Goal: Information Seeking & Learning: Learn about a topic

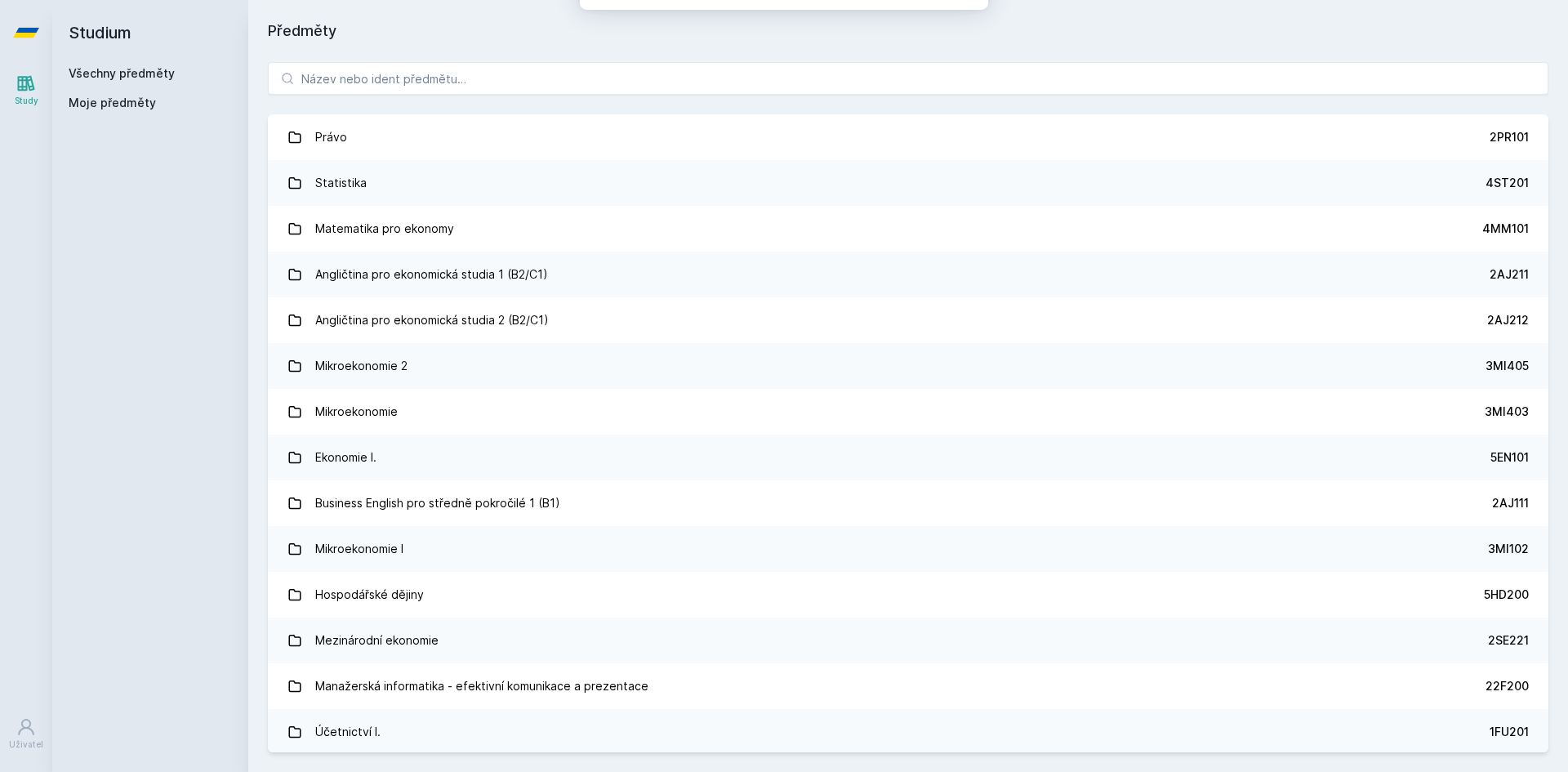
click at [775, 109] on button "Ne" at bounding box center [787, 105] width 59 height 41
click at [835, 81] on input "search" at bounding box center [908, 78] width 1281 height 33
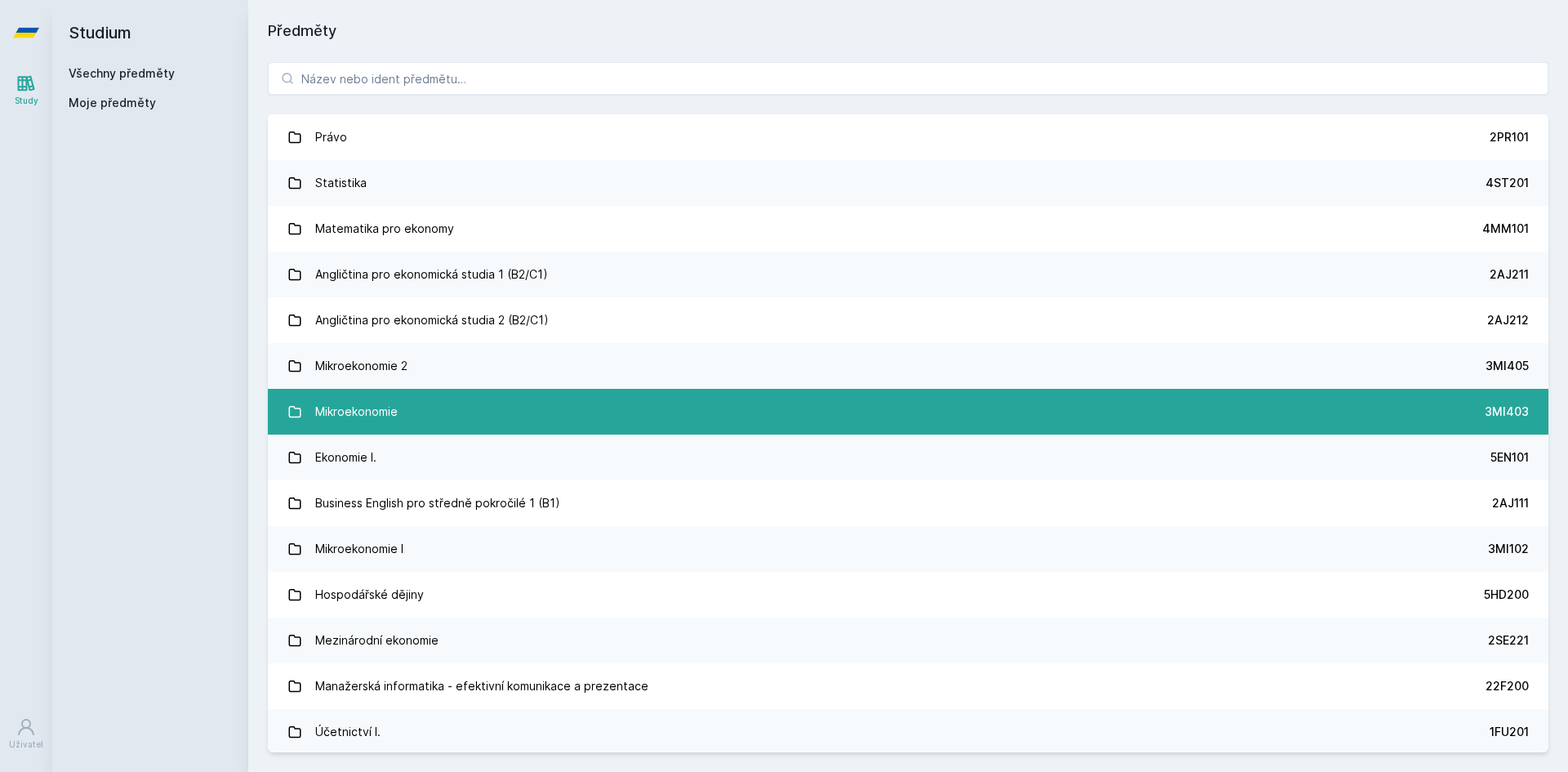
click at [414, 395] on link "Mikroekonomie 3MI403" at bounding box center [908, 411] width 1281 height 45
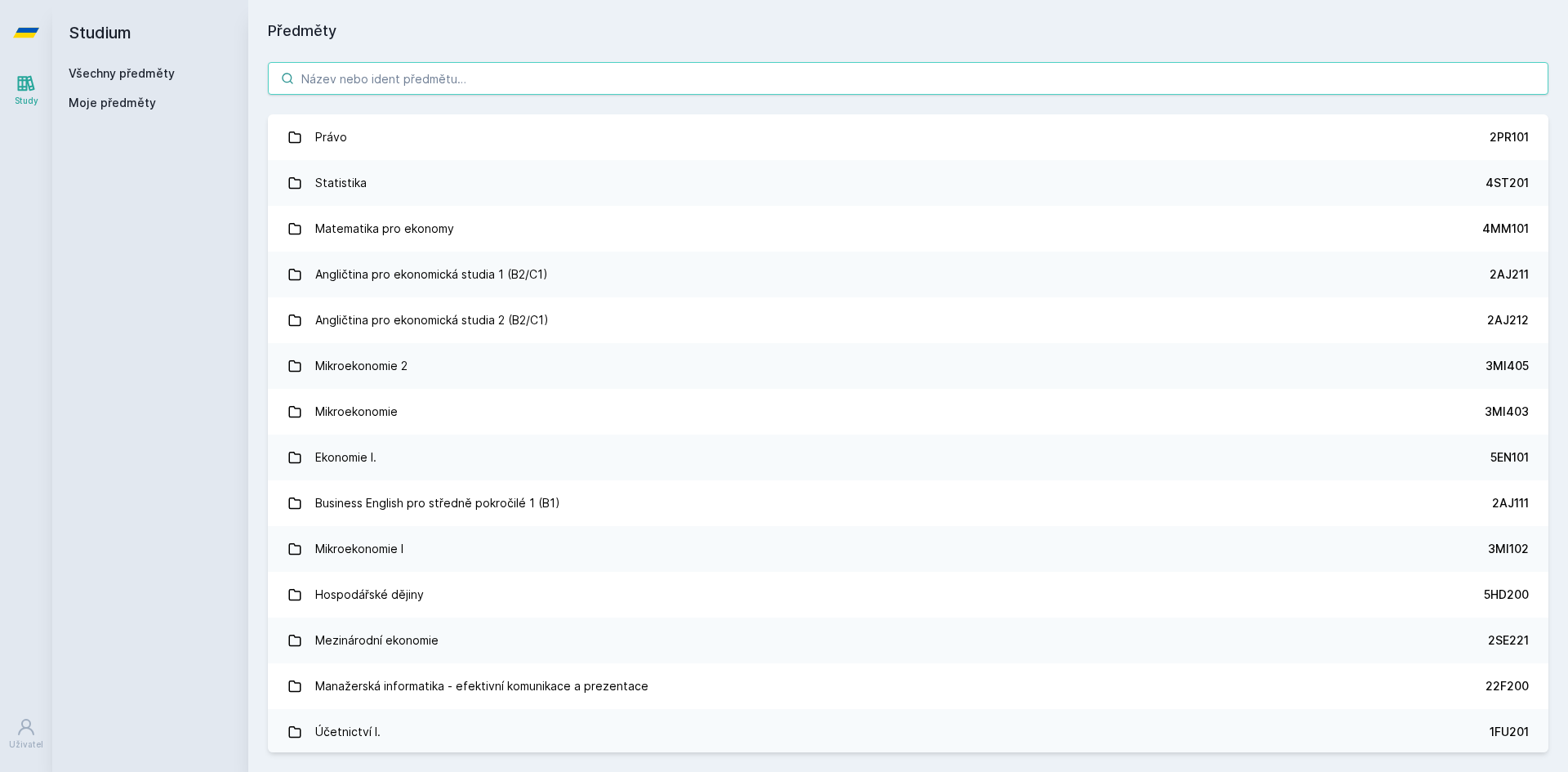
click at [373, 73] on input "search" at bounding box center [908, 78] width 1281 height 33
paste input "1FU201"
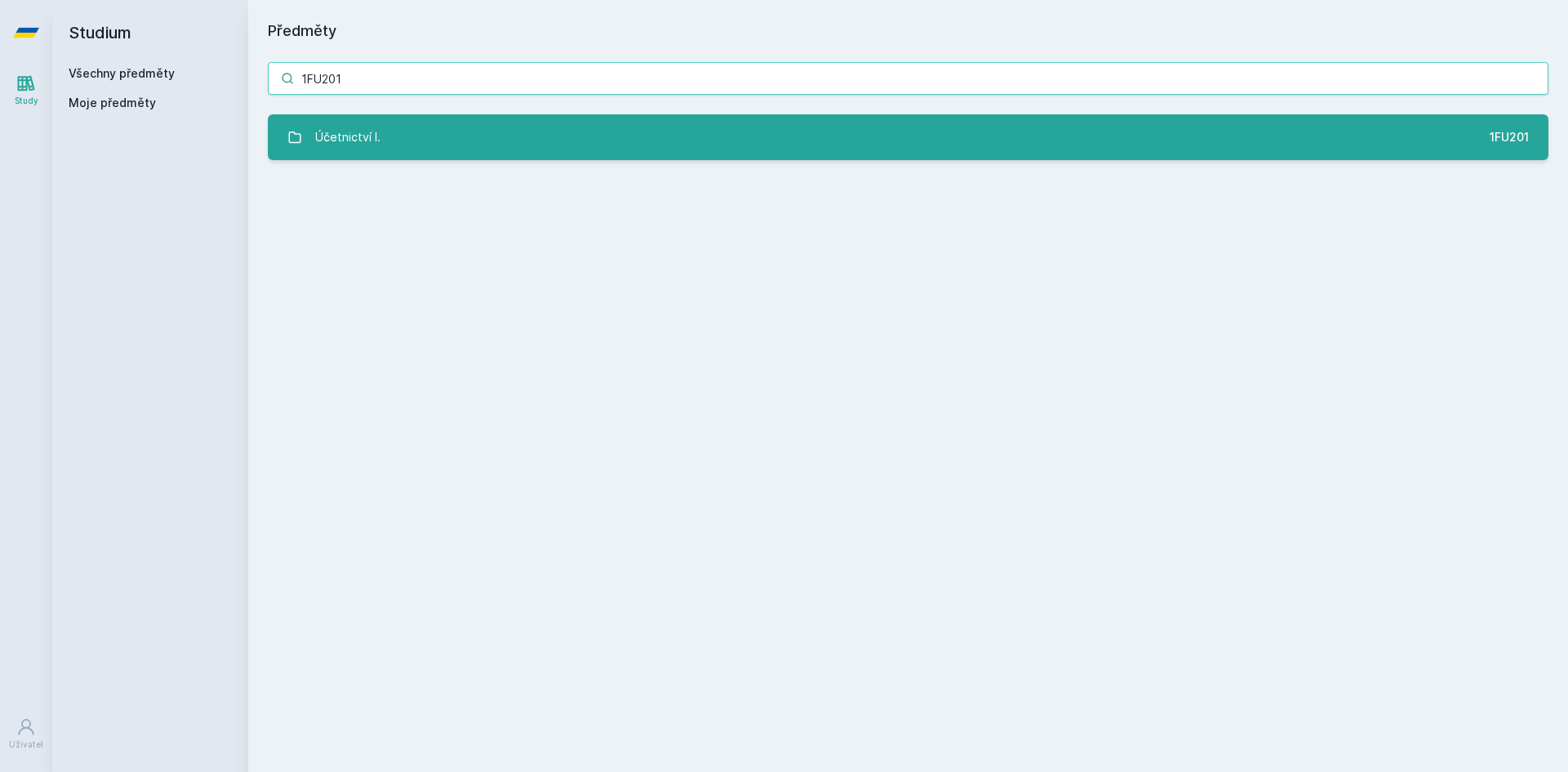
type input "1FU201"
click at [441, 135] on link "Účetnictví I. 1FU201" at bounding box center [908, 136] width 1281 height 45
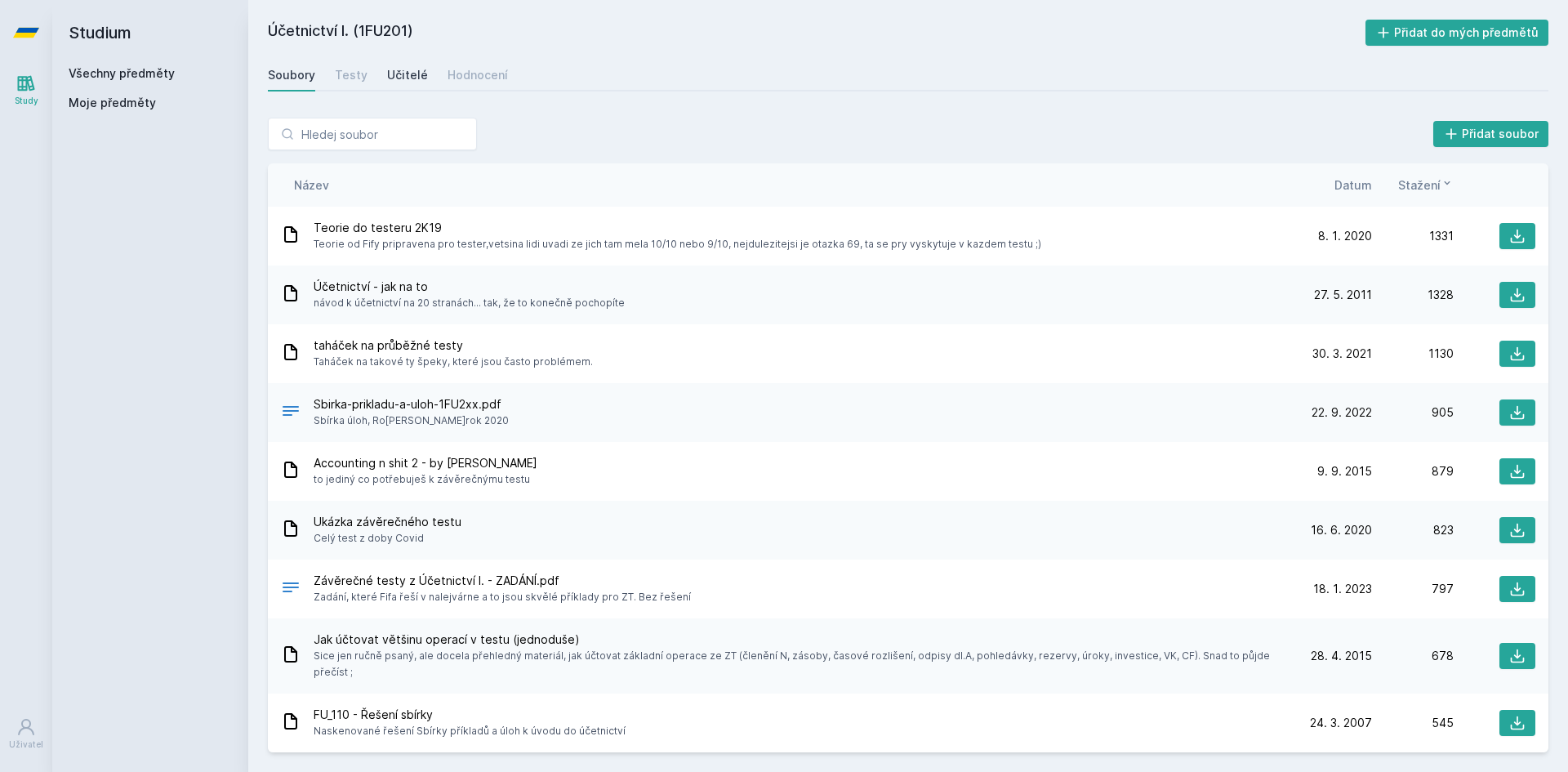
click at [413, 65] on link "Učitelé" at bounding box center [408, 75] width 41 height 33
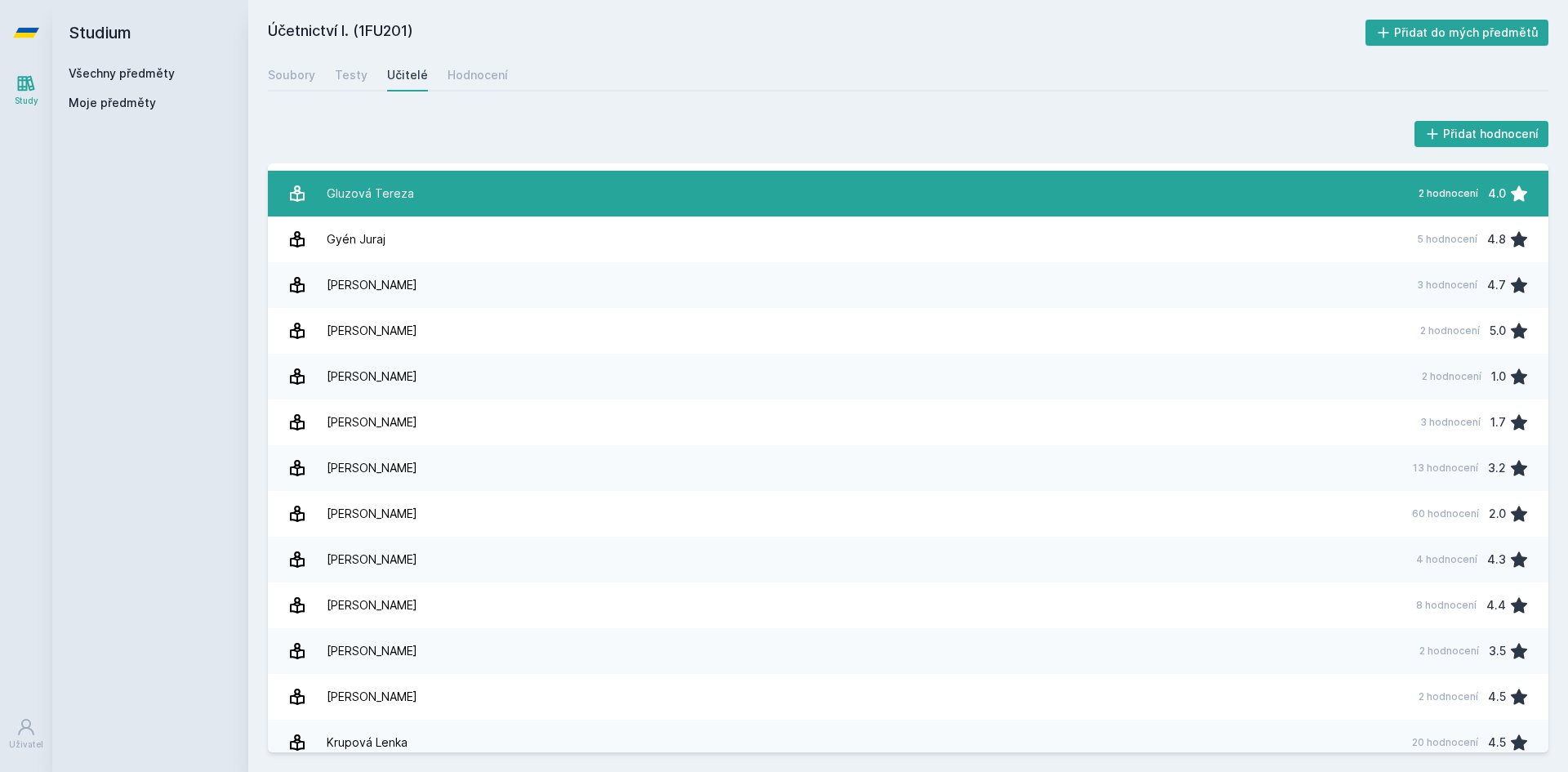
scroll to position [409, 0]
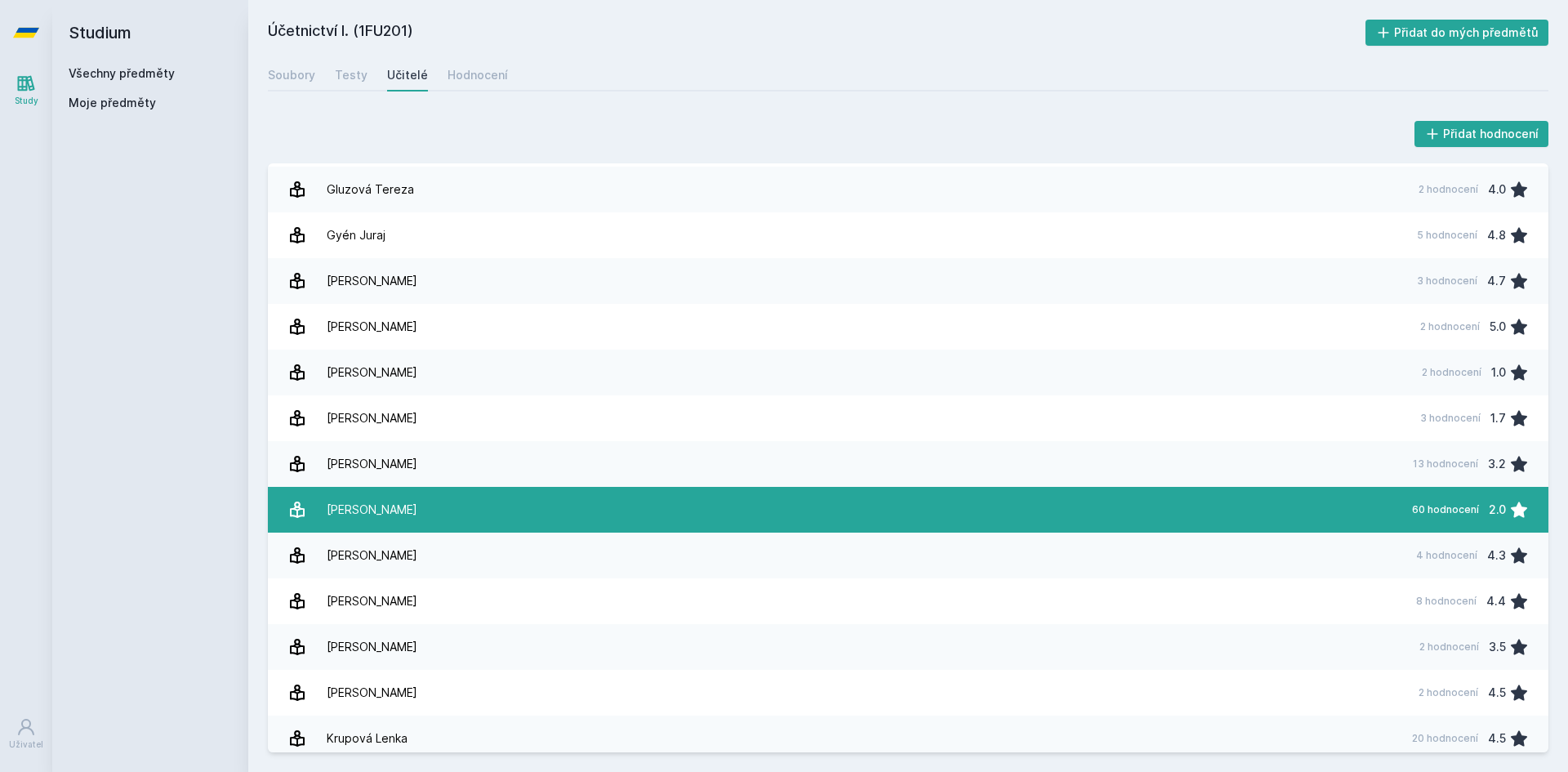
click at [542, 516] on link "Janhubová J[PERSON_NAME] 60 hodnocení 2.0" at bounding box center [908, 509] width 1281 height 45
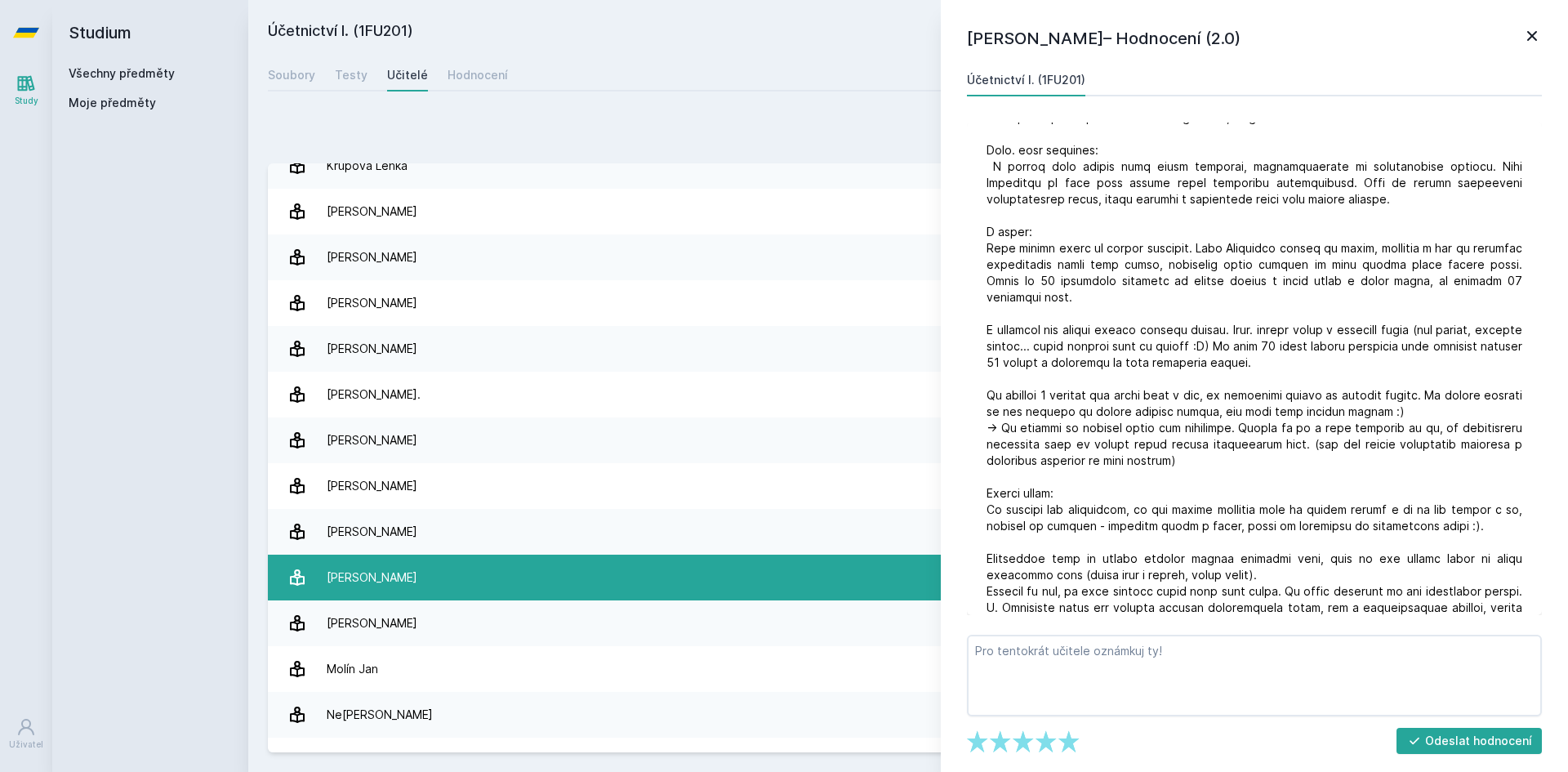
scroll to position [981, 0]
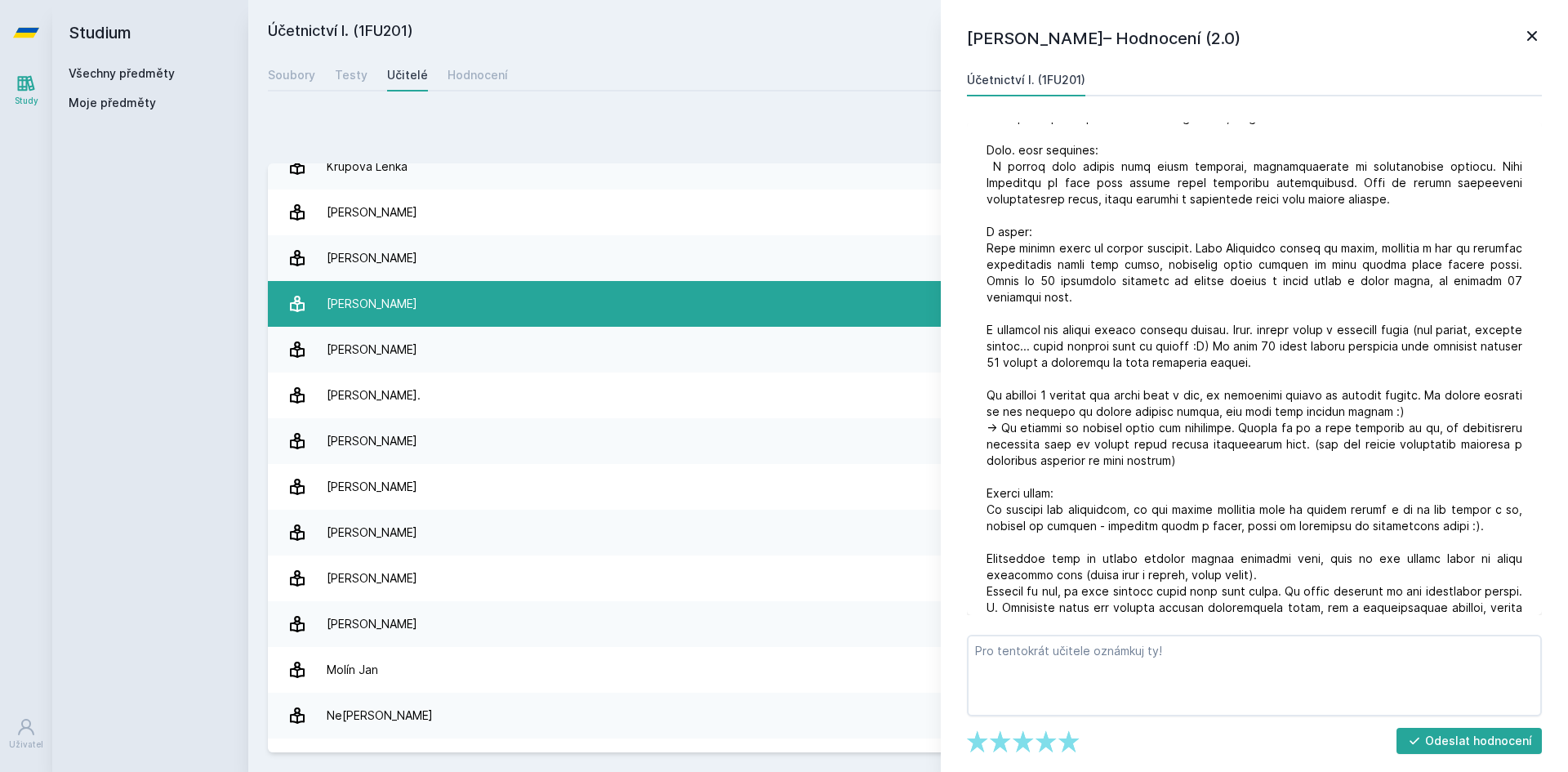
click at [410, 317] on link "[PERSON_NAME] 4 hodnocení 4.3" at bounding box center [908, 303] width 1281 height 45
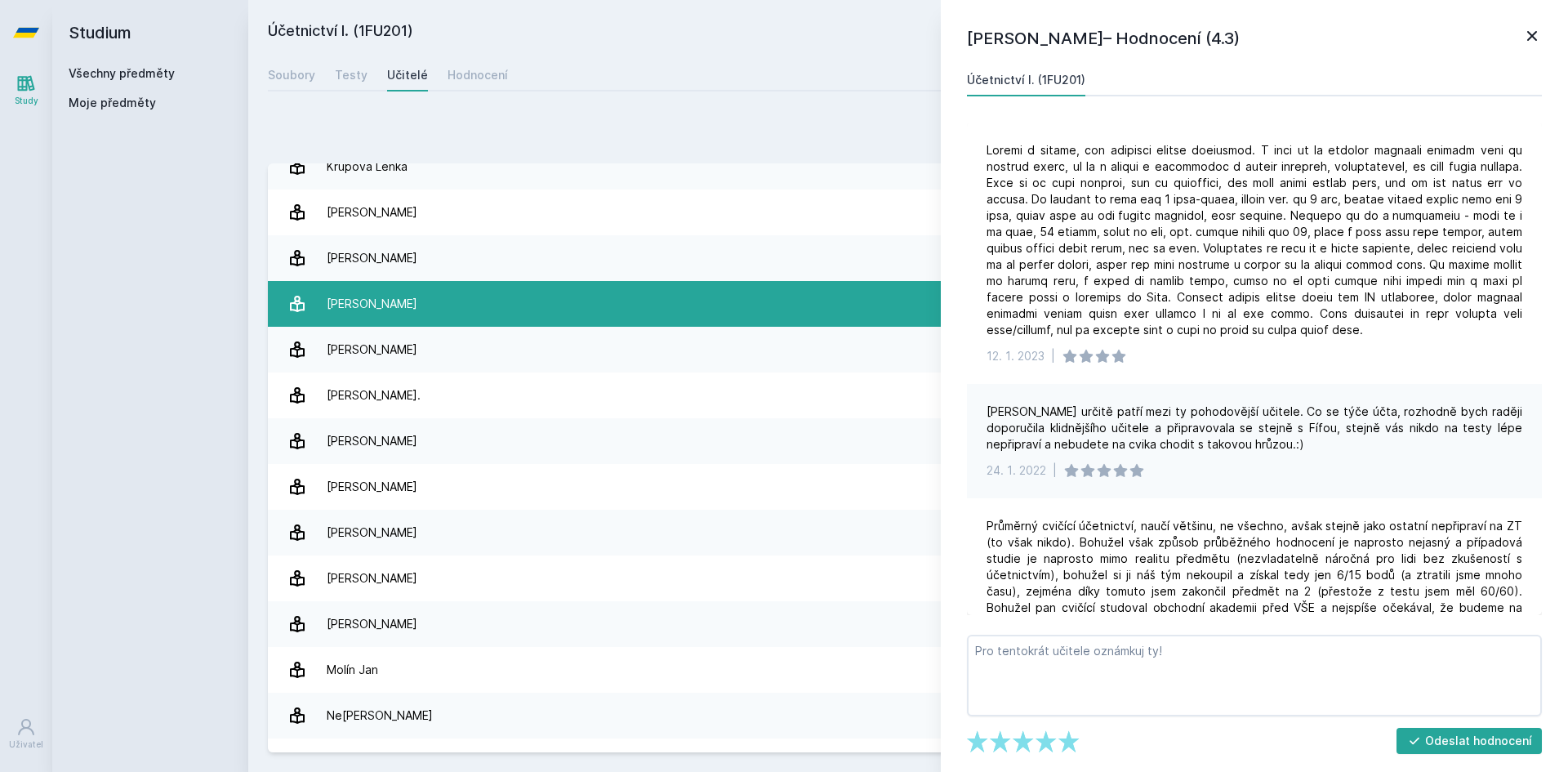
click at [407, 321] on link "[PERSON_NAME] 4 hodnocení 4.3" at bounding box center [908, 303] width 1281 height 45
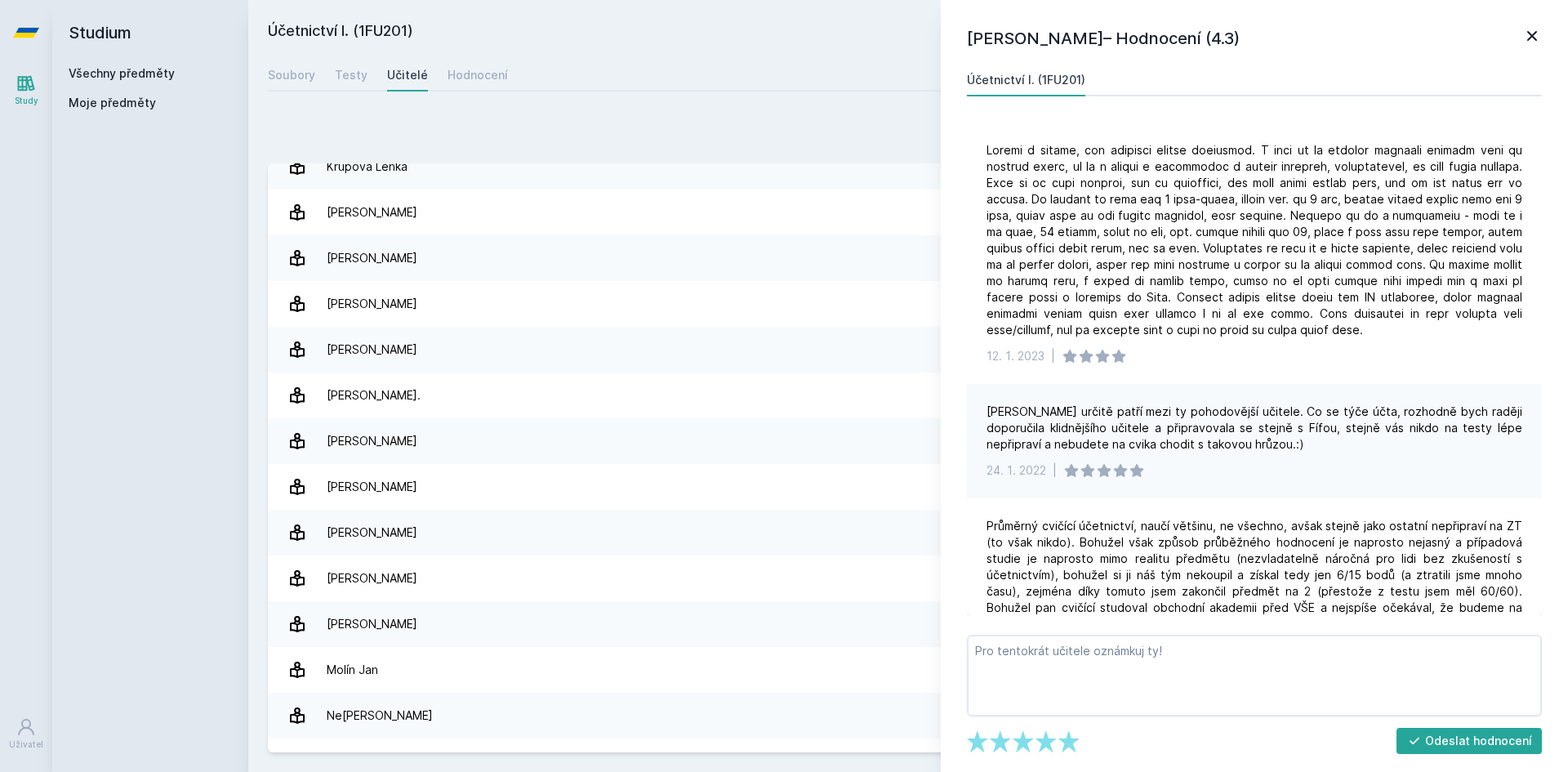
drag, startPoint x: 407, startPoint y: 321, endPoint x: 281, endPoint y: 119, distance: 238.1
click at [281, 119] on div "Přidat hodnocení" at bounding box center [908, 134] width 1281 height 33
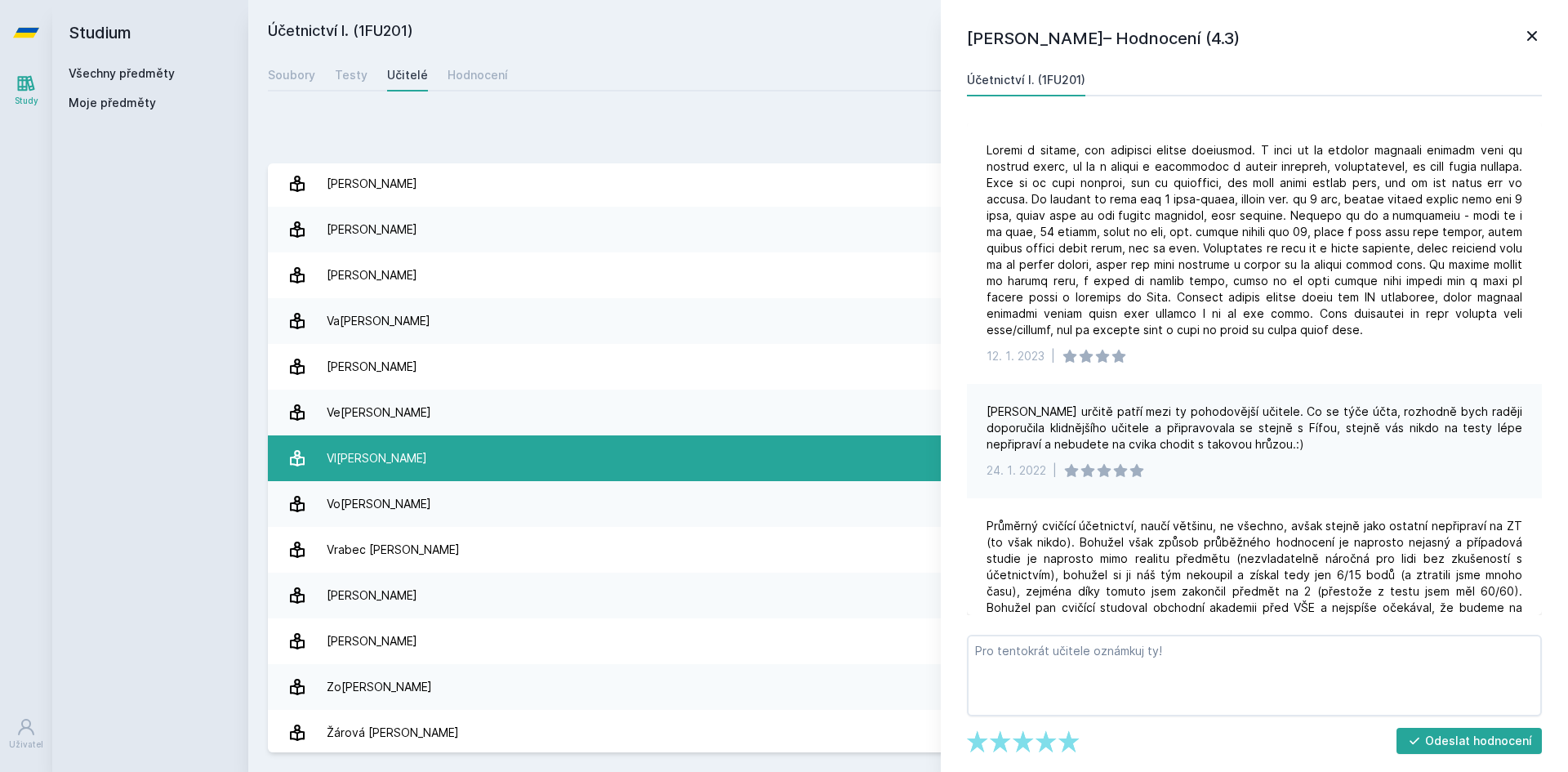
scroll to position [2751, 0]
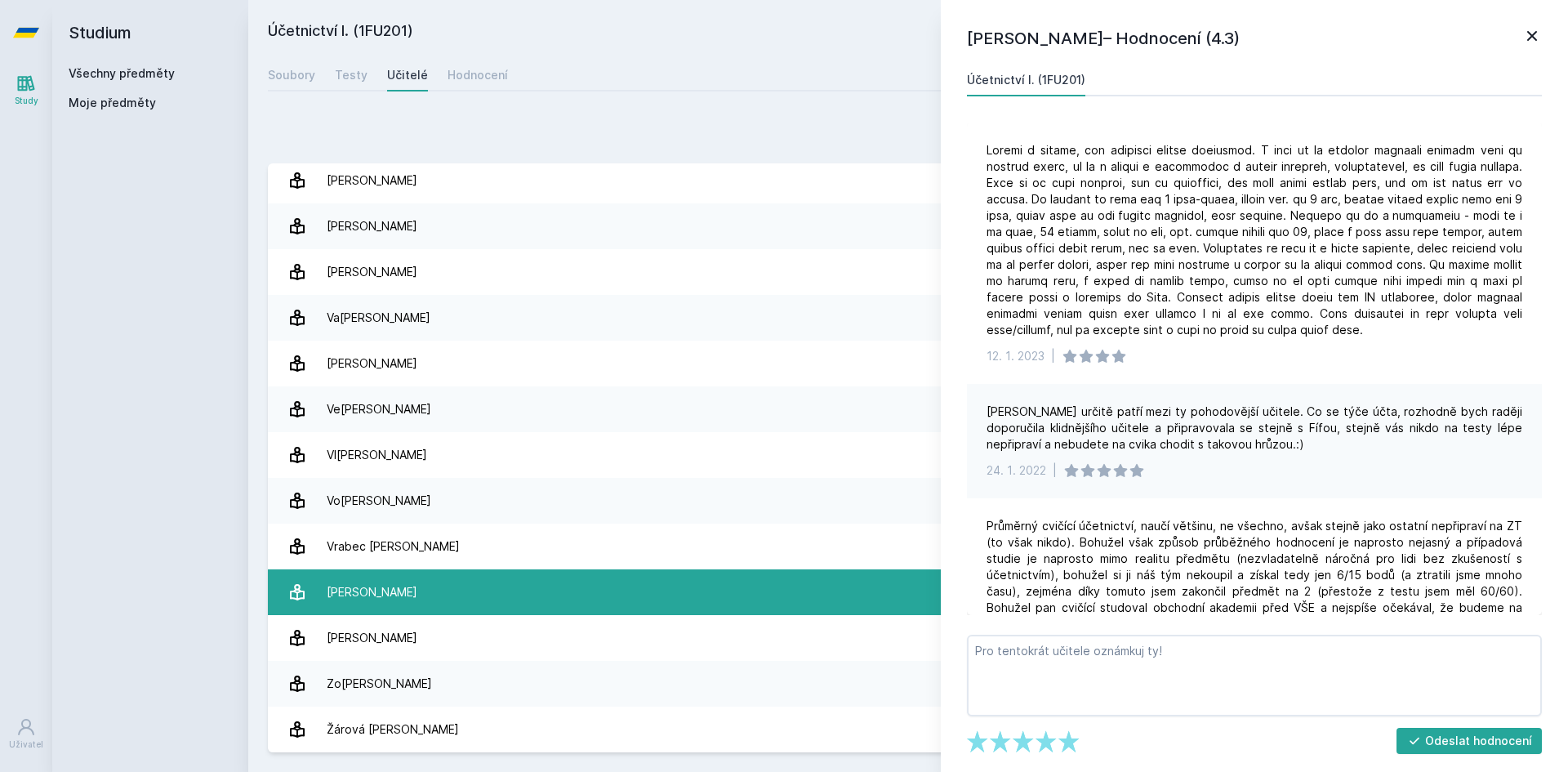
click at [423, 602] on link "[PERSON_NAME] 14 hodnocení 1.6" at bounding box center [908, 591] width 1281 height 45
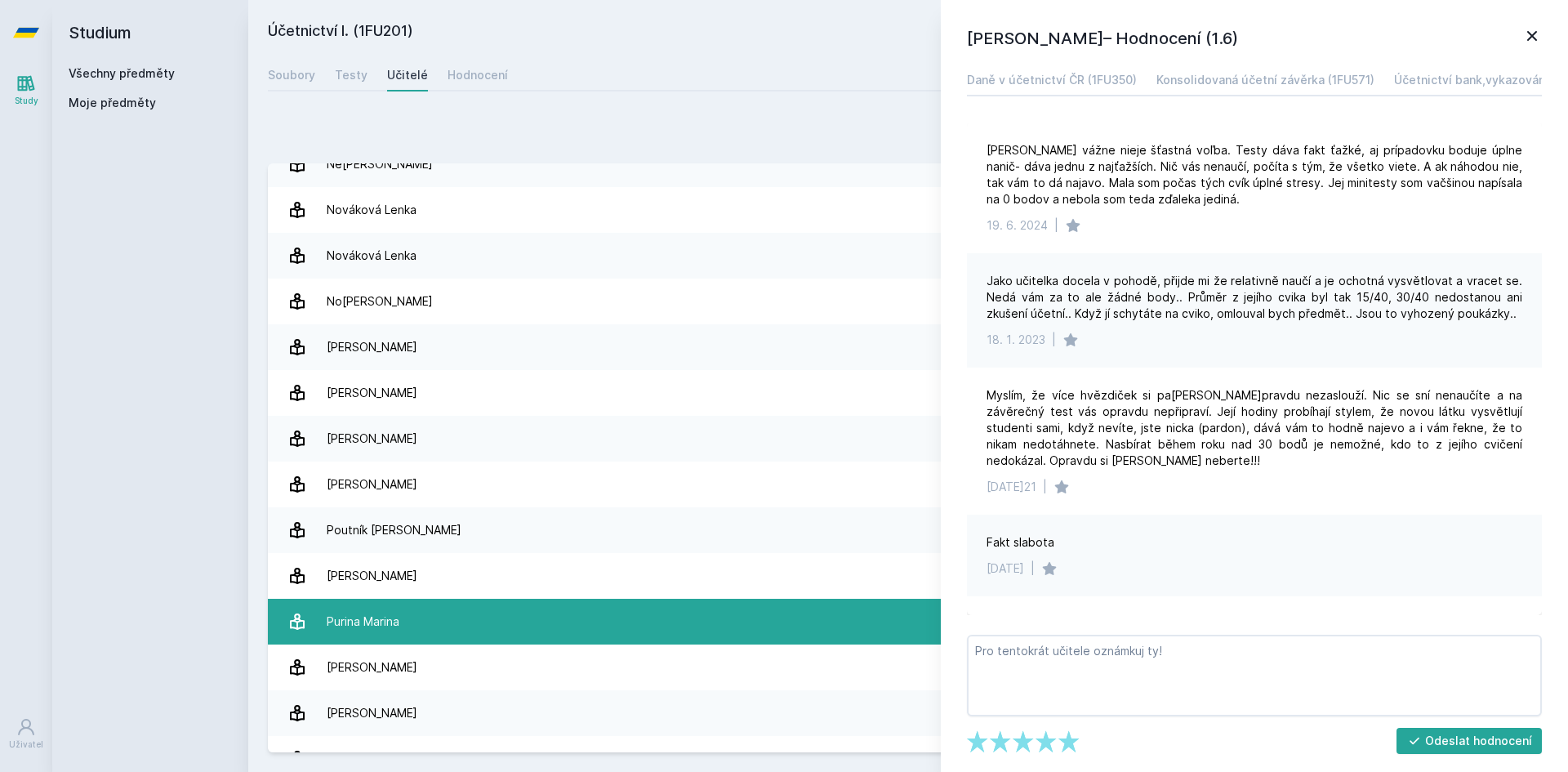
scroll to position [1526, 0]
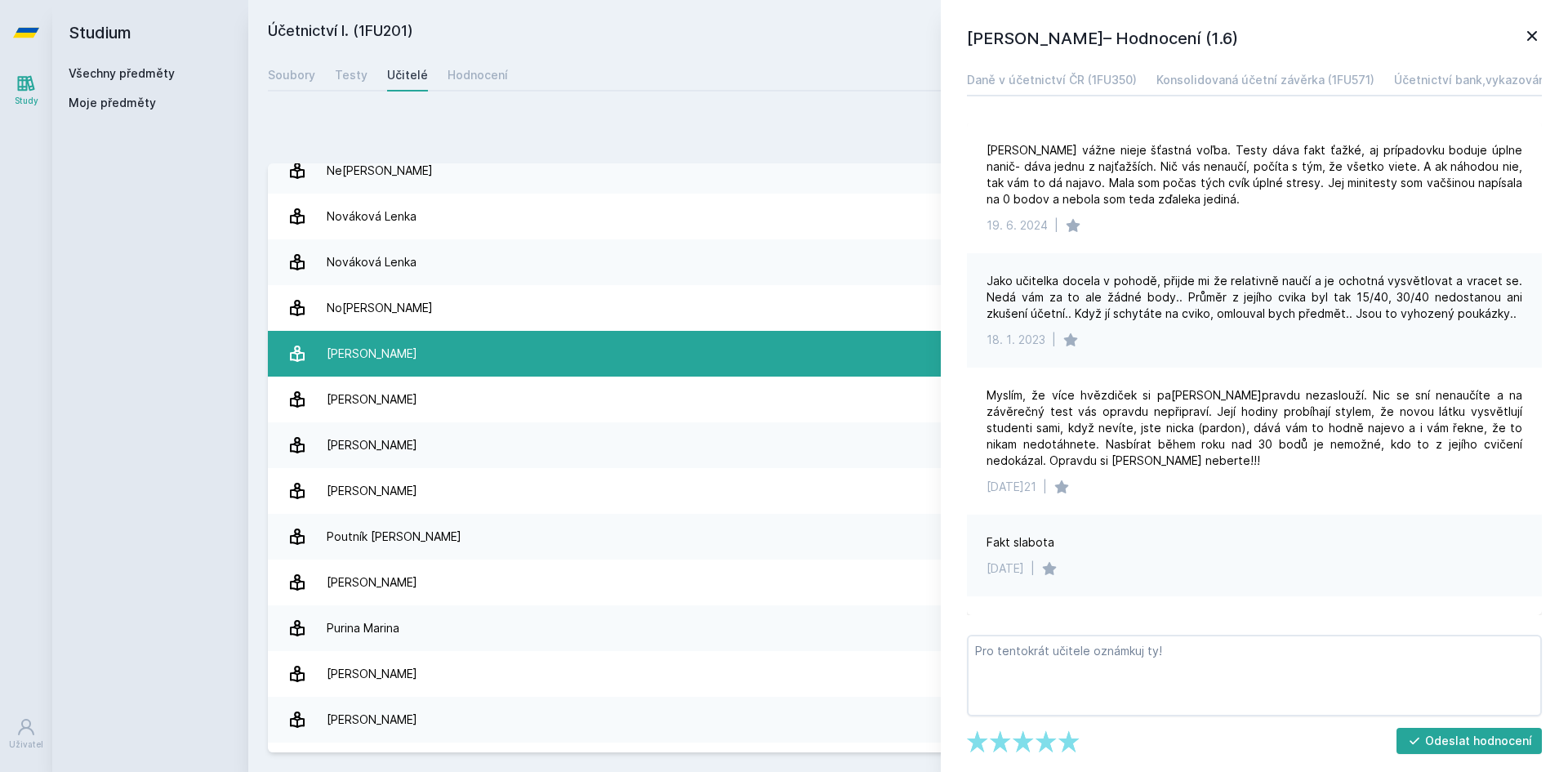
click at [362, 367] on div "[PERSON_NAME]" at bounding box center [372, 354] width 91 height 33
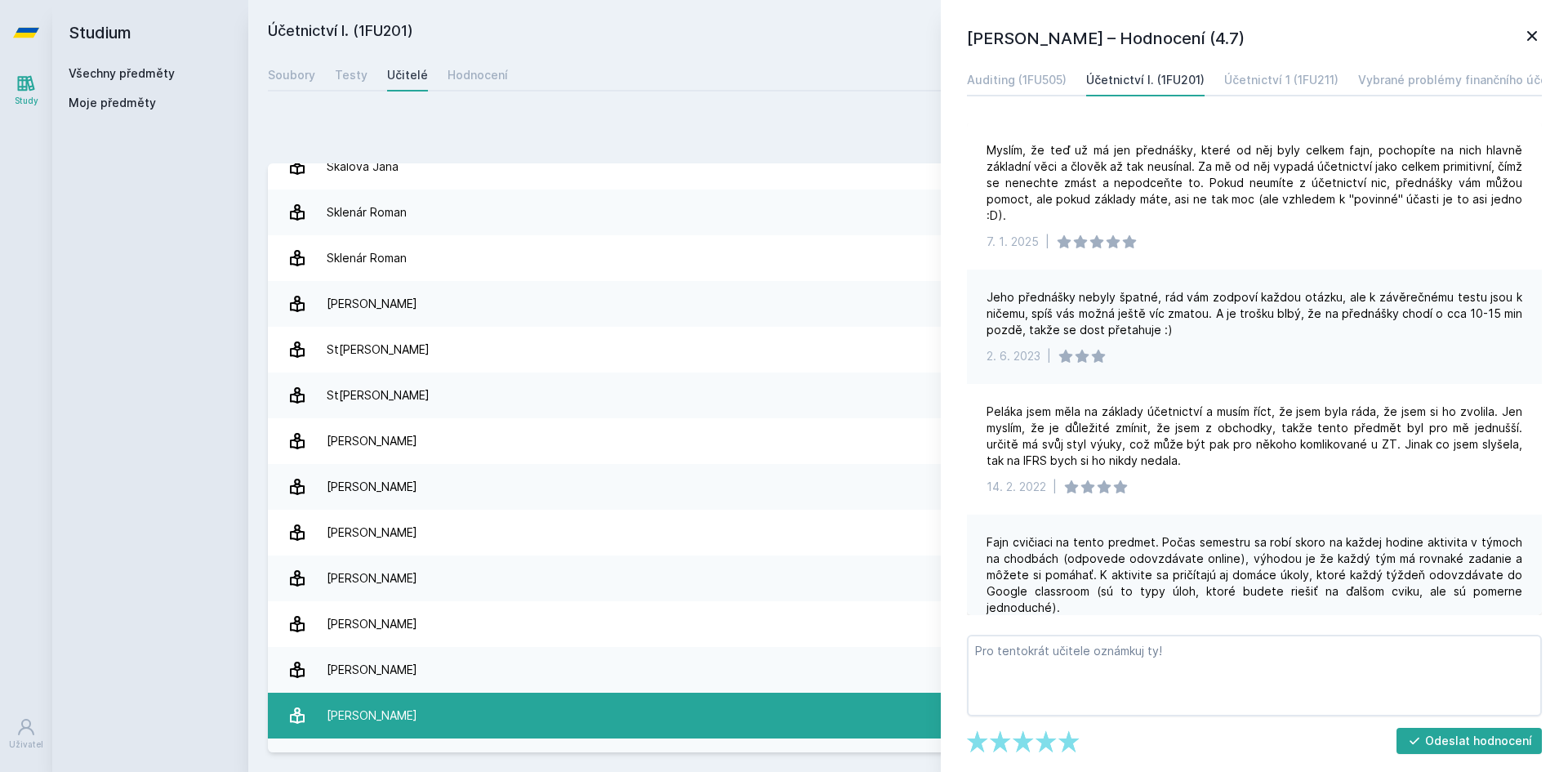
scroll to position [2261, 0]
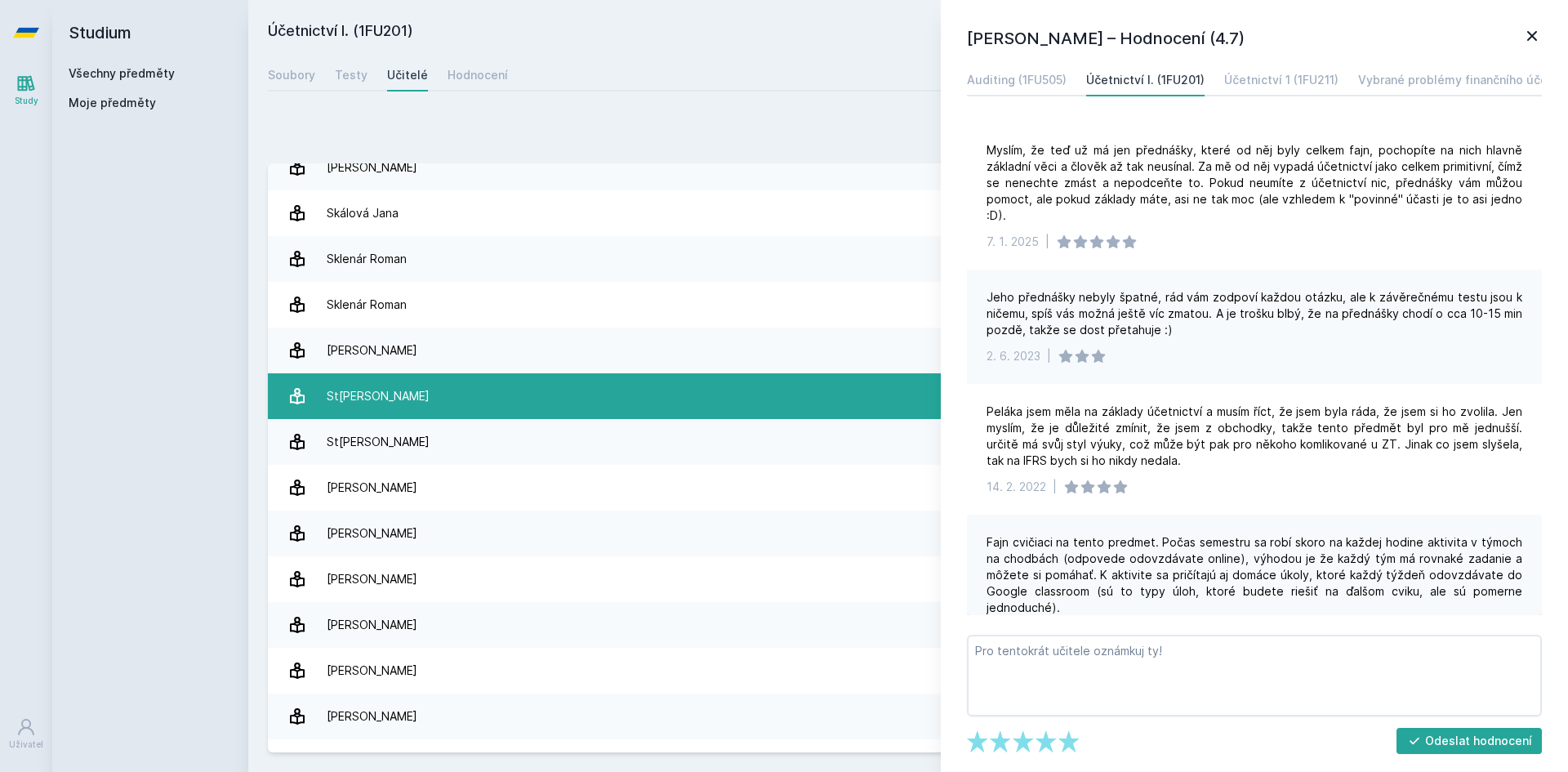
click at [426, 410] on link "St[PERSON_NAME] 13 hodnocení 4.5" at bounding box center [908, 395] width 1281 height 45
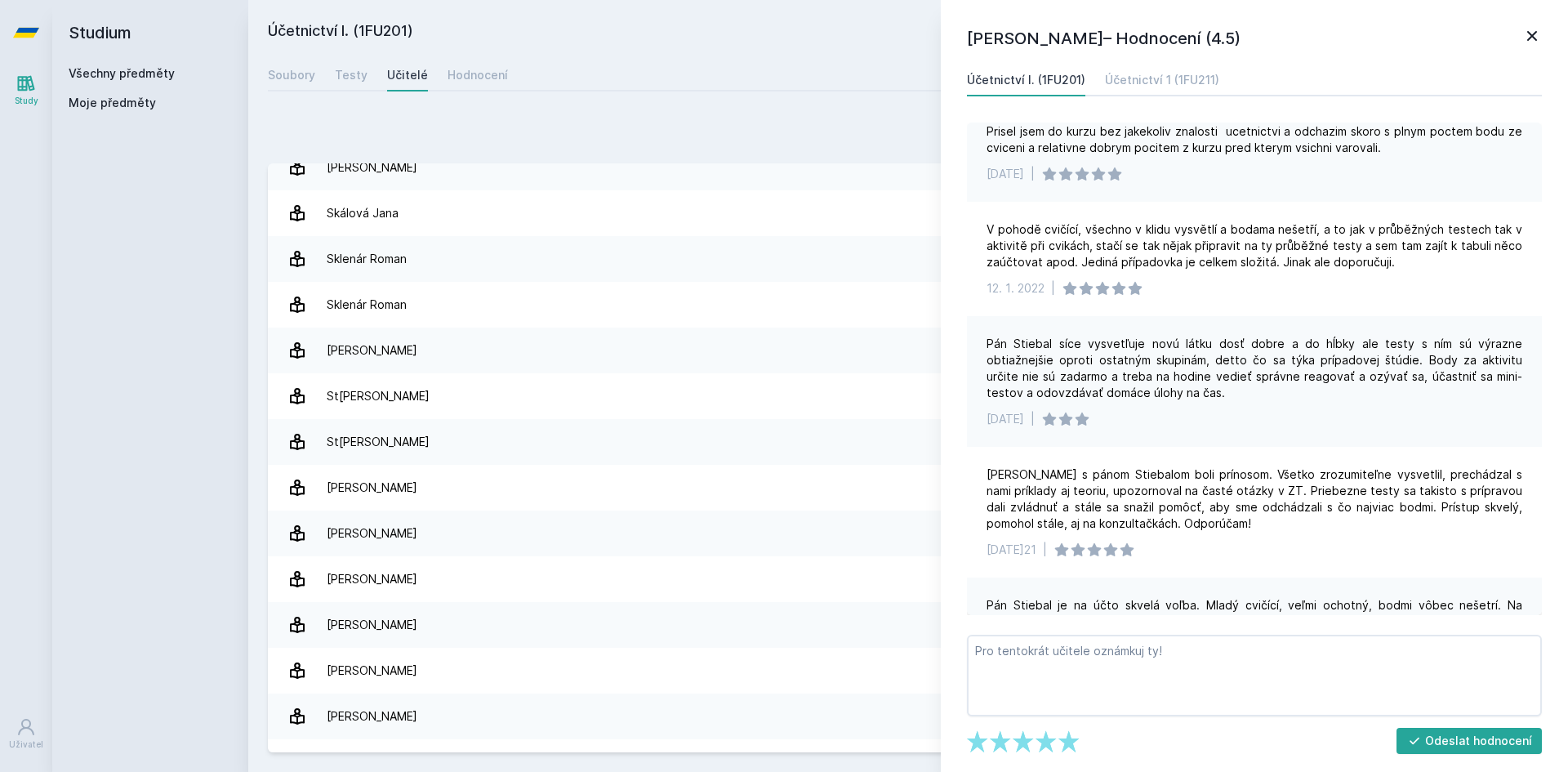
scroll to position [735, 0]
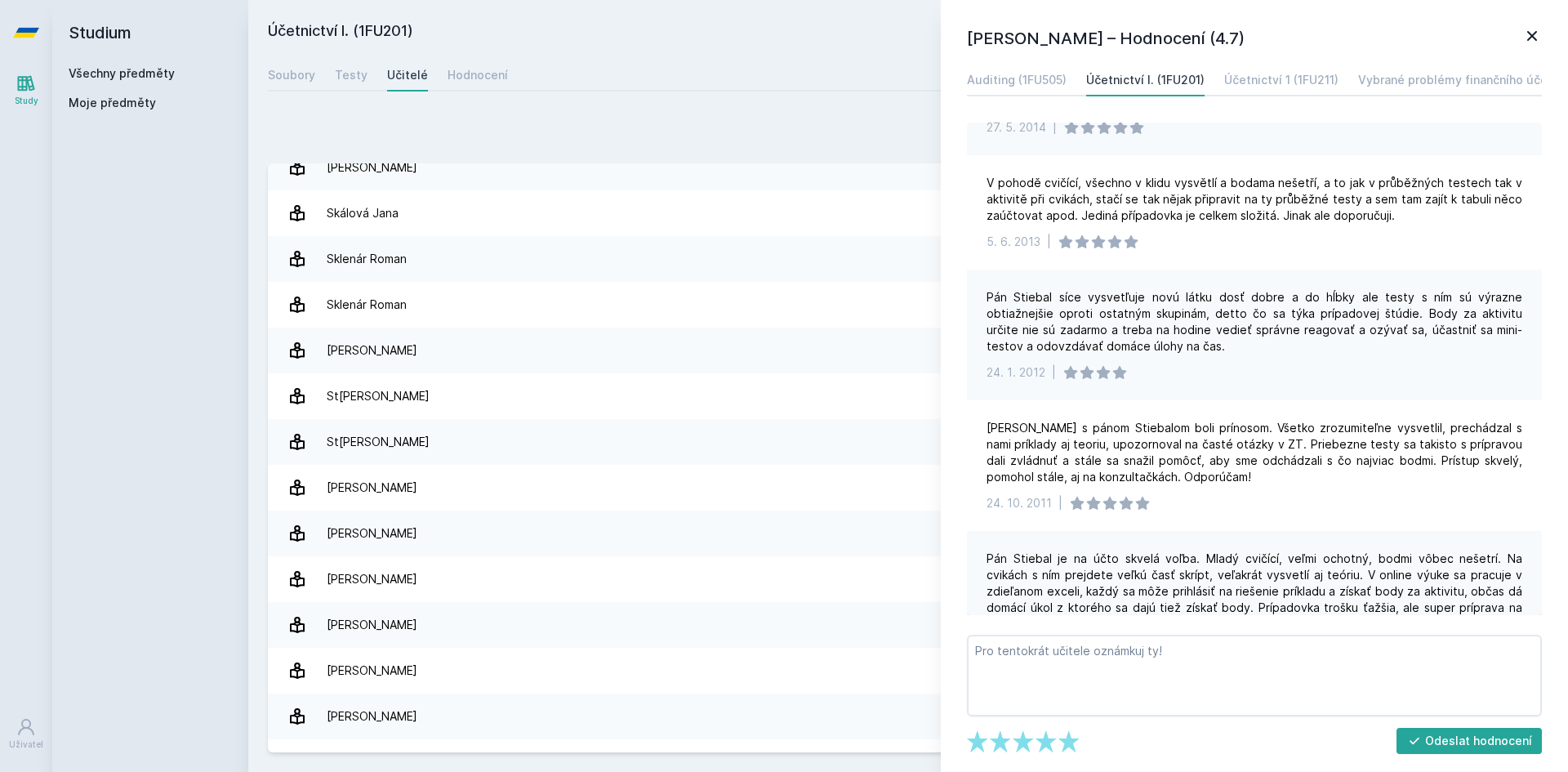
click at [1546, 33] on div "[PERSON_NAME] – Hodnocení (4.7) Auditing (1FU505) Účetnictví I. (1FU201) Účetni…" at bounding box center [1254, 386] width 627 height 772
click at [1540, 33] on icon at bounding box center [1532, 36] width 19 height 19
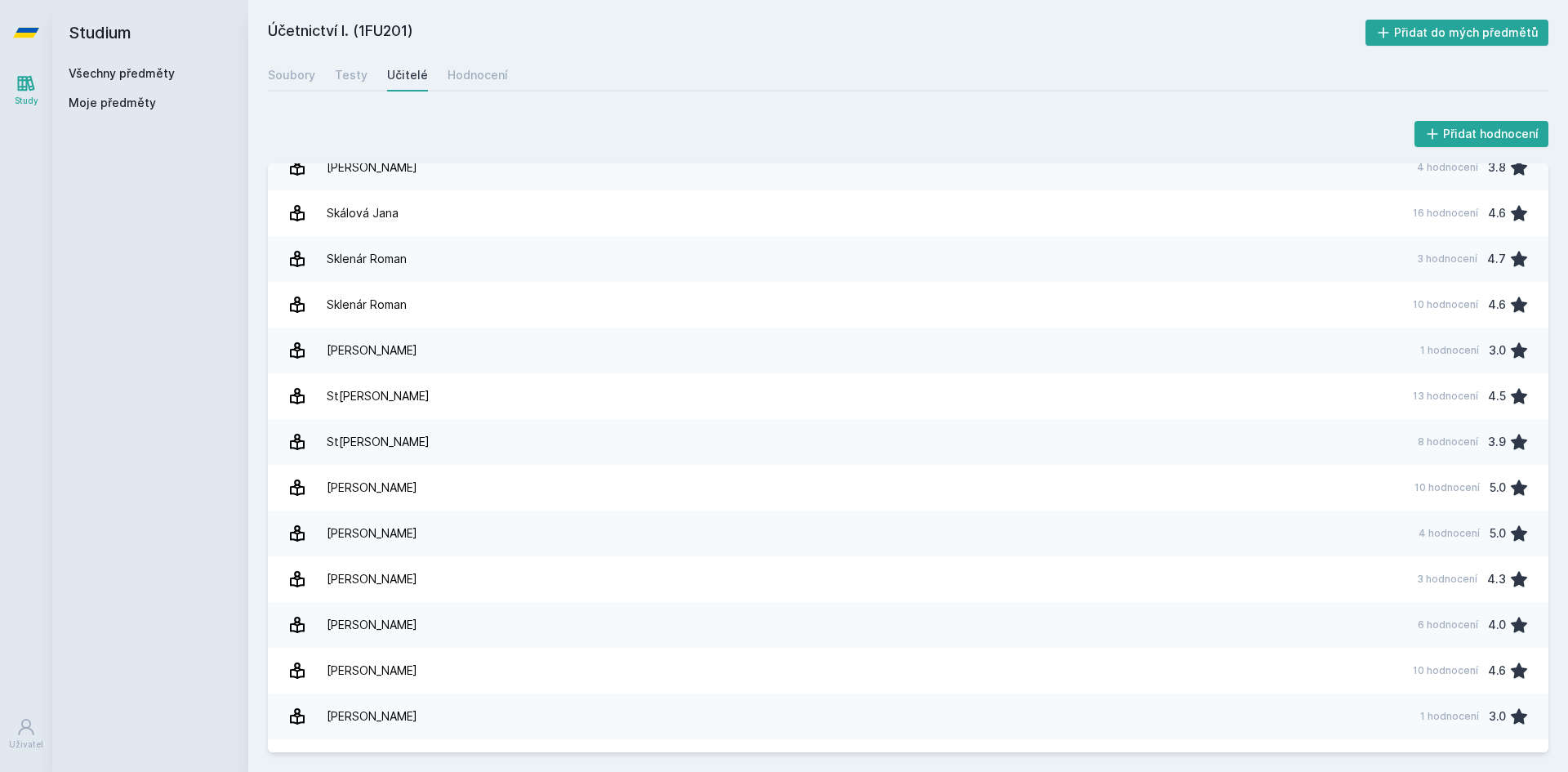
click at [130, 75] on link "Všechny předměty" at bounding box center [122, 72] width 106 height 14
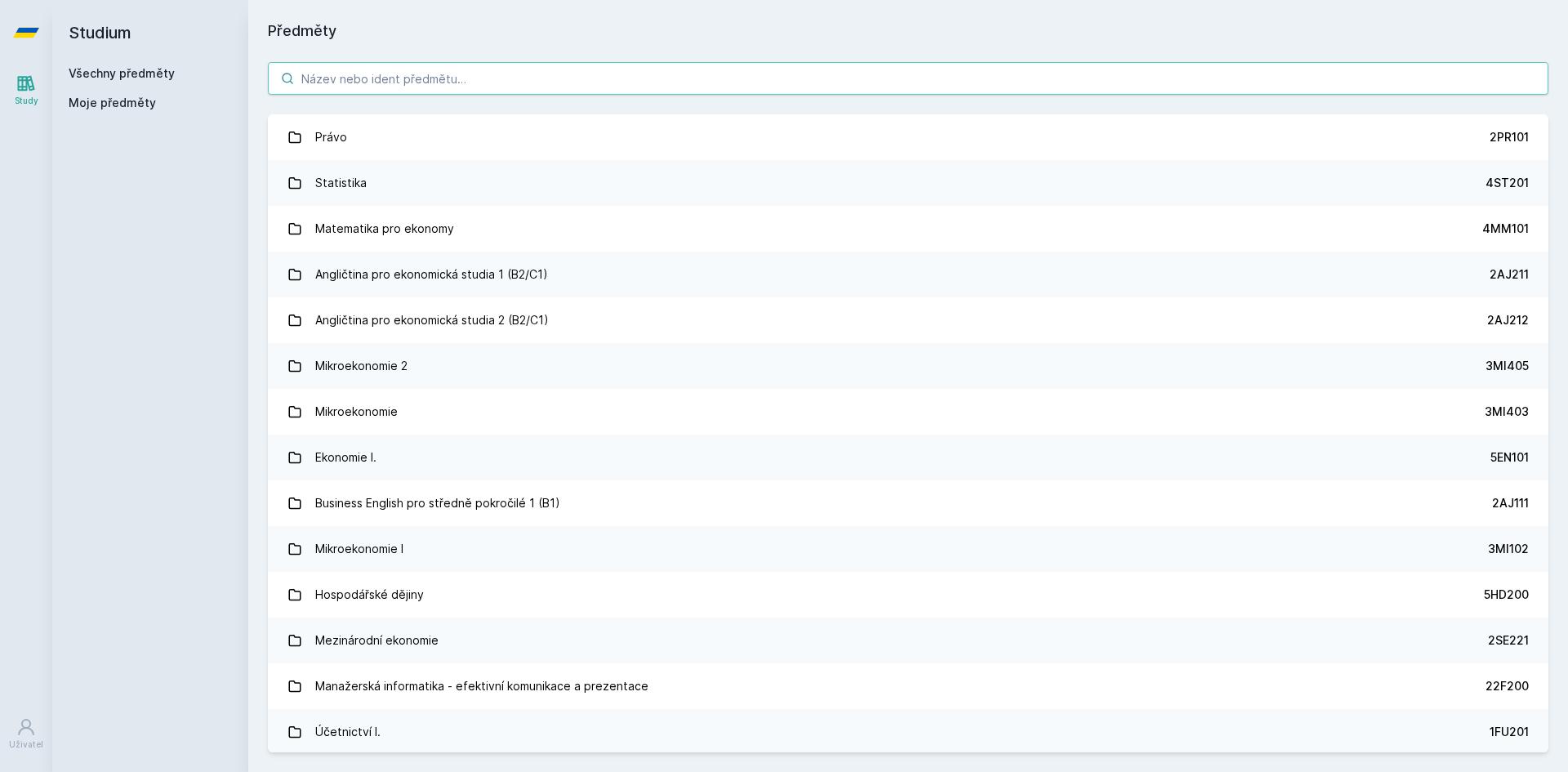
click at [324, 71] on input "search" at bounding box center [908, 78] width 1281 height 33
paste input "4IZ210"
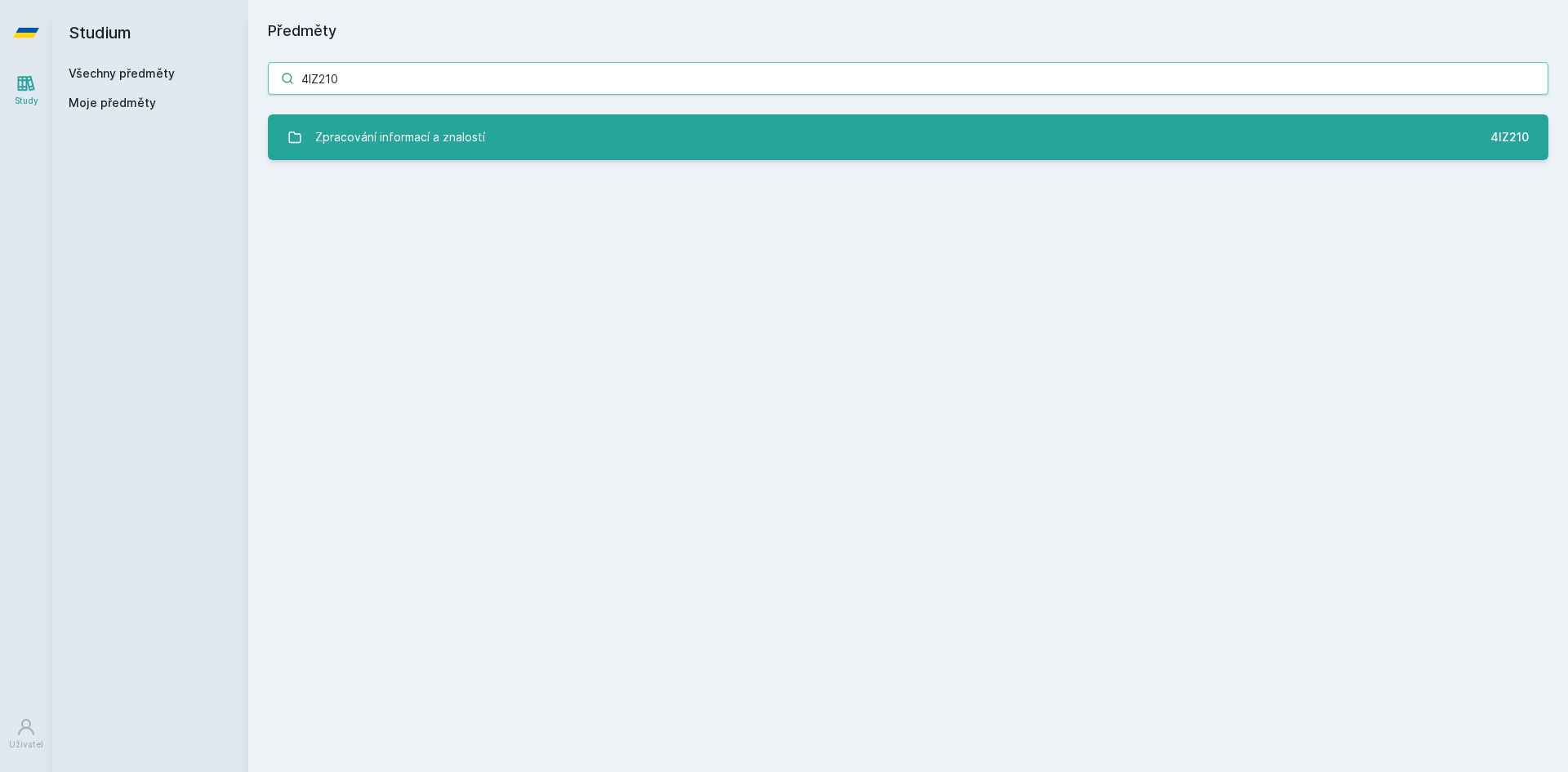
type input "4IZ210"
click at [401, 148] on div "Zpracování informací a znalostí" at bounding box center [400, 137] width 170 height 33
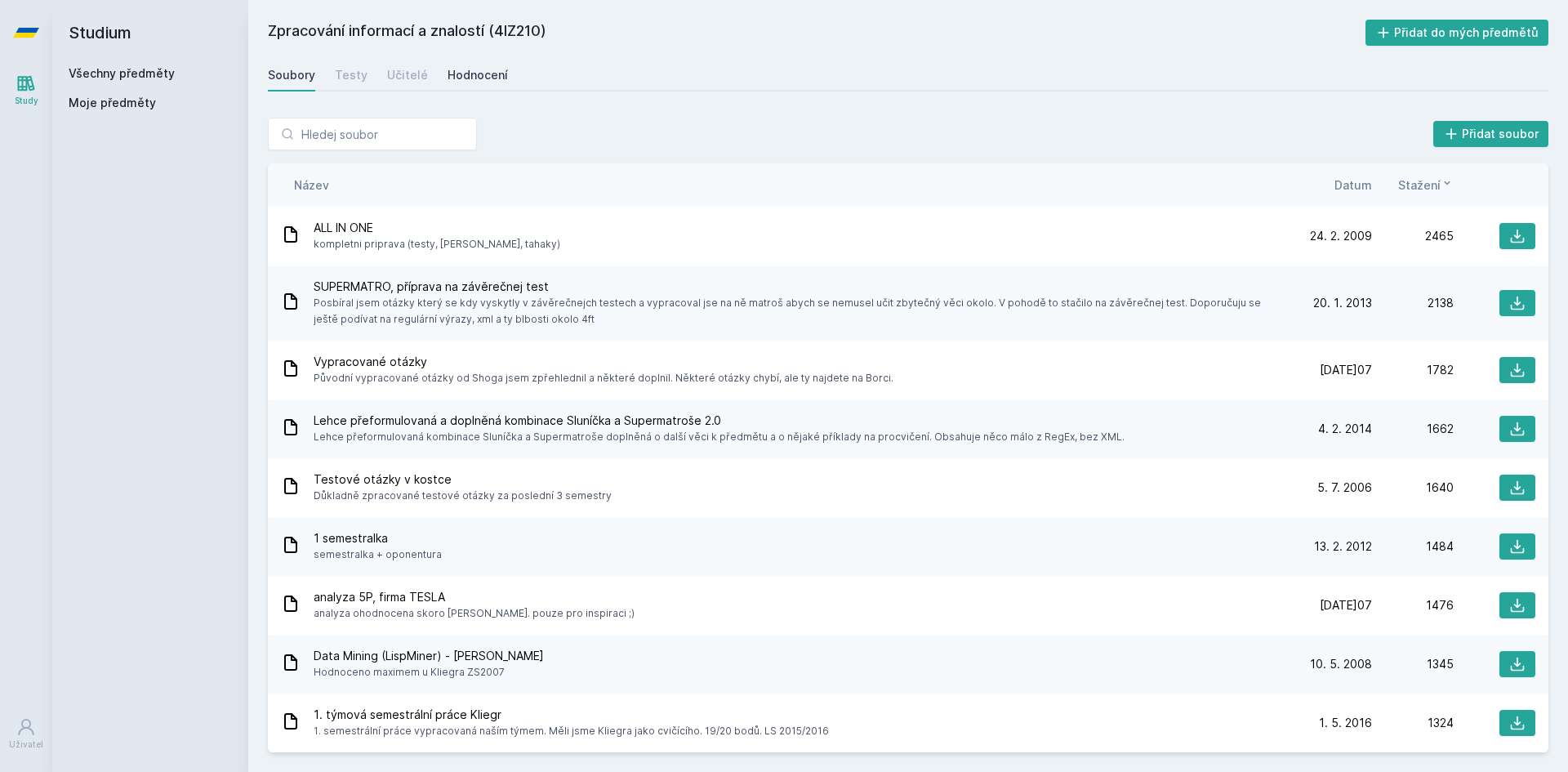
click at [460, 79] on div "Hodnocení" at bounding box center [477, 74] width 61 height 16
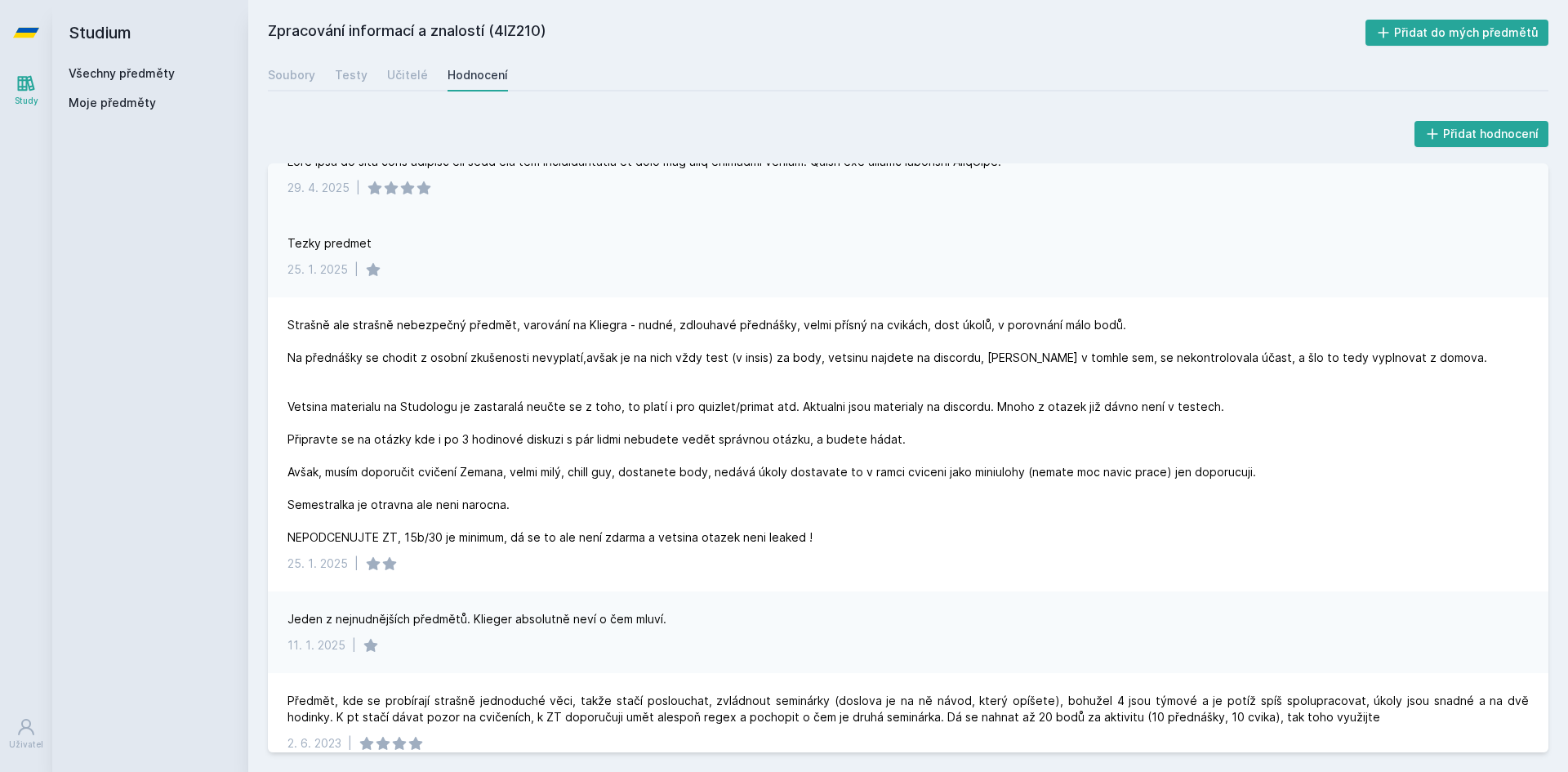
scroll to position [82, 0]
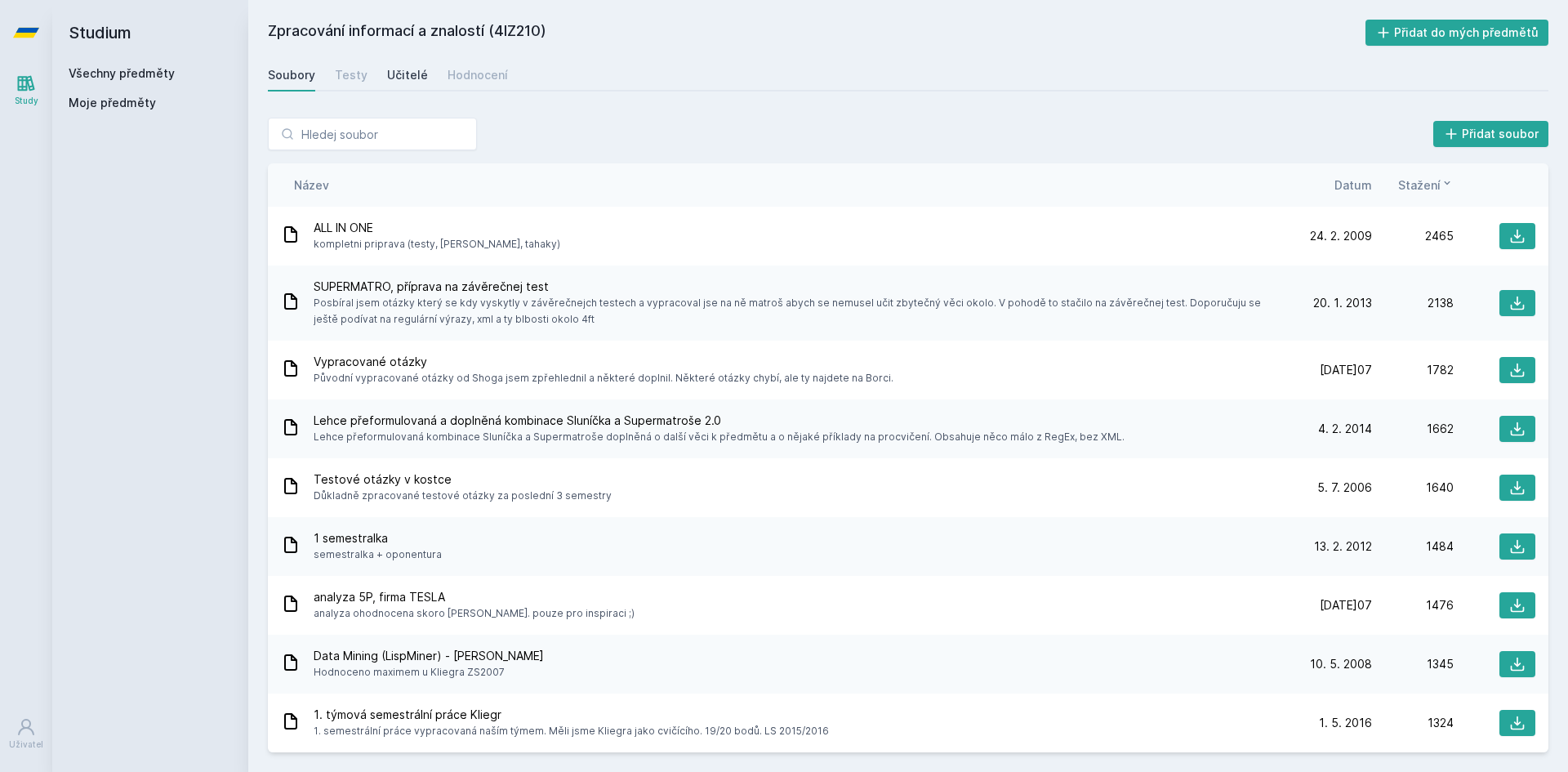
click at [411, 72] on div "Učitelé" at bounding box center [408, 74] width 41 height 16
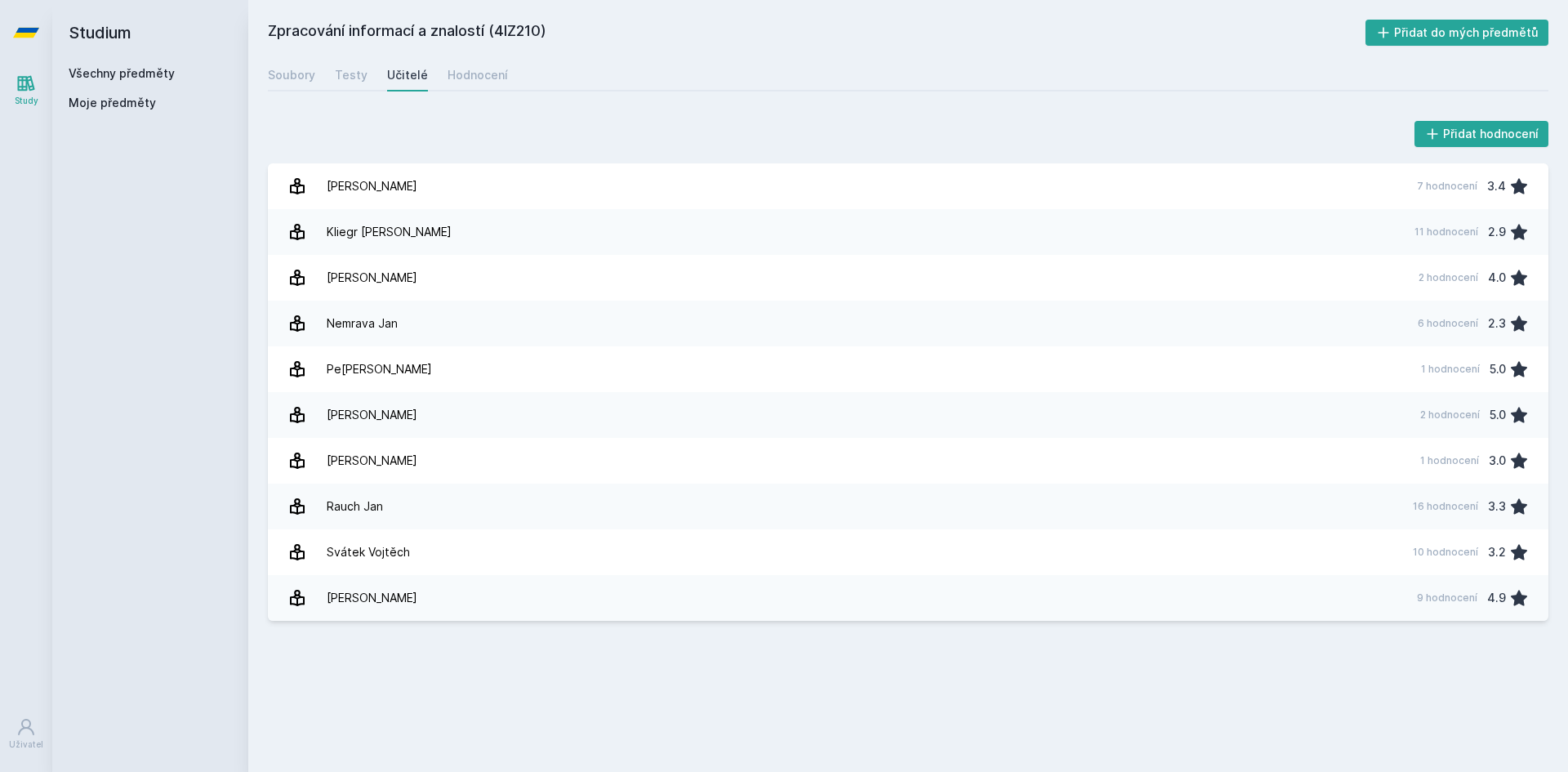
click at [133, 63] on h2 "Studium" at bounding box center [150, 33] width 163 height 66
click at [135, 67] on link "Všechny předměty" at bounding box center [122, 72] width 106 height 14
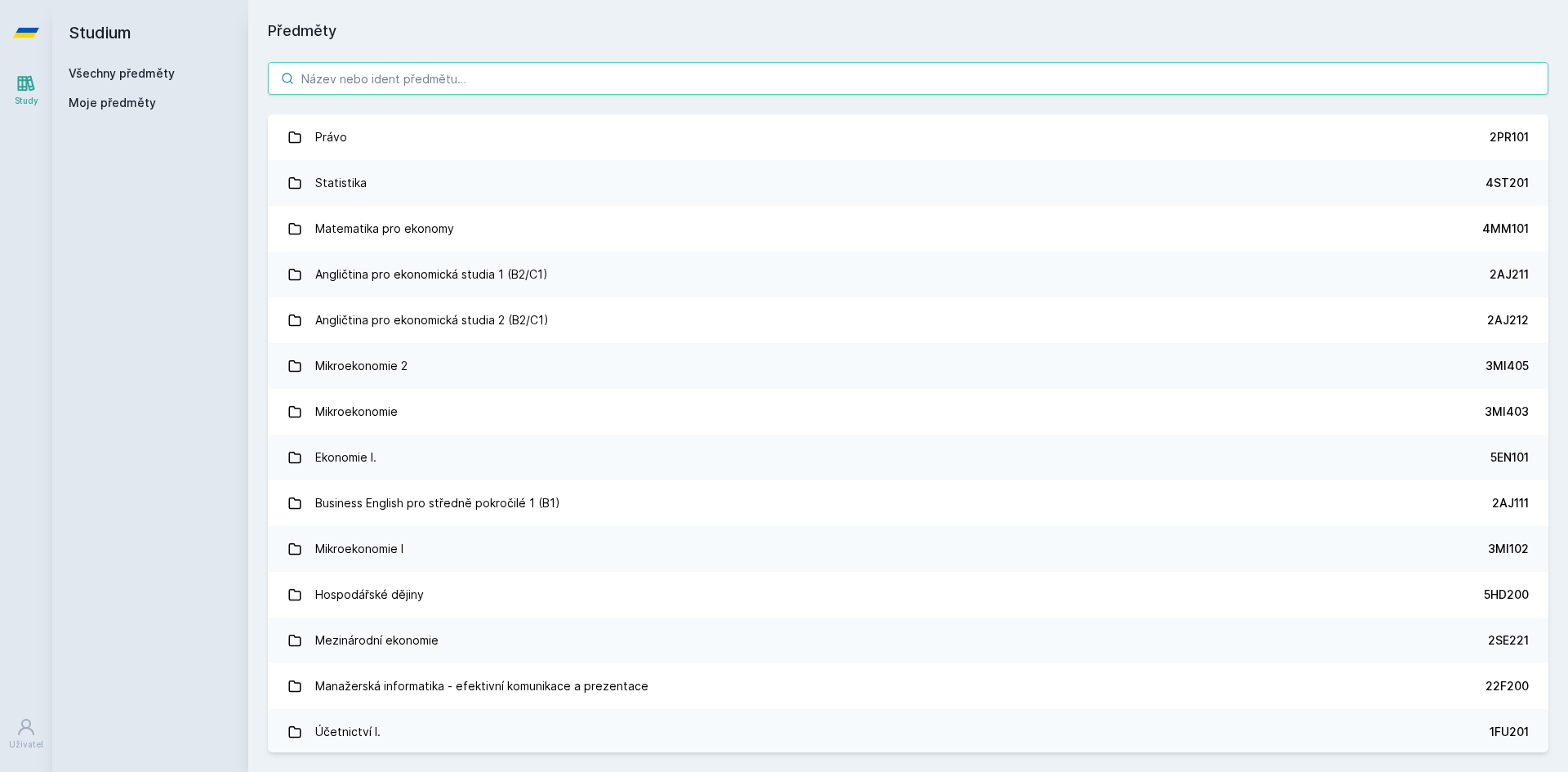
click at [372, 85] on input "search" at bounding box center [908, 78] width 1281 height 33
paste input "4IT218"
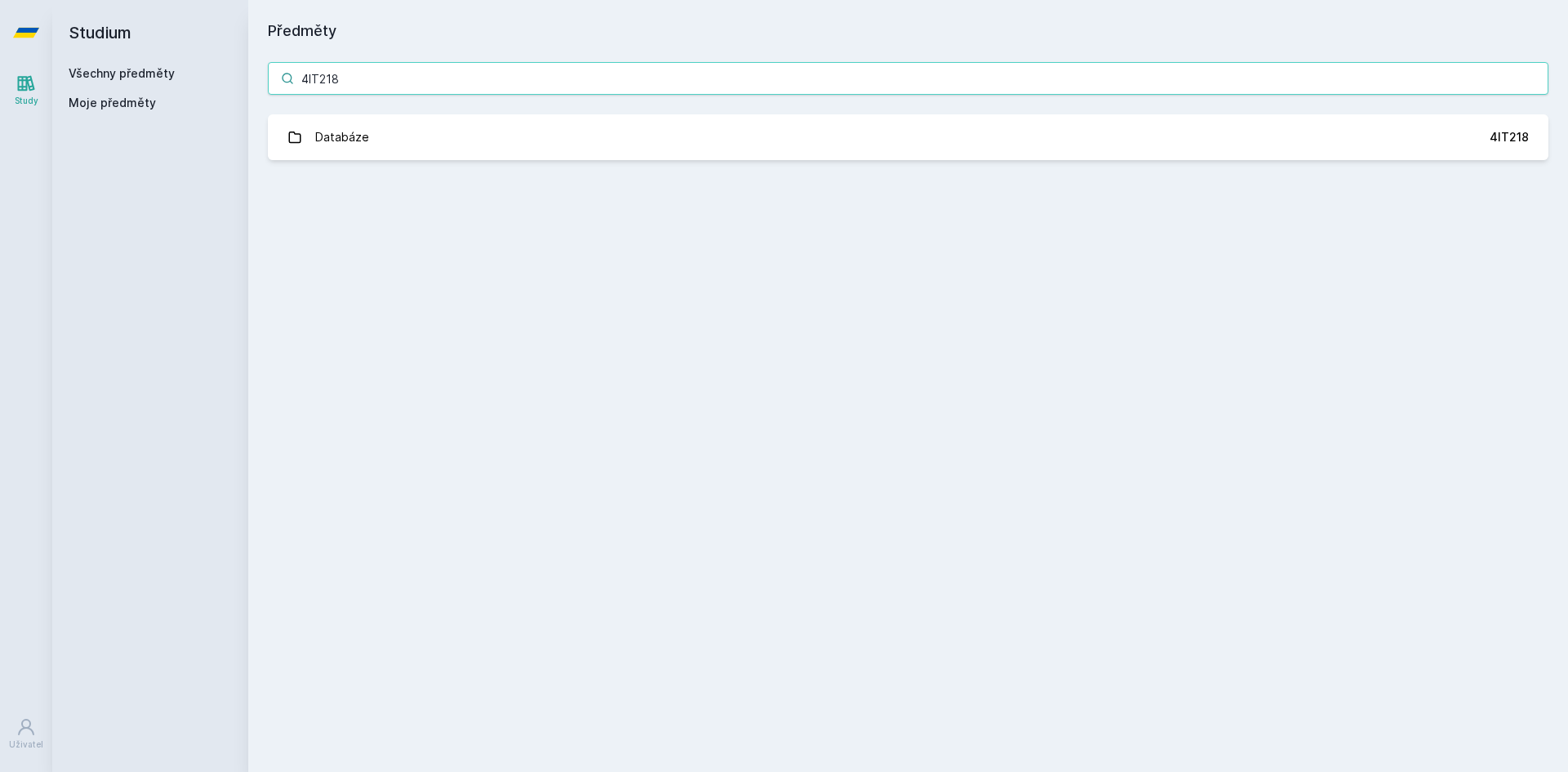
type input "4IT218"
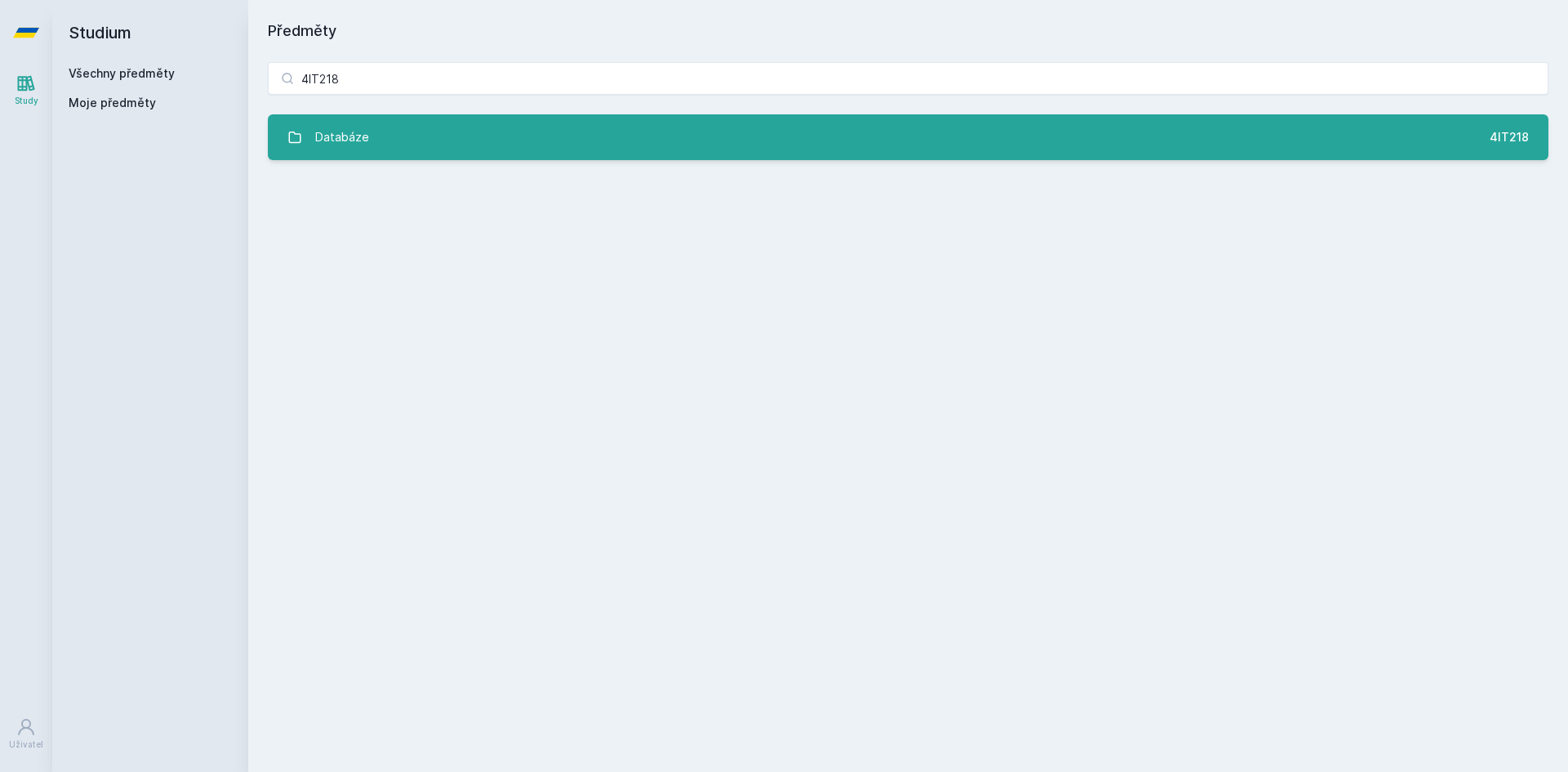
click at [442, 133] on link "Databáze 4IT218" at bounding box center [908, 136] width 1281 height 45
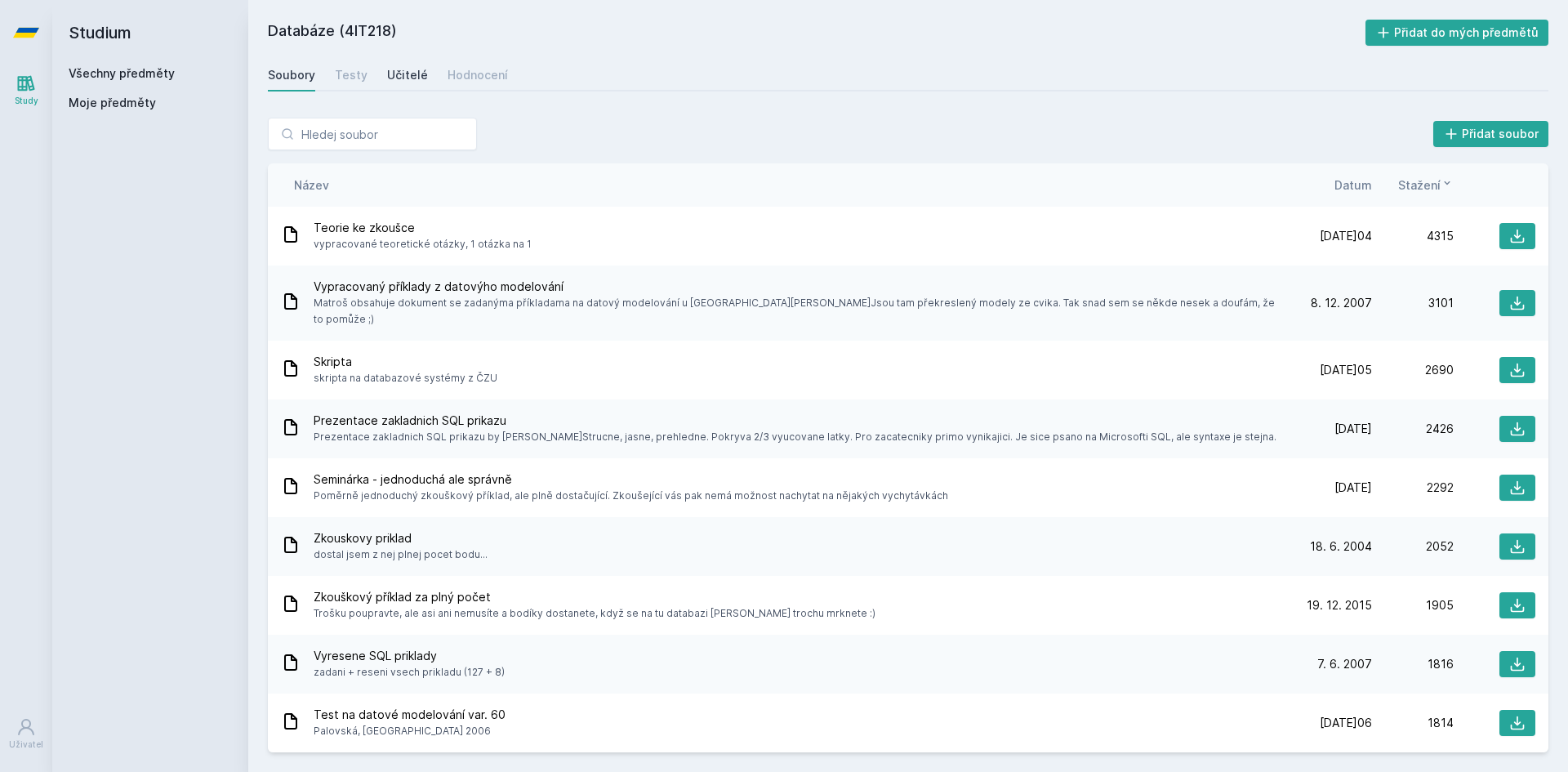
click at [388, 80] on div "Učitelé" at bounding box center [408, 74] width 41 height 16
click at [341, 129] on input "search" at bounding box center [372, 134] width 209 height 33
click at [370, 127] on input "search" at bounding box center [372, 134] width 209 height 33
paste input "1FU201"
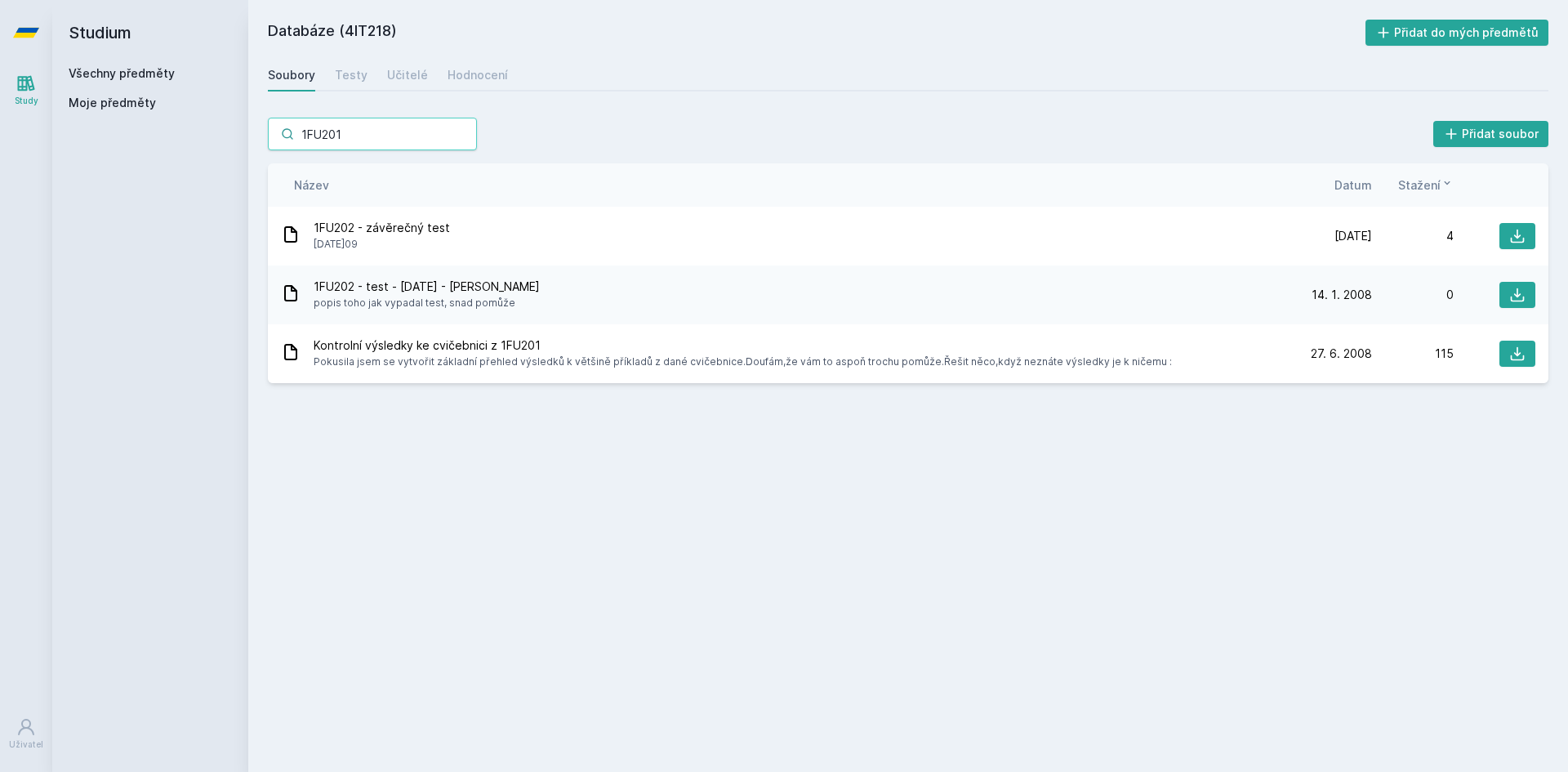
type input "1FU201"
click at [395, 68] on div "Učitelé" at bounding box center [408, 74] width 41 height 16
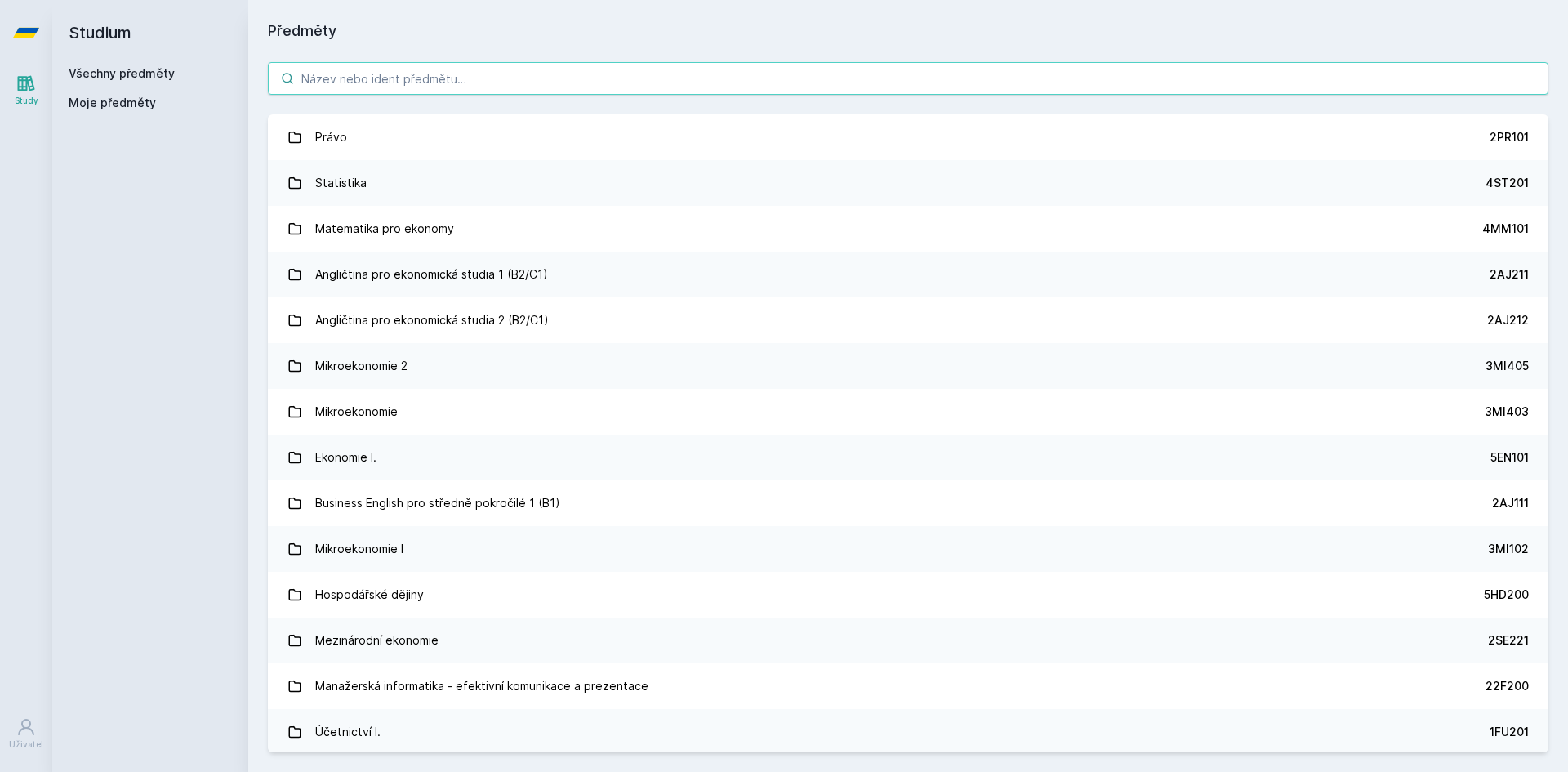
click at [321, 83] on input "search" at bounding box center [908, 78] width 1281 height 33
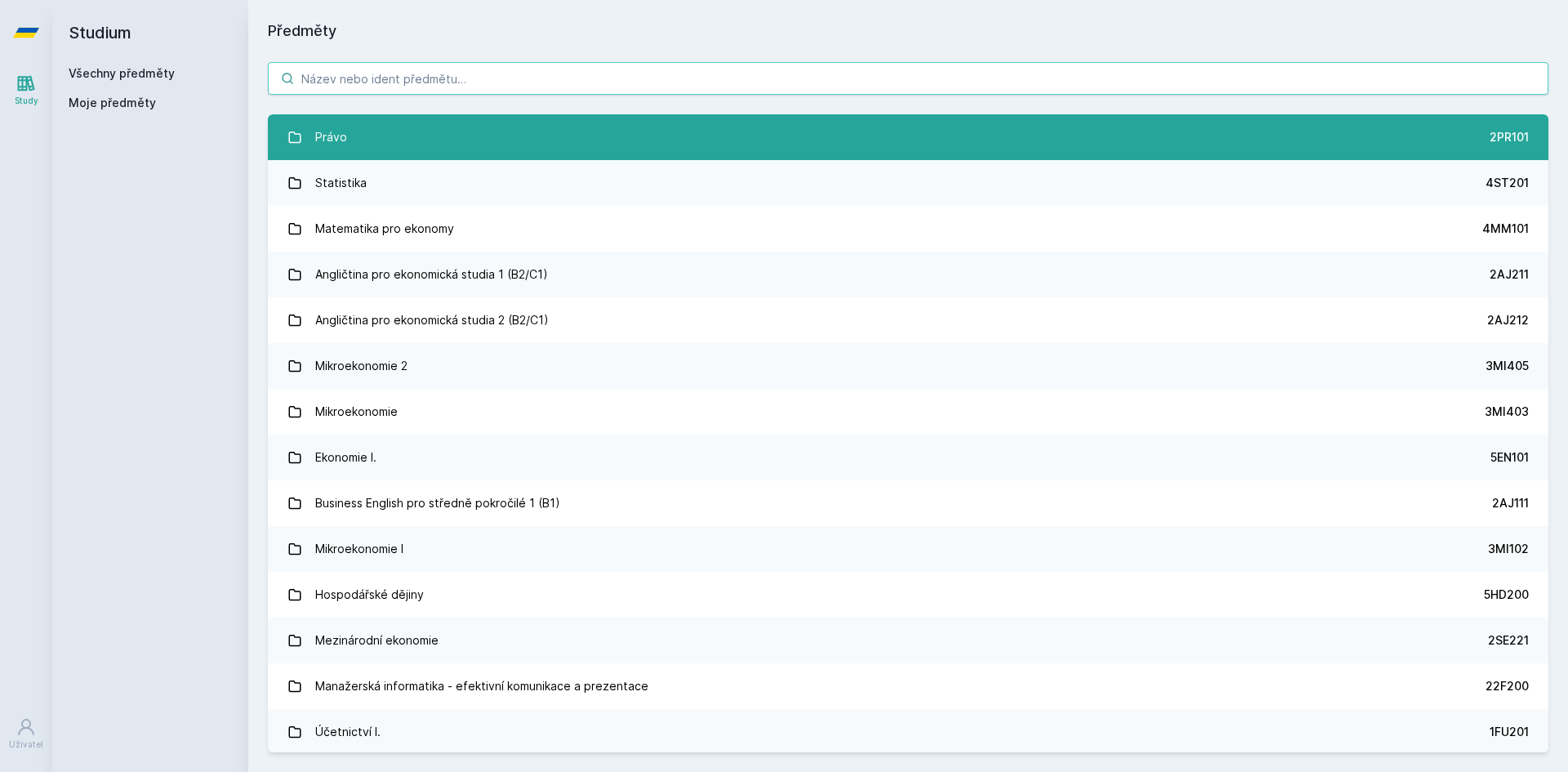
paste input "1FU201"
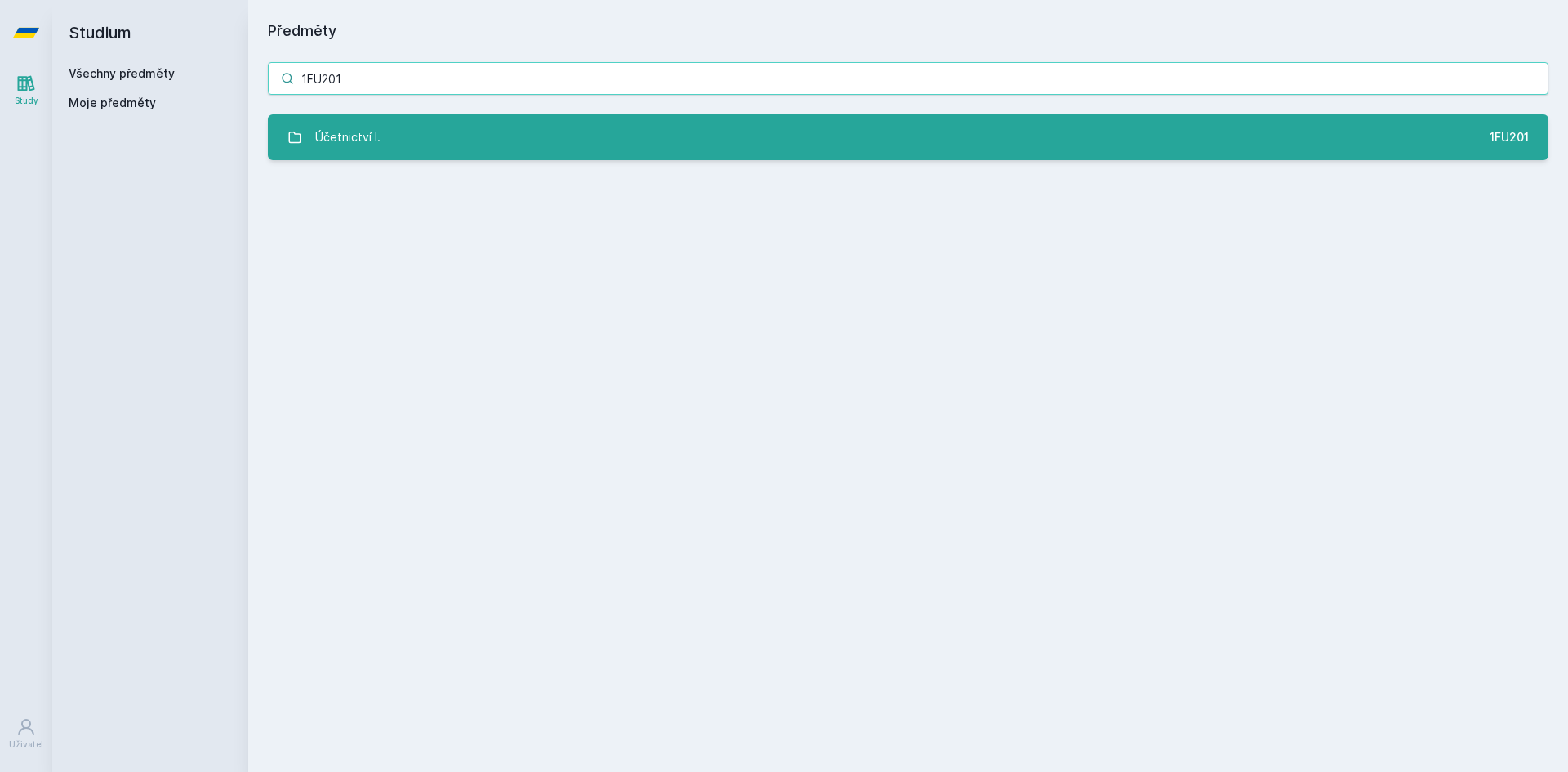
type input "1FU201"
click at [423, 133] on link "Účetnictví I. 1FU201" at bounding box center [908, 136] width 1281 height 45
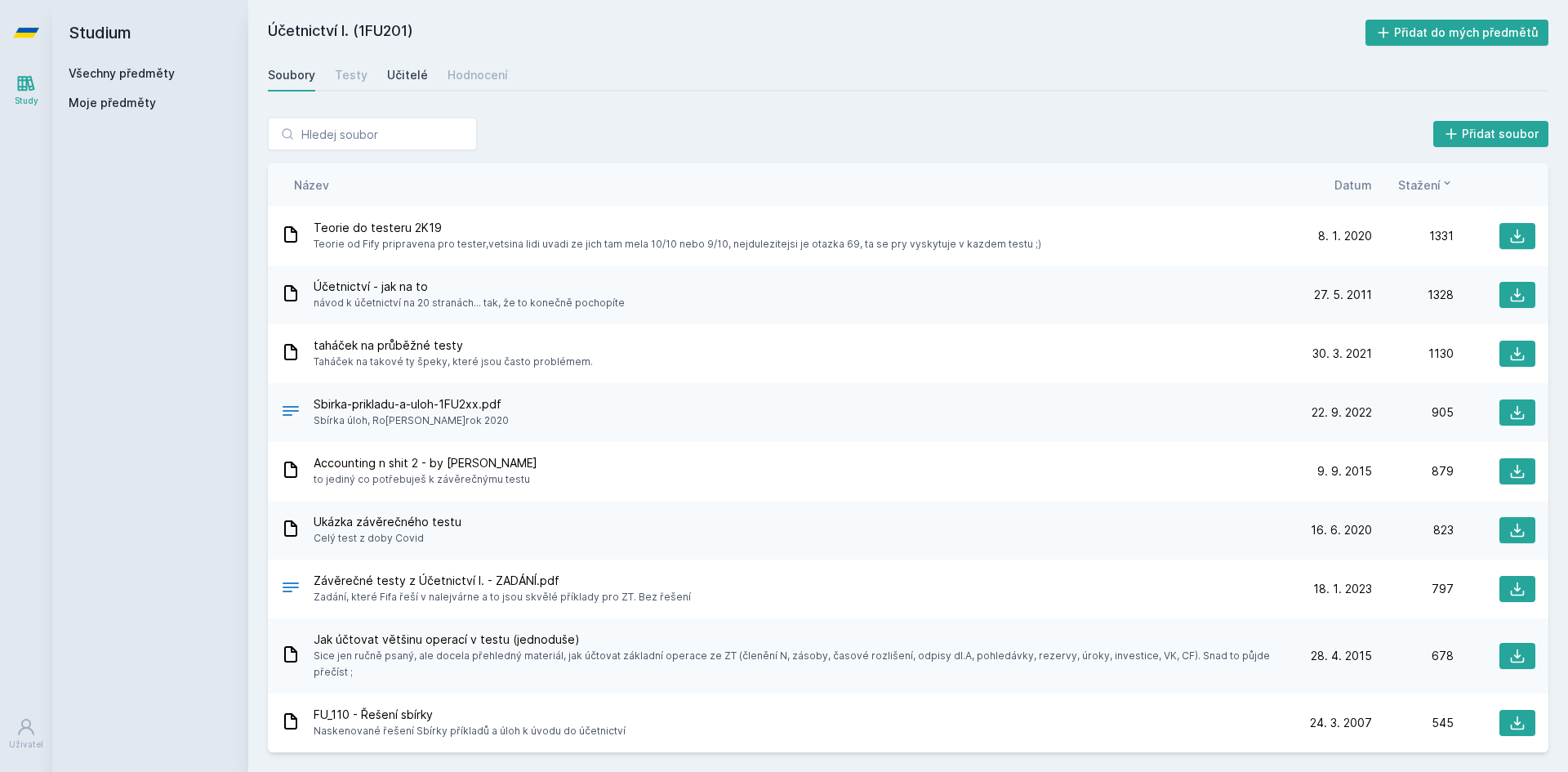
click at [394, 67] on link "Učitelé" at bounding box center [408, 75] width 41 height 33
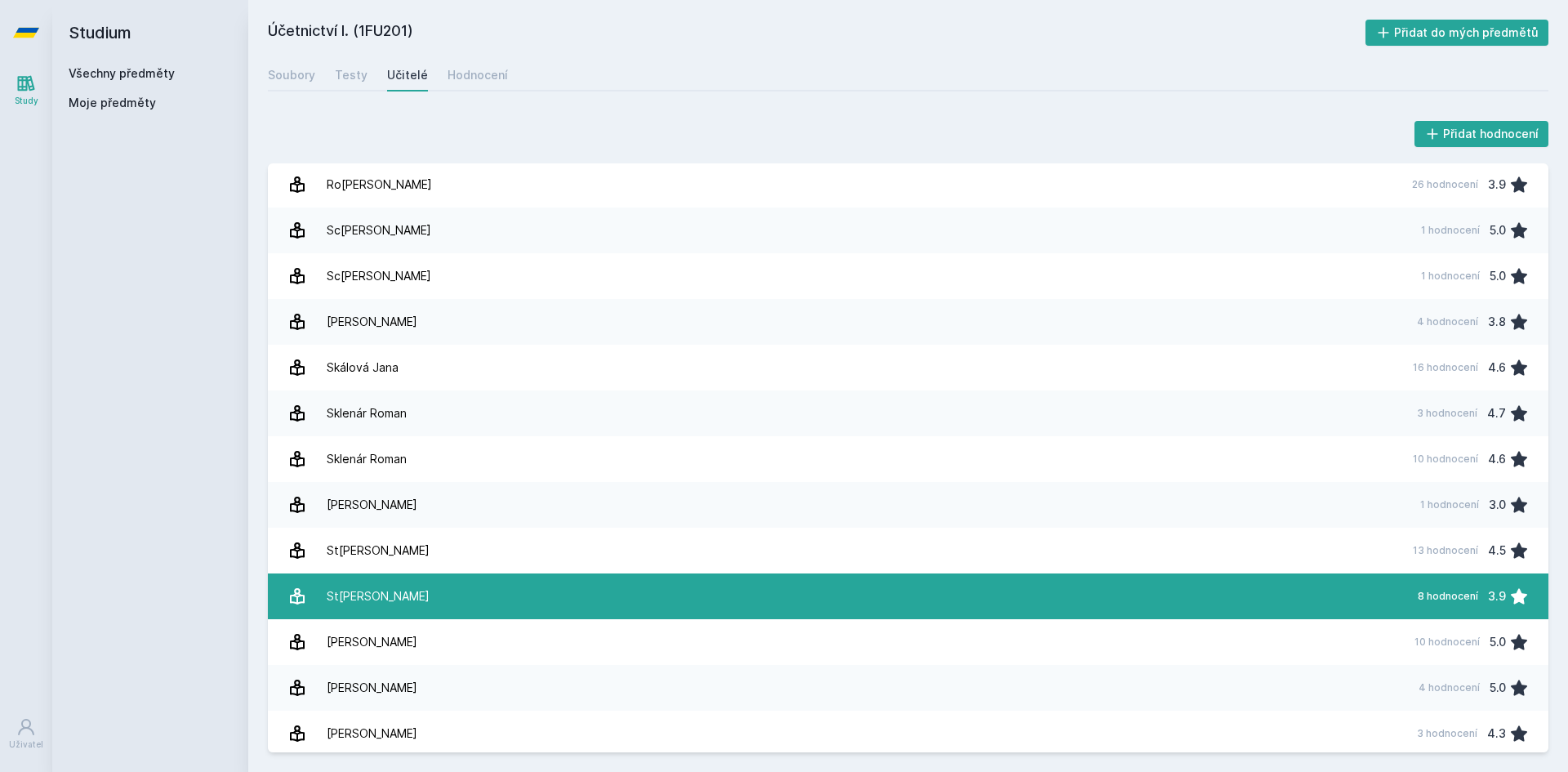
scroll to position [2124, 0]
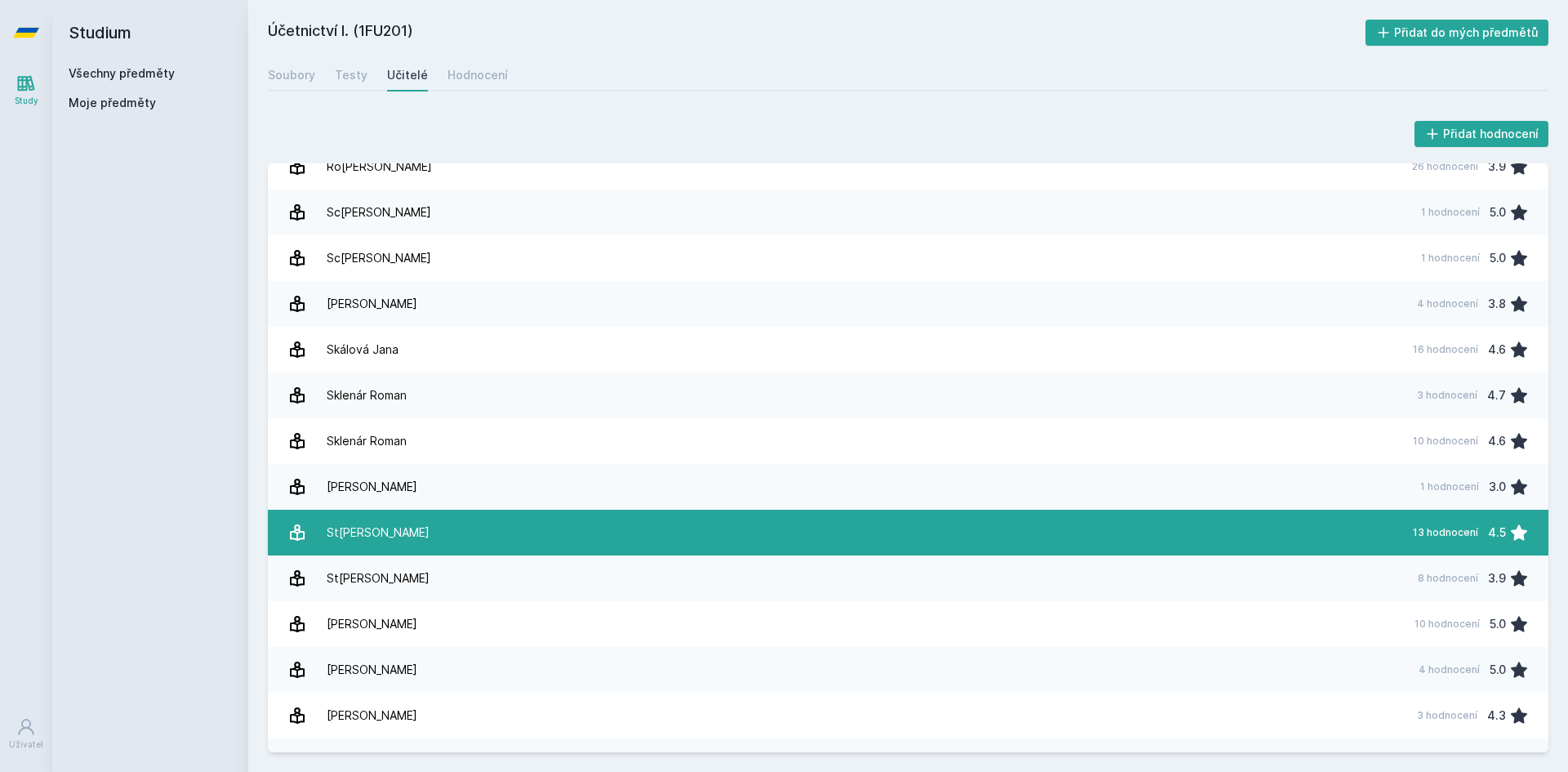
click at [446, 524] on link "St[PERSON_NAME] 13 hodnocení 4.5" at bounding box center [908, 532] width 1281 height 45
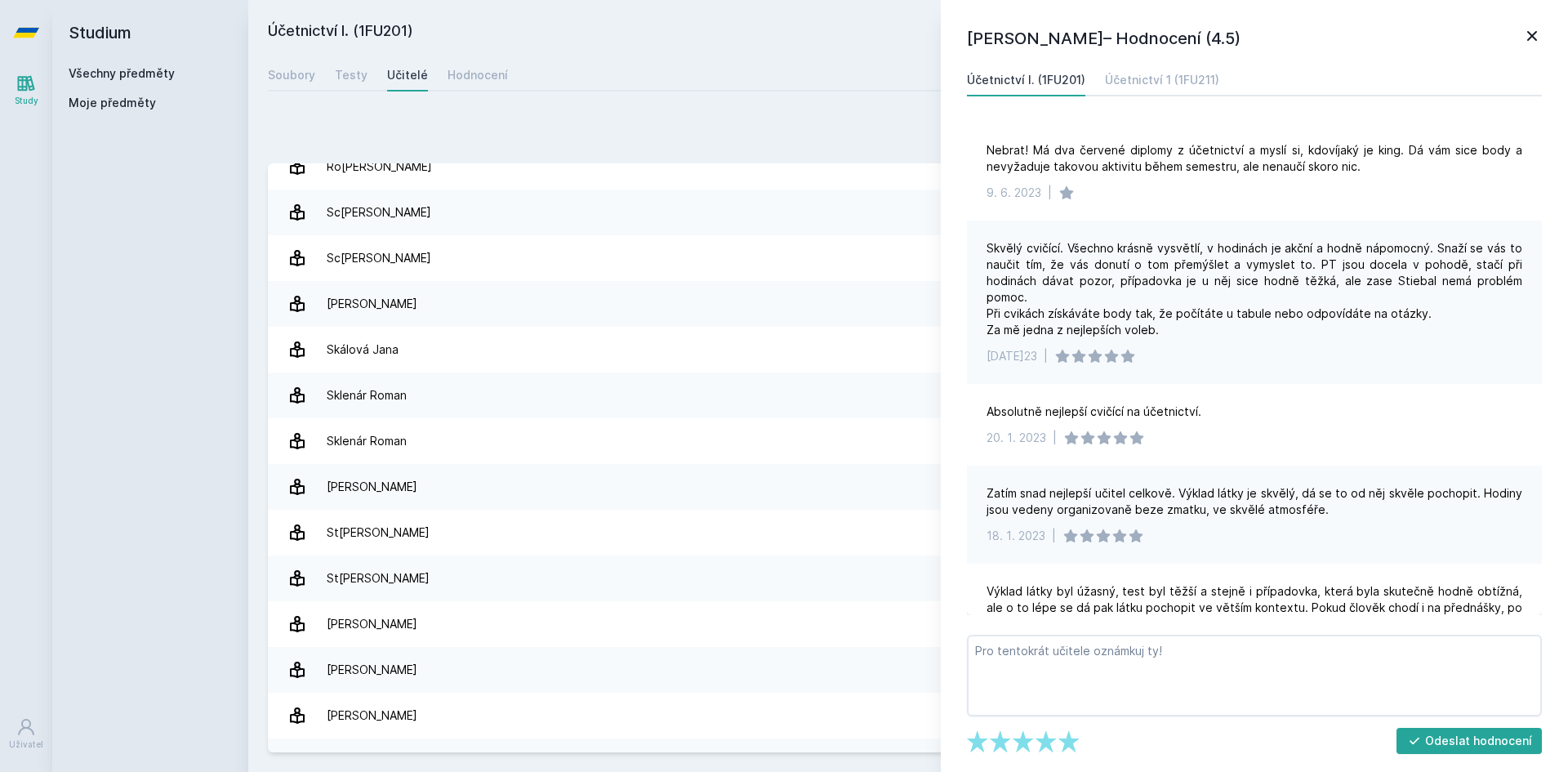
click at [97, 75] on link "Všechny předměty" at bounding box center [122, 72] width 106 height 14
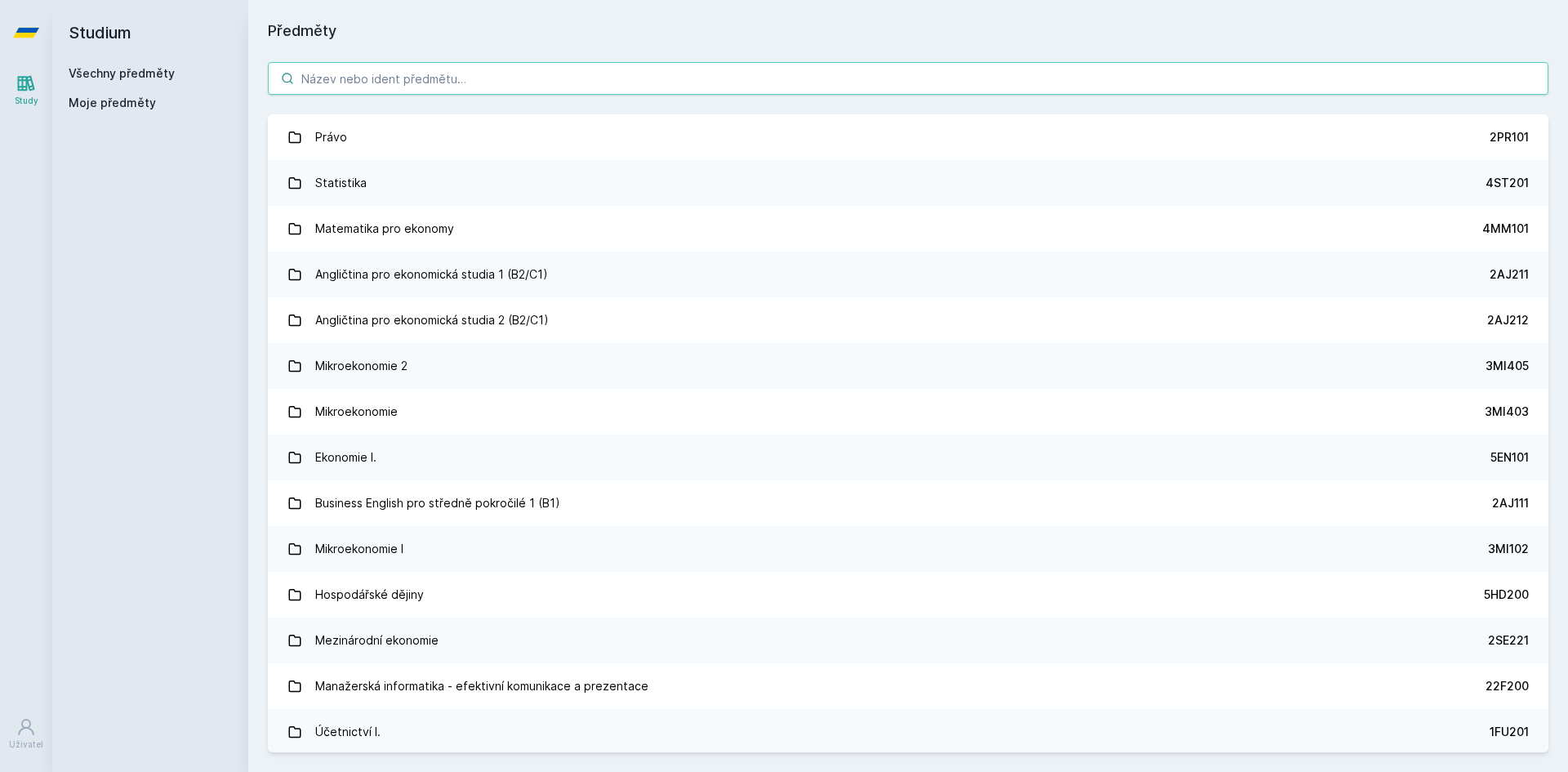
click at [349, 84] on input "search" at bounding box center [908, 78] width 1281 height 33
click at [409, 75] on input "search" at bounding box center [908, 78] width 1281 height 33
paste input "4IT218"
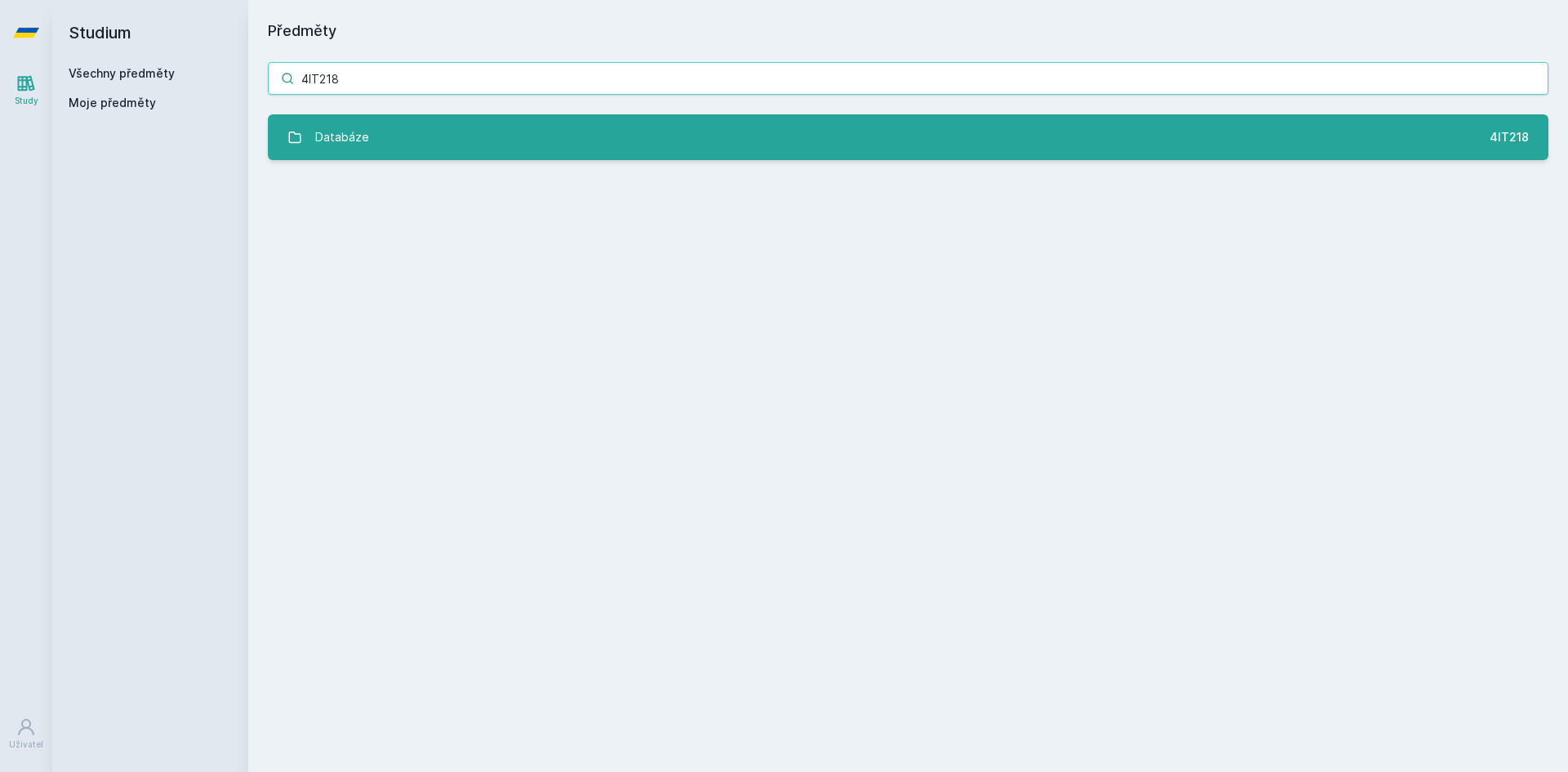
type input "4IT218"
click at [487, 140] on link "Databáze 4IT218" at bounding box center [908, 136] width 1281 height 45
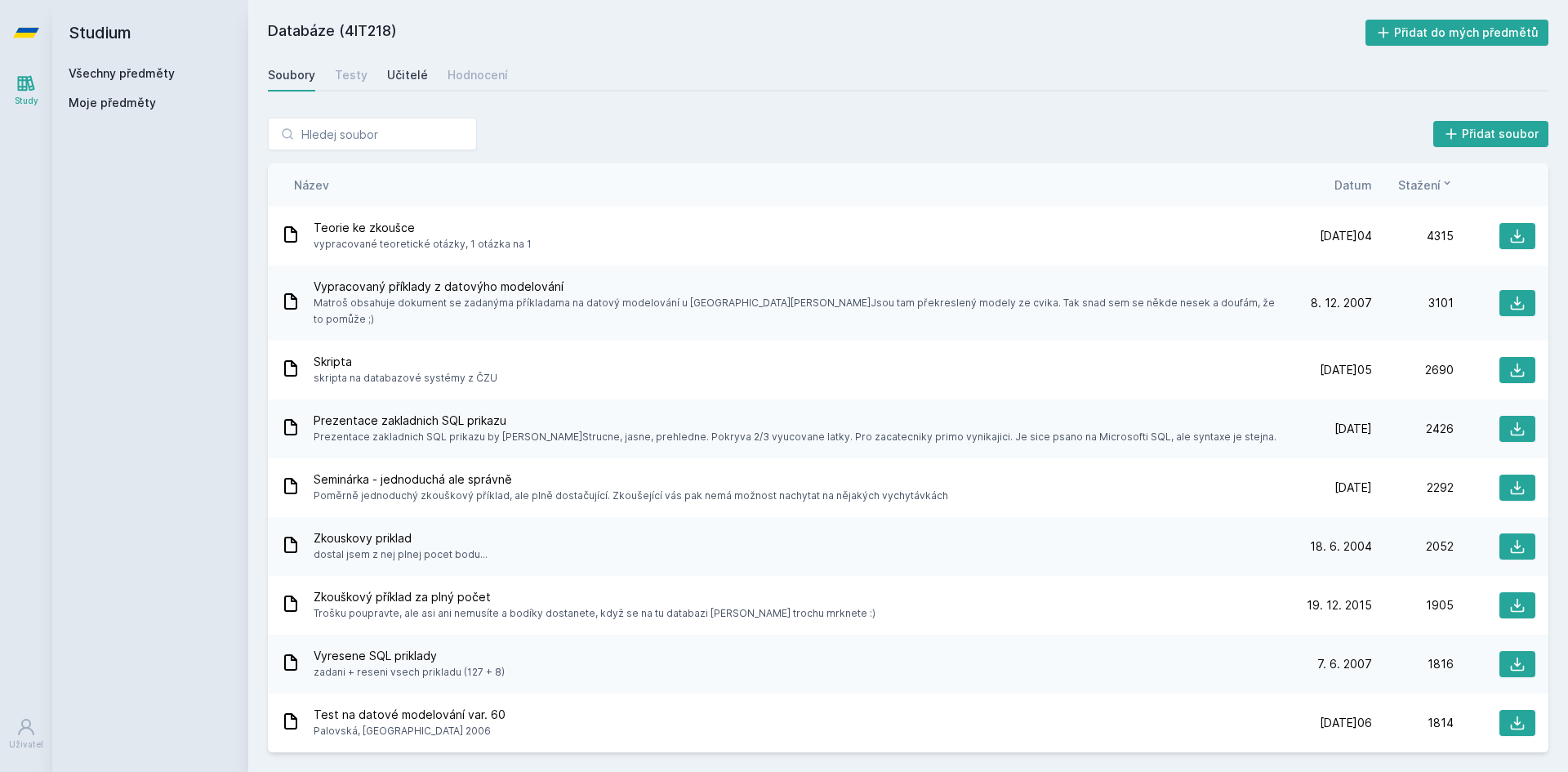
click at [387, 79] on div "Učitelé" at bounding box center [408, 74] width 41 height 16
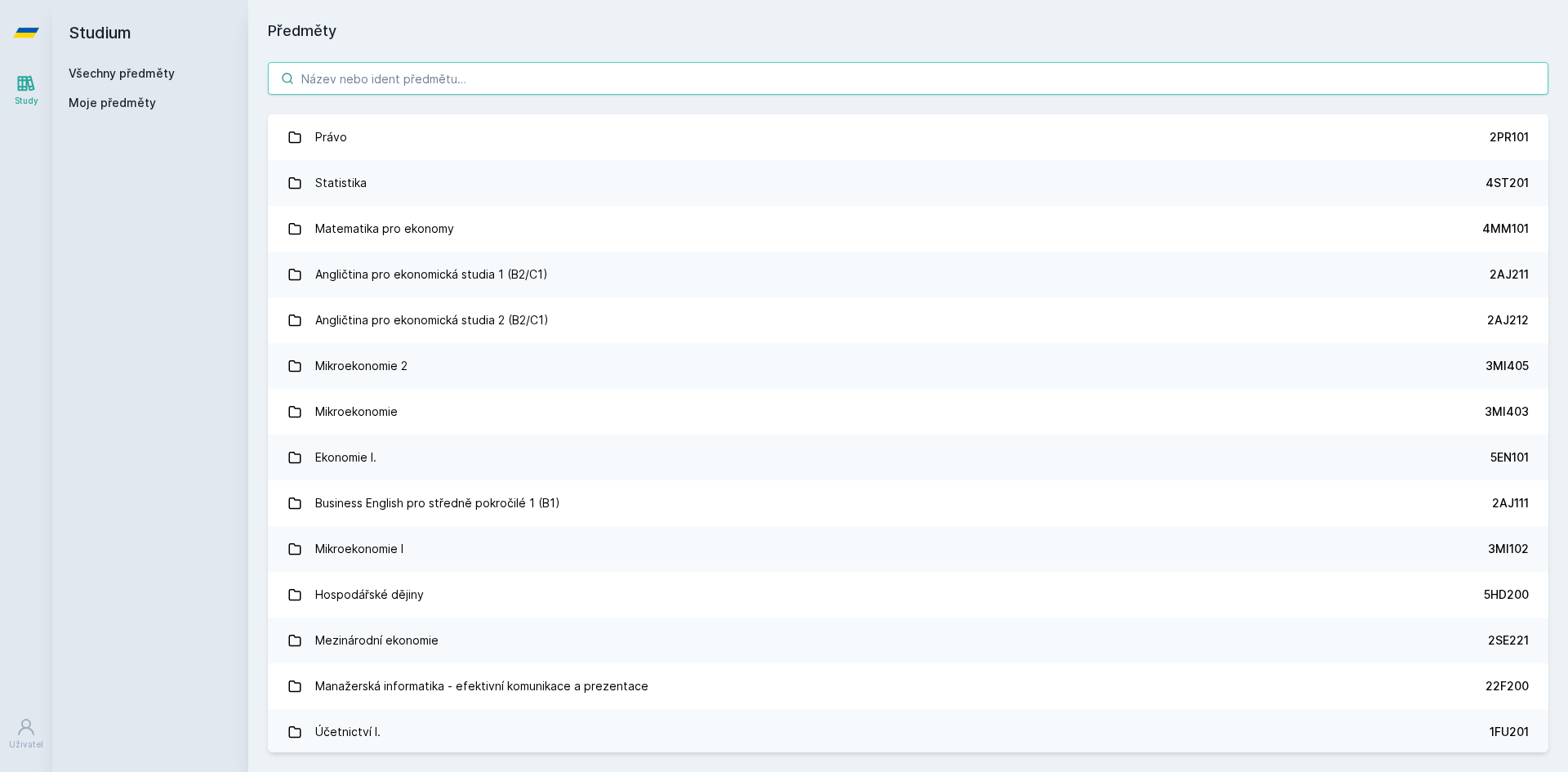
click at [449, 71] on input "search" at bounding box center [908, 78] width 1281 height 33
paste input "4EK212"
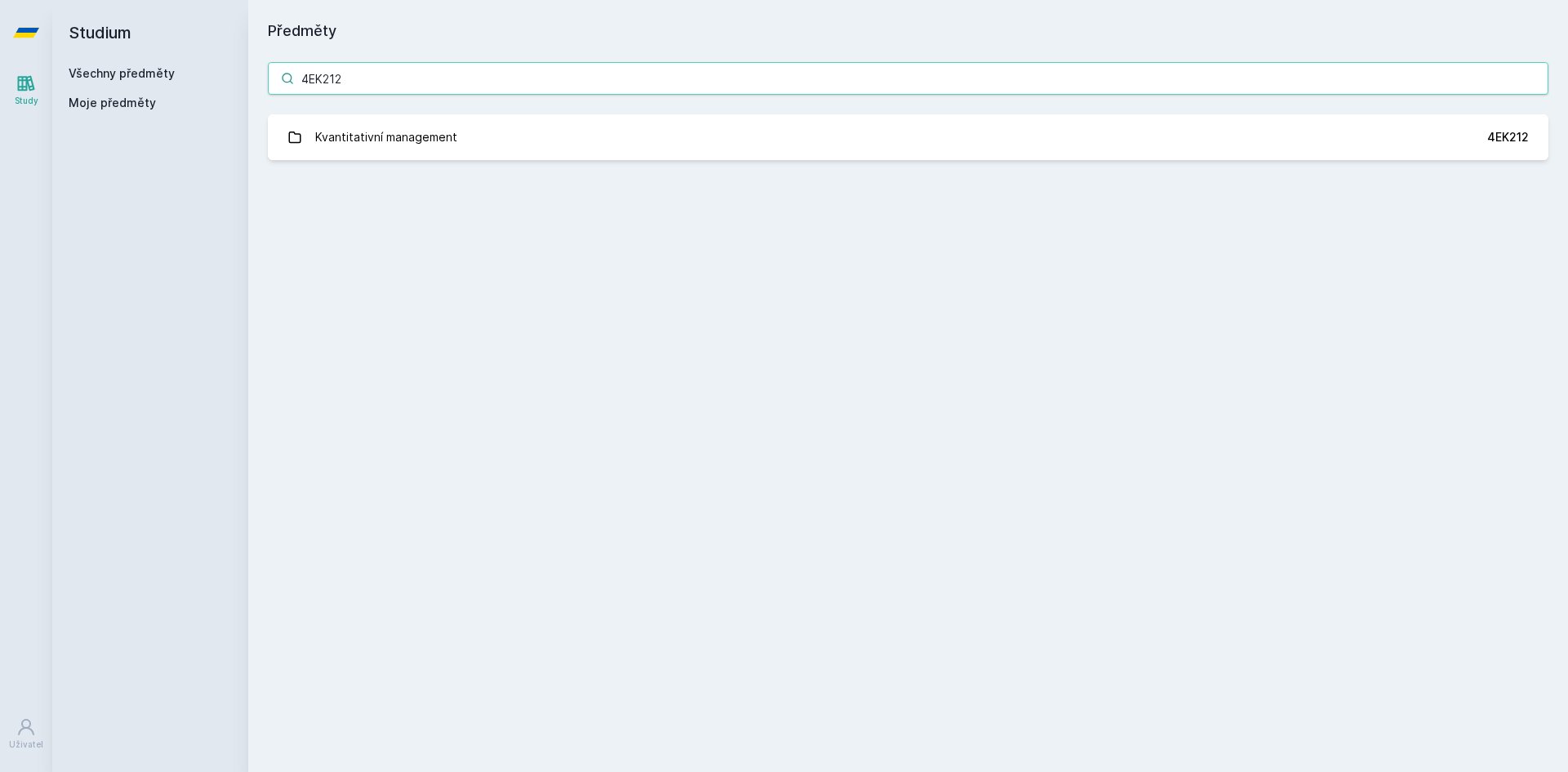
type input "4EK212"
click at [527, 164] on div "4EK212 Kvantitativní management 4EK212 Jejda, něco se pokazilo." at bounding box center [908, 111] width 1320 height 137
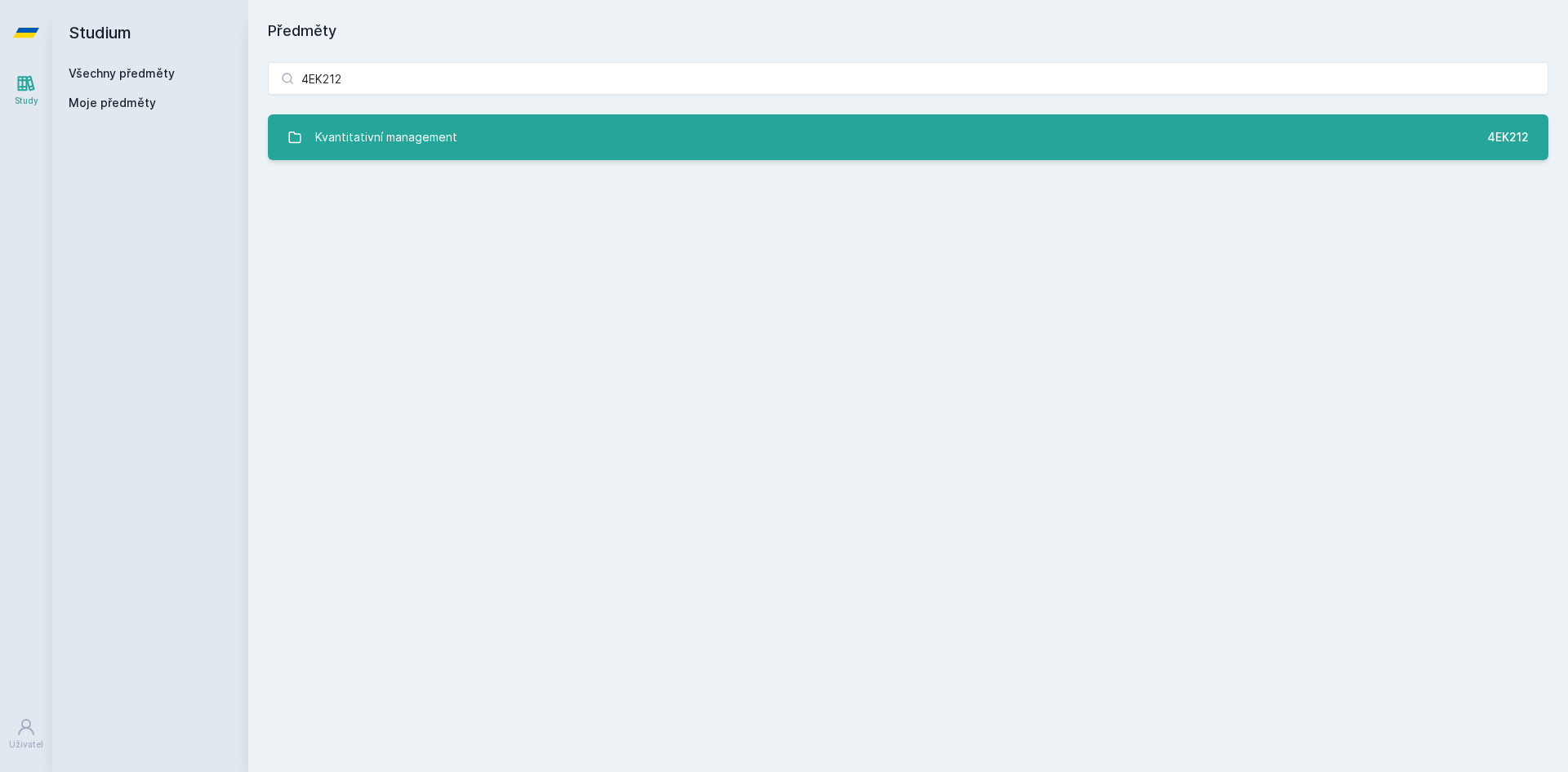
click at [527, 131] on link "Kvantitativní management 4EK212" at bounding box center [908, 136] width 1281 height 45
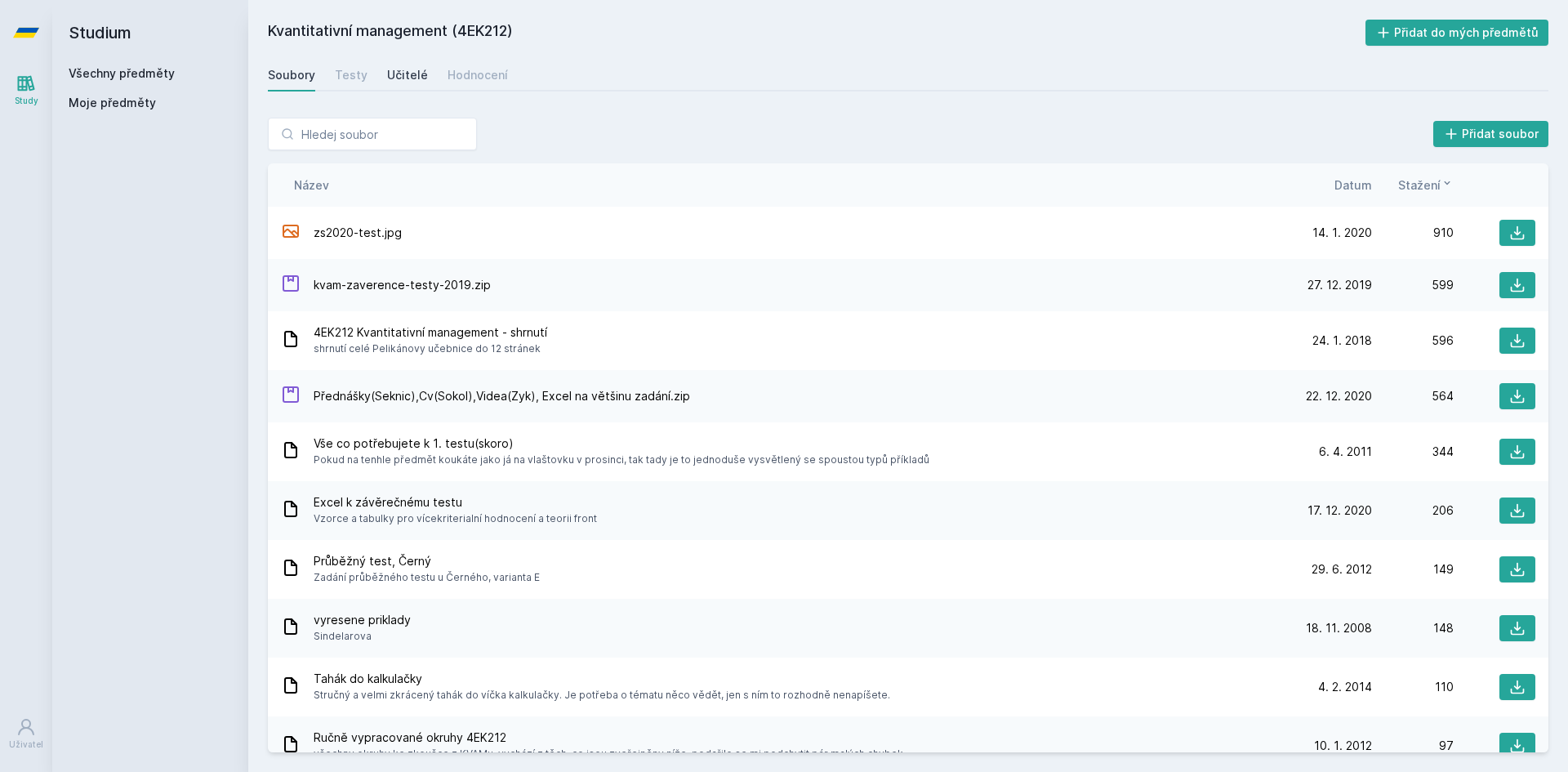
click at [410, 70] on div "Učitelé" at bounding box center [408, 74] width 41 height 16
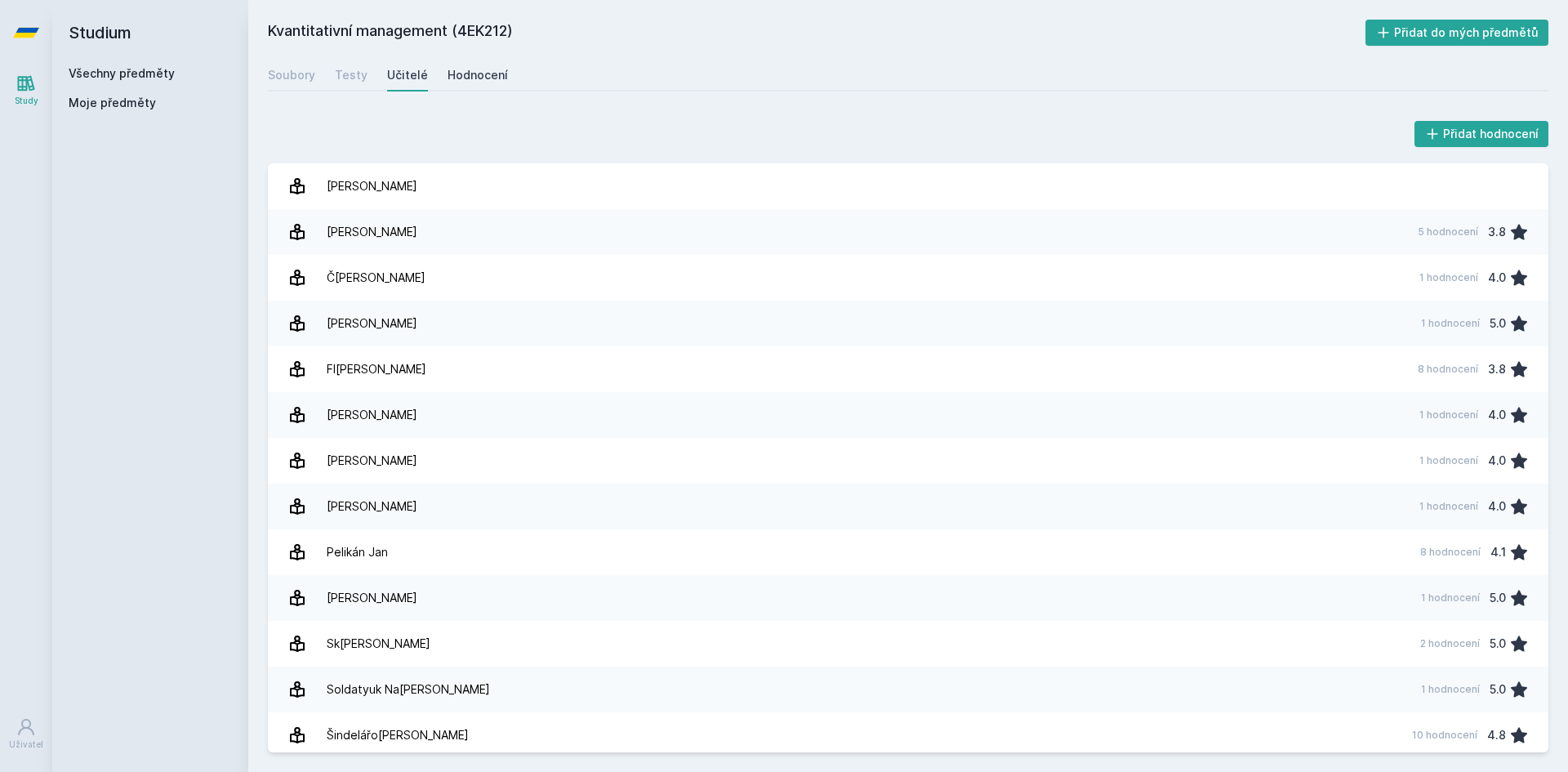
click at [468, 77] on div "Hodnocení" at bounding box center [477, 74] width 61 height 16
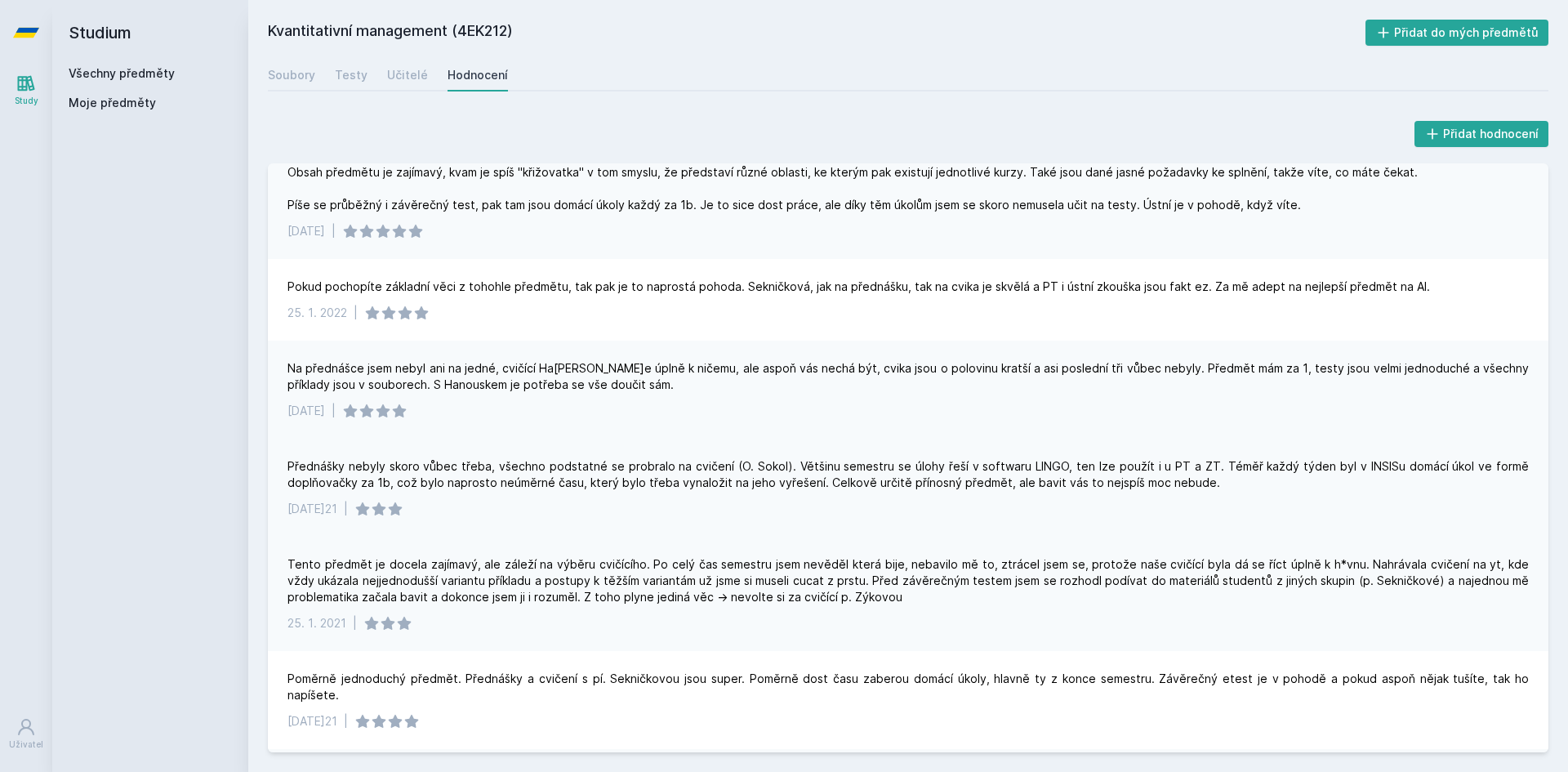
scroll to position [735, 0]
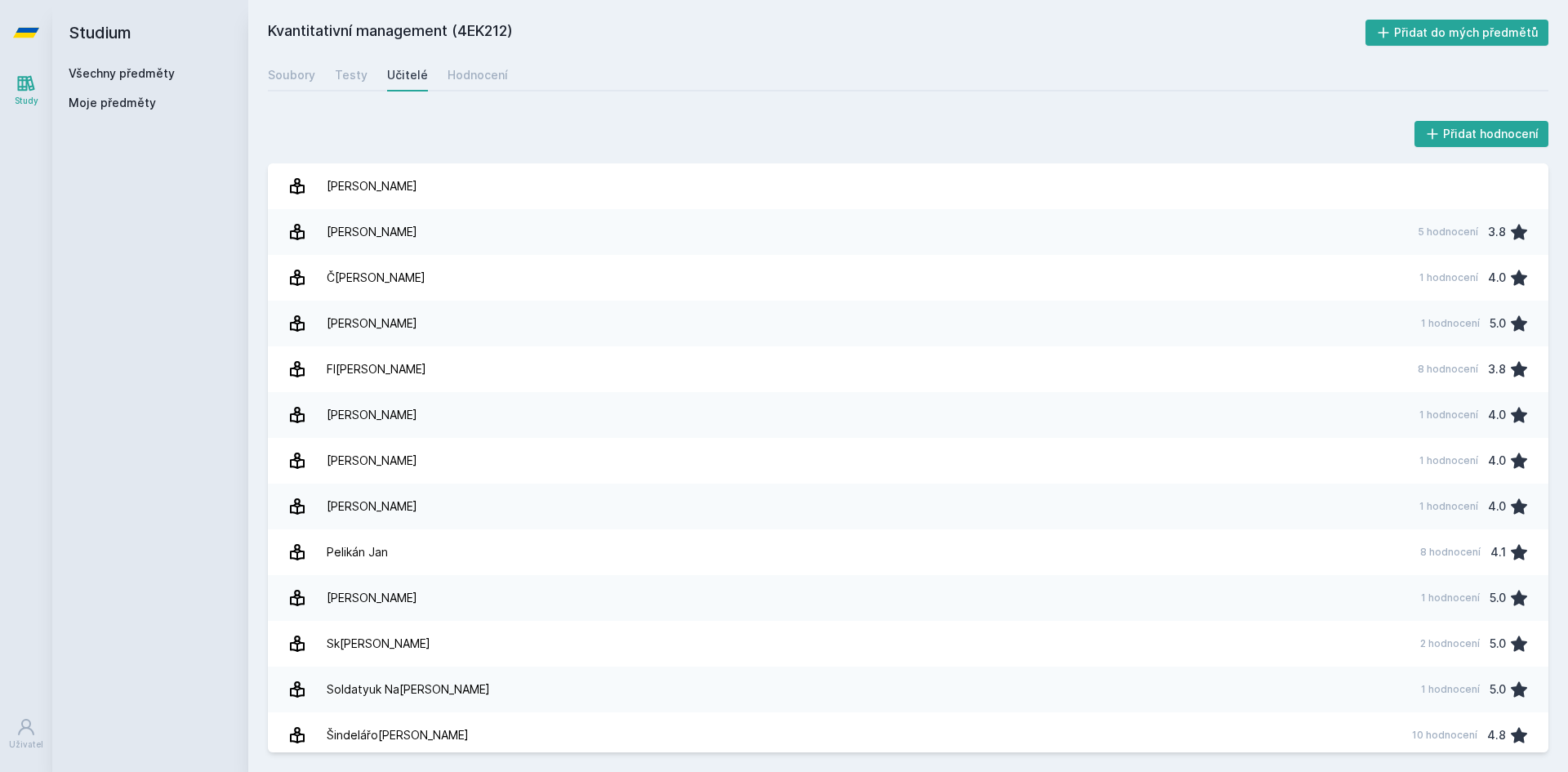
click at [103, 67] on link "Všechny předměty" at bounding box center [122, 72] width 106 height 14
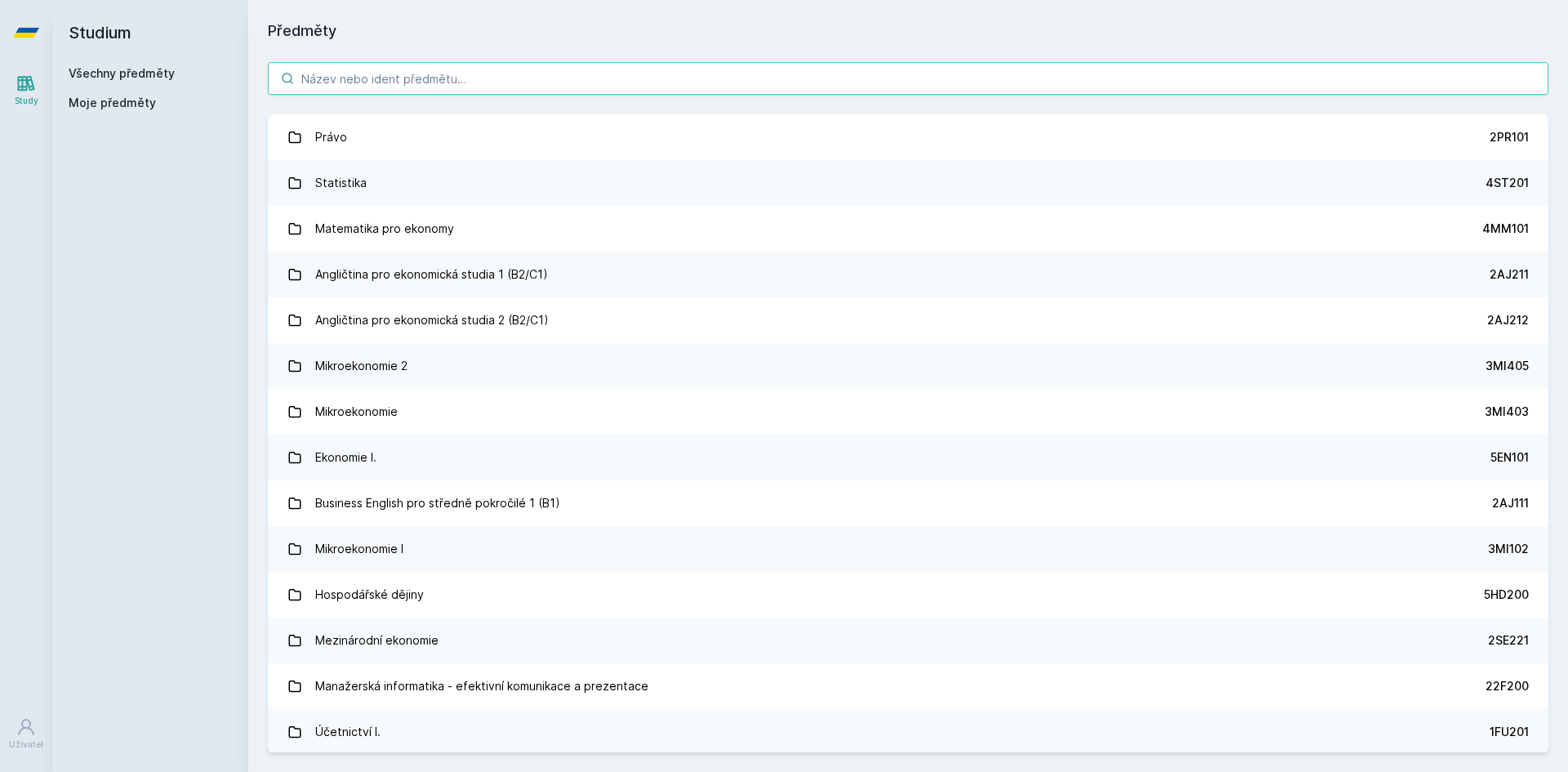
click at [427, 82] on input "search" at bounding box center [908, 78] width 1281 height 33
paste input "4IZ210"
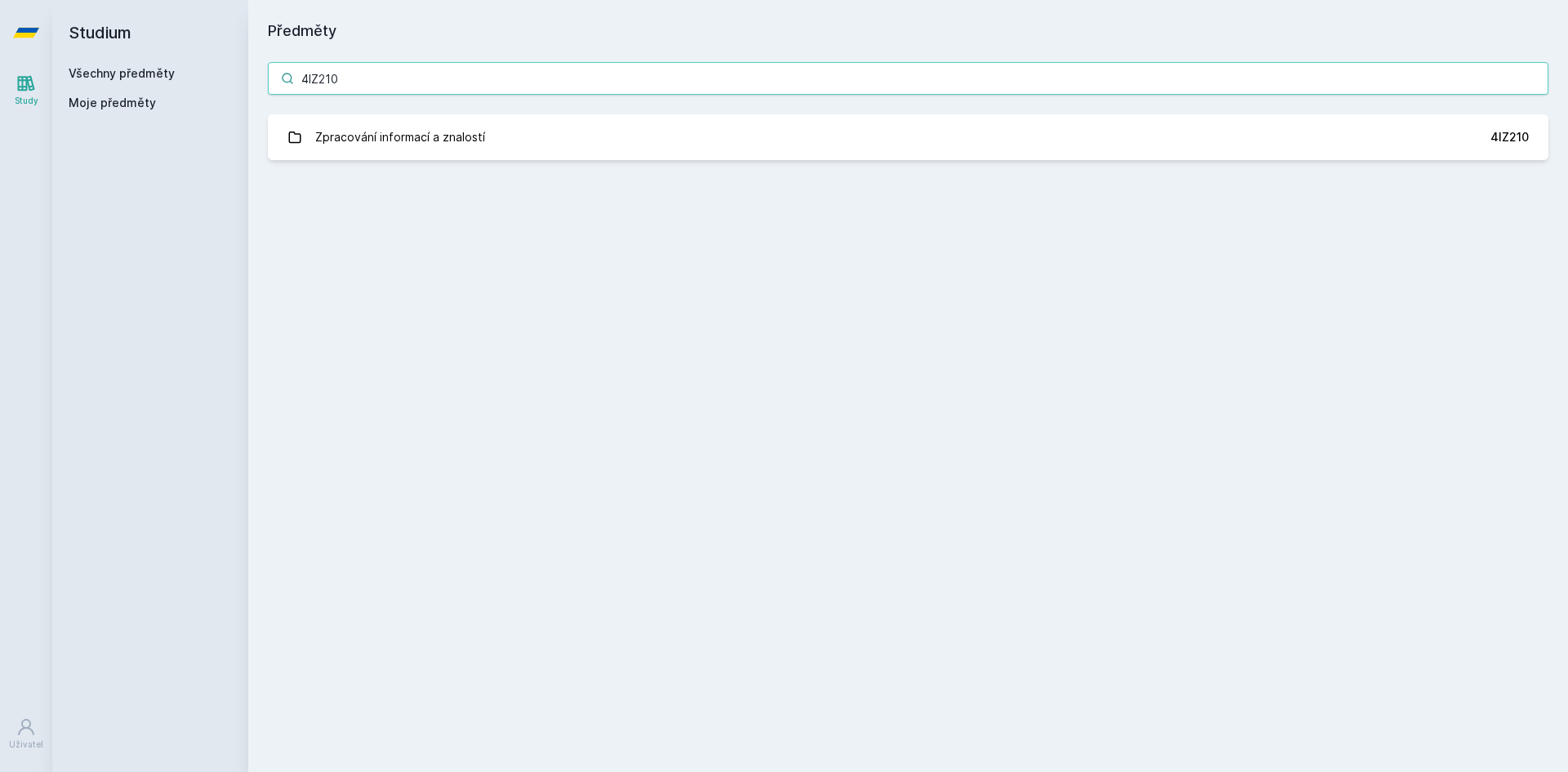
type input "4IZ210"
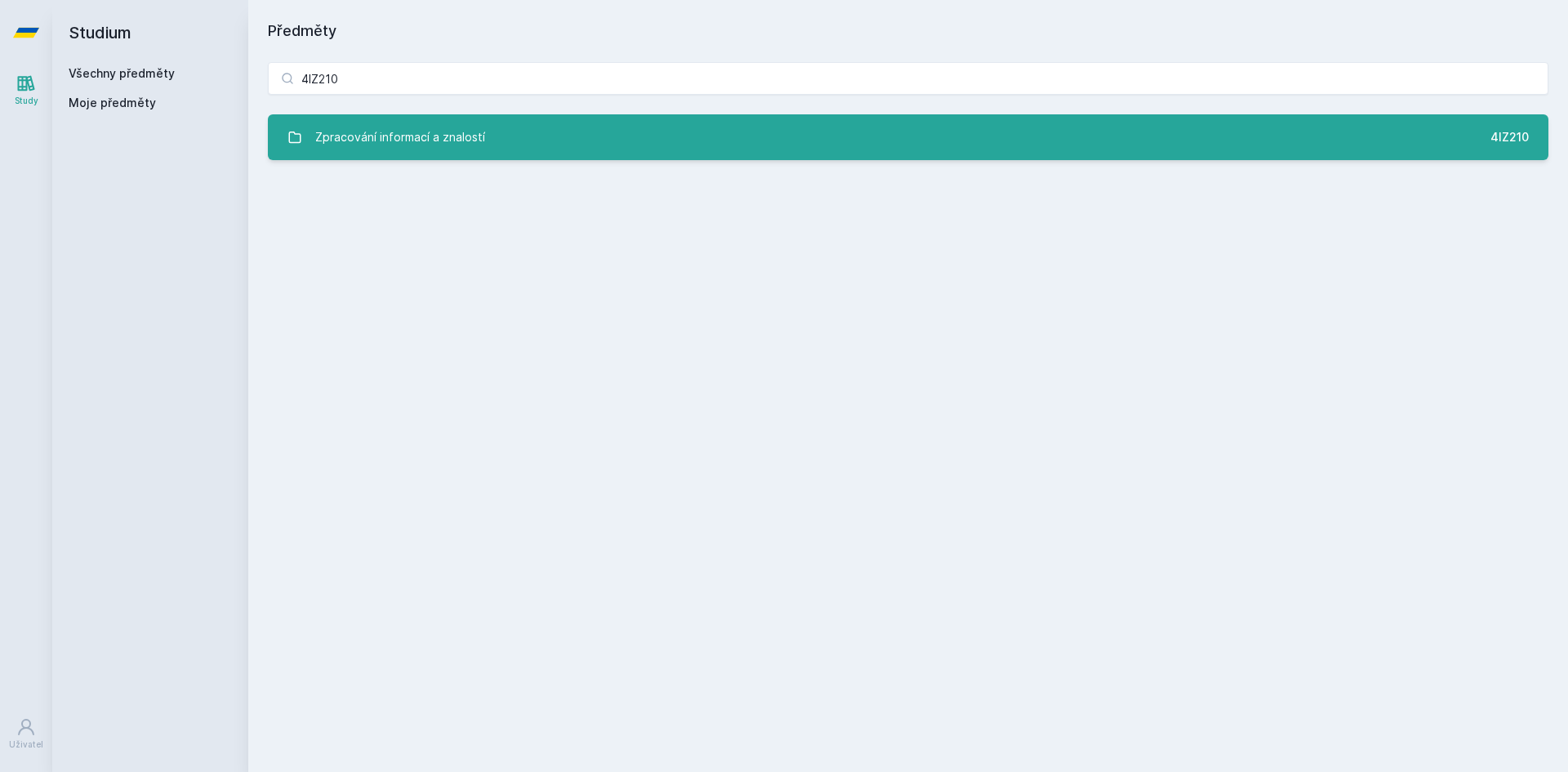
click at [339, 146] on div "Zpracování informací a znalostí" at bounding box center [400, 137] width 170 height 33
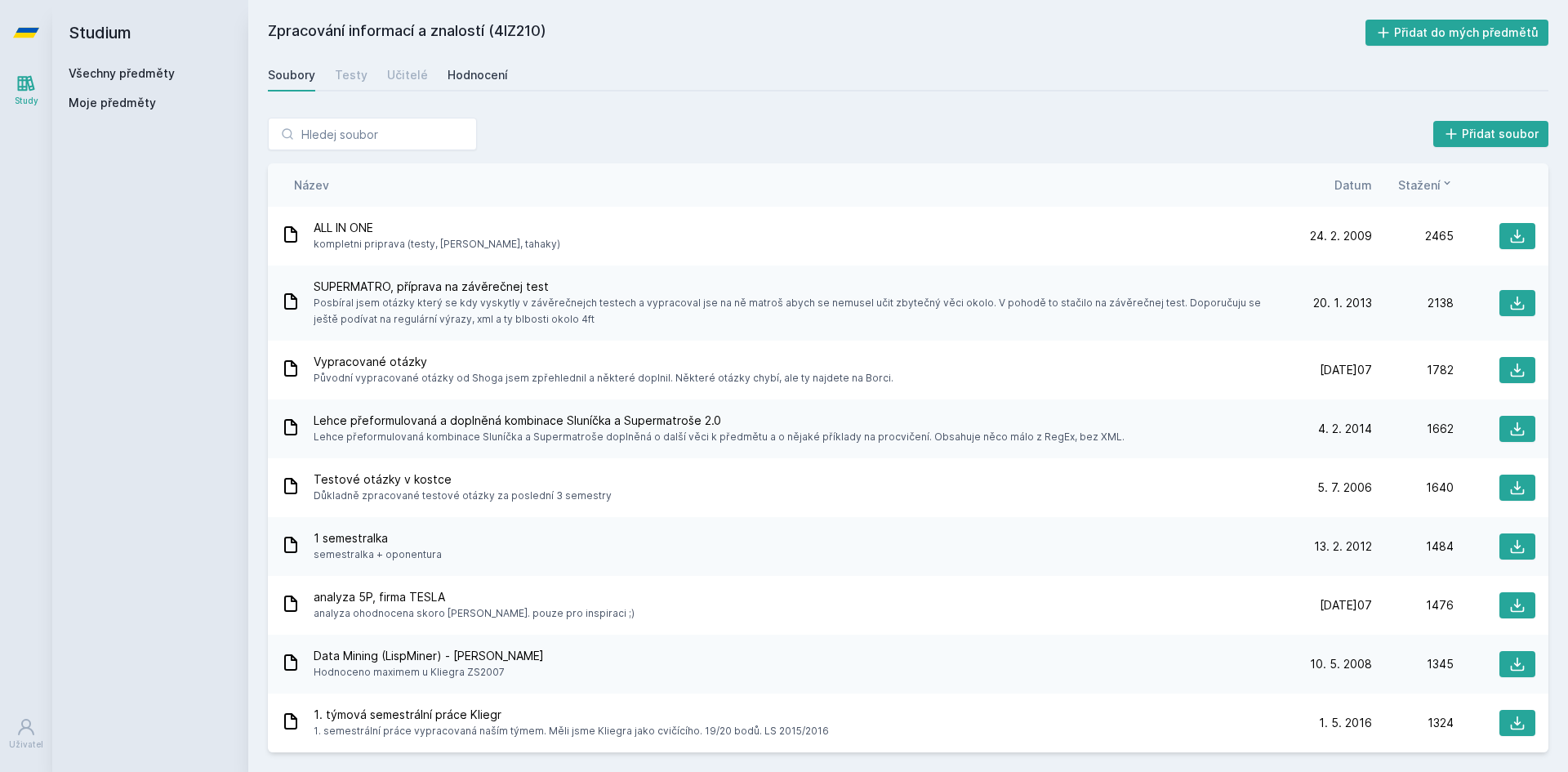
click at [485, 82] on div "Hodnocení" at bounding box center [477, 74] width 61 height 16
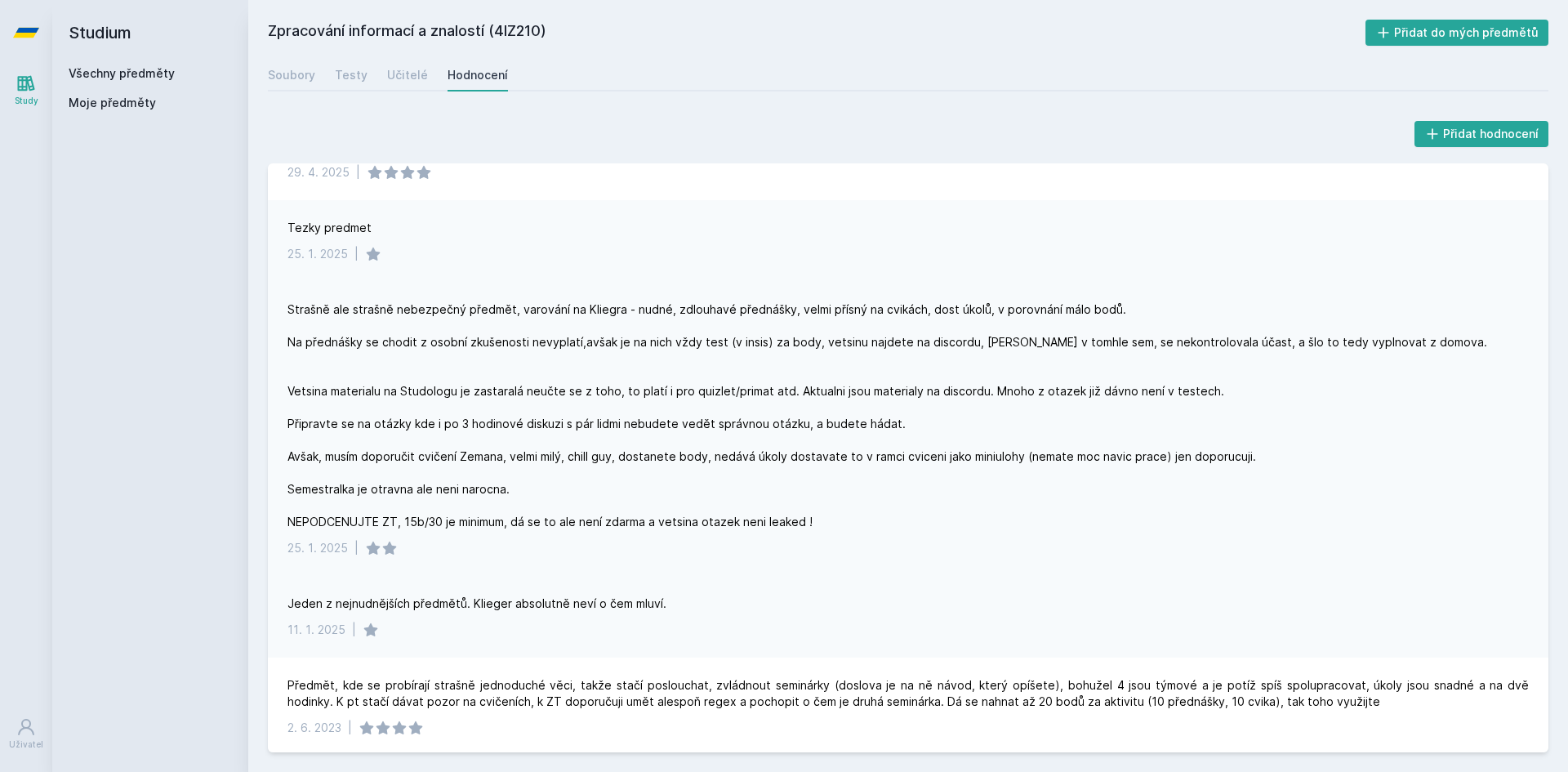
scroll to position [163, 0]
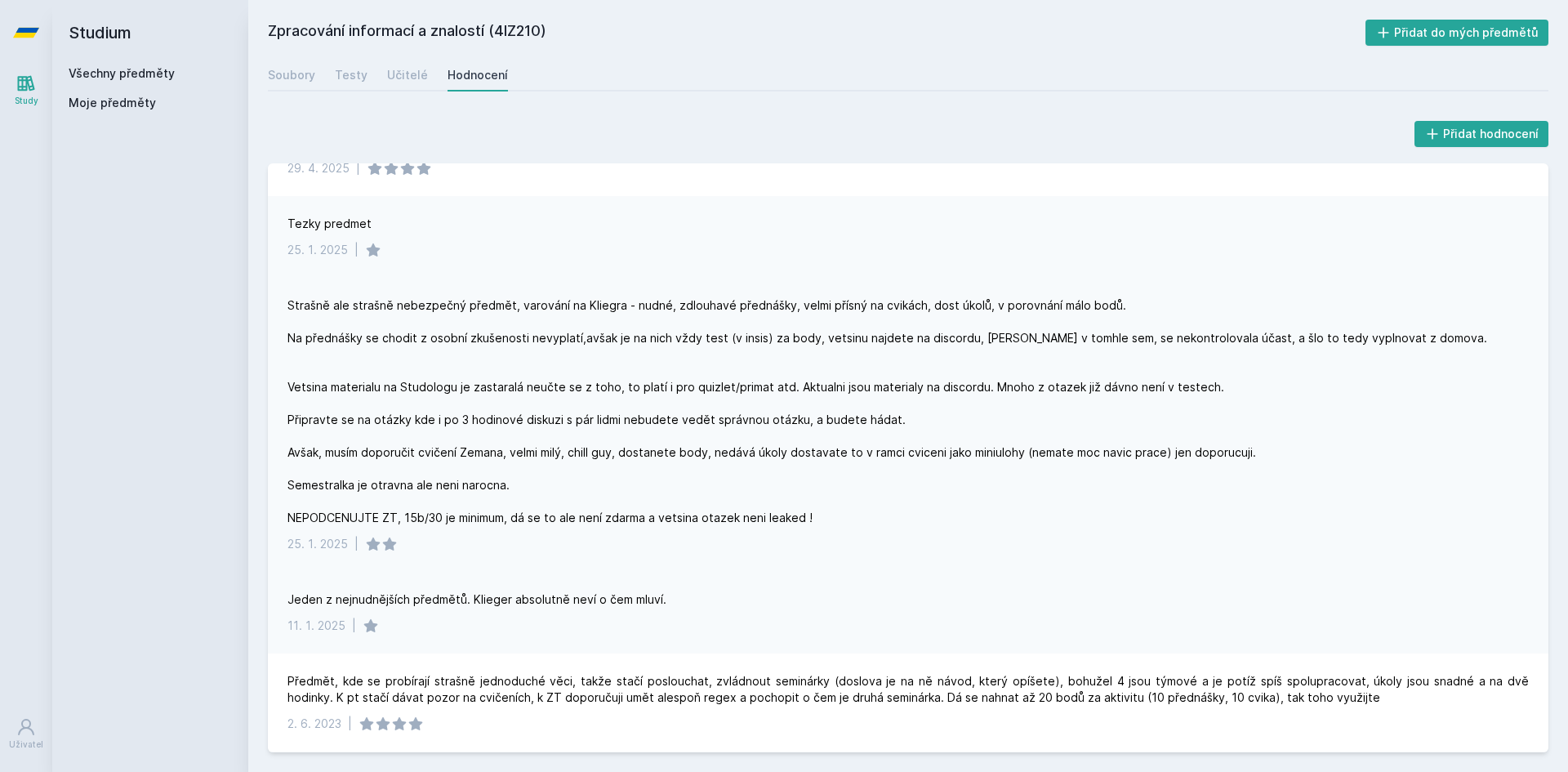
drag, startPoint x: 958, startPoint y: 368, endPoint x: 973, endPoint y: 370, distance: 15.1
click at [973, 370] on div "Strašně ale strašně nebezpečný předmět, varování na Kliegra - nudné, zdlouhavé …" at bounding box center [889, 412] width 1203 height 229
drag, startPoint x: 537, startPoint y: 484, endPoint x: 501, endPoint y: 478, distance: 36.5
click at [501, 478] on div "Strašně ale strašně nebezpečný předmět, varování na Kliegra - nudné, zdlouhavé …" at bounding box center [889, 412] width 1203 height 229
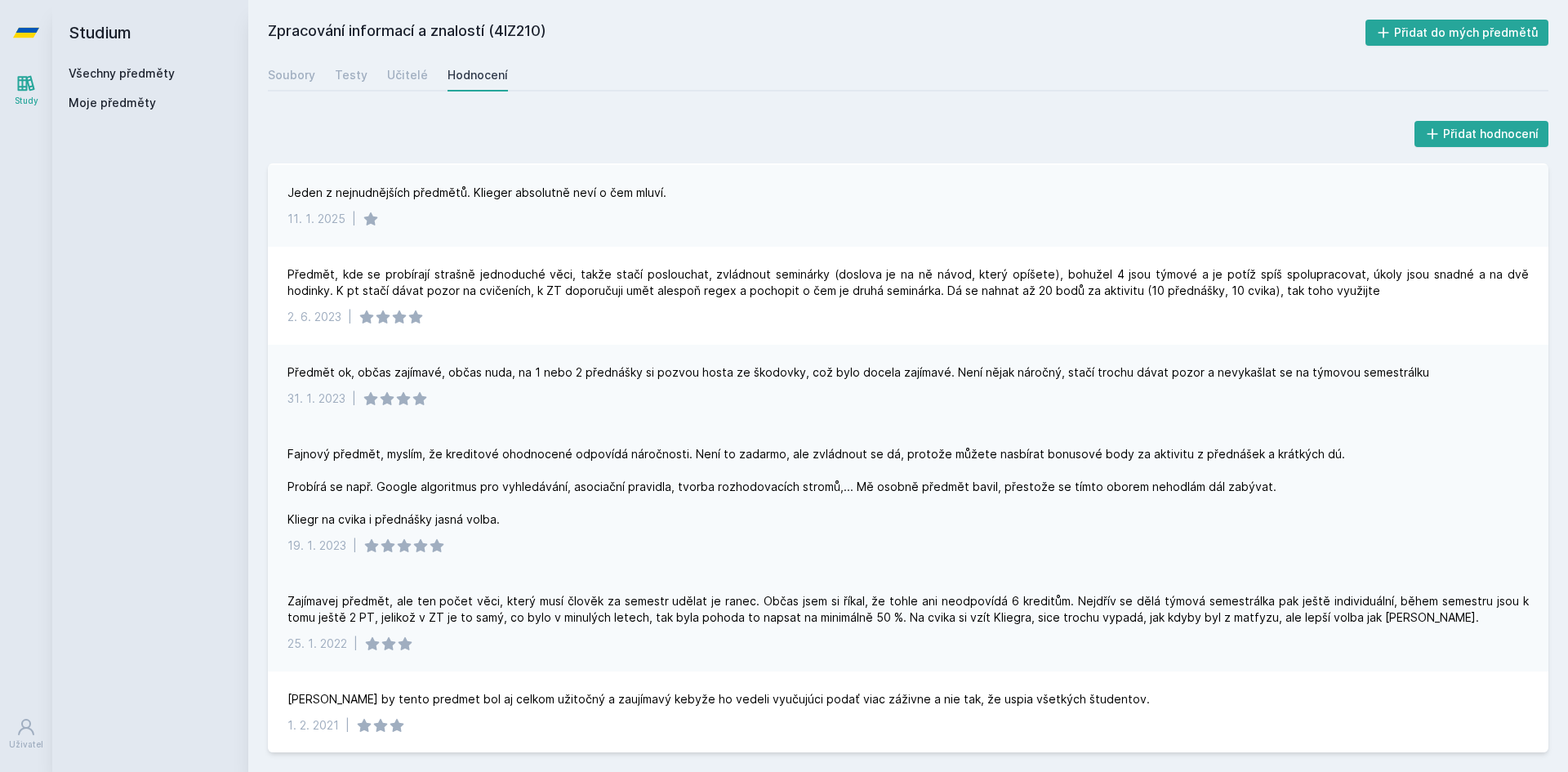
scroll to position [653, 0]
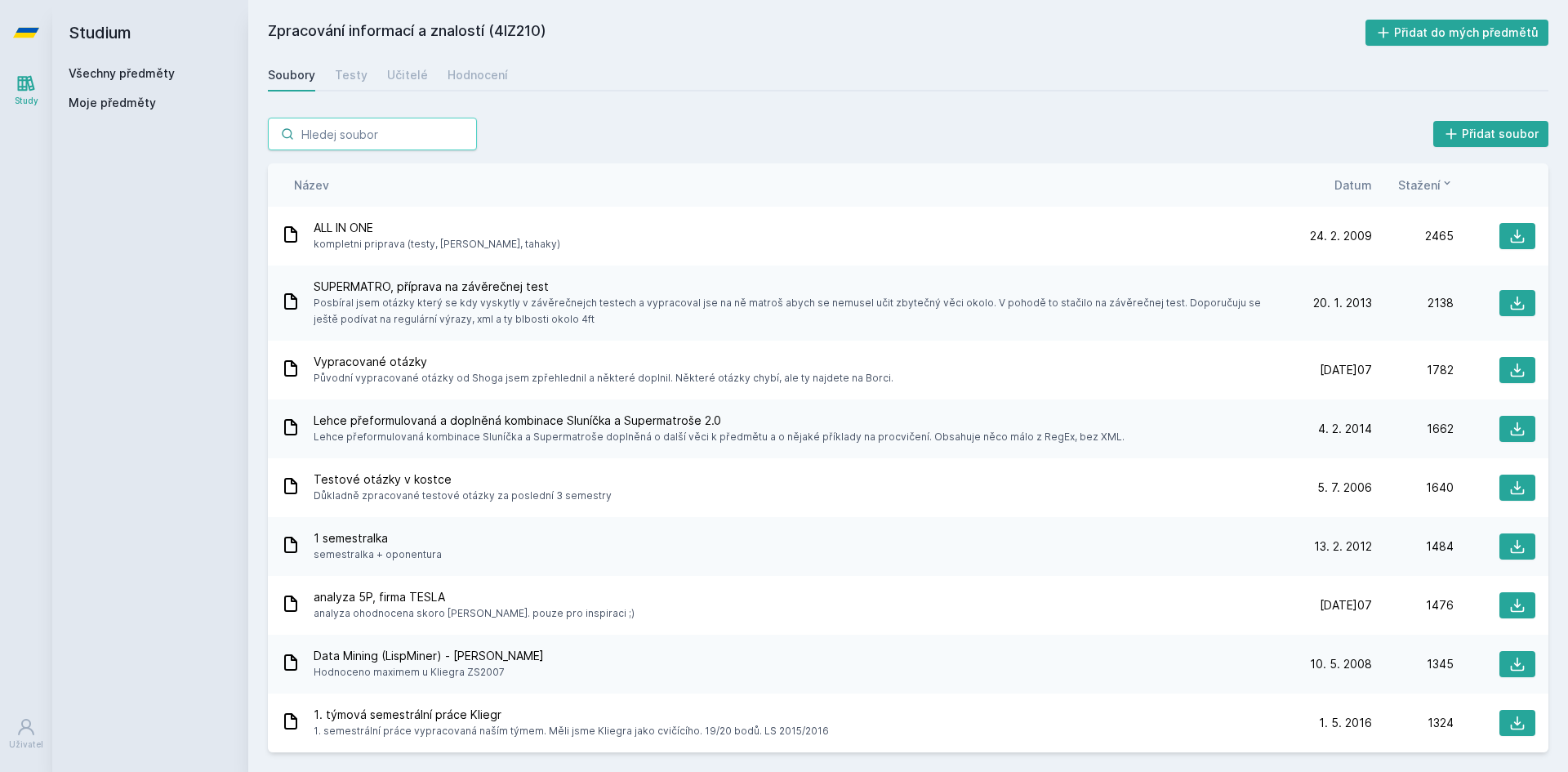
click at [416, 131] on input "search" at bounding box center [372, 134] width 209 height 33
paste input "4SA220"
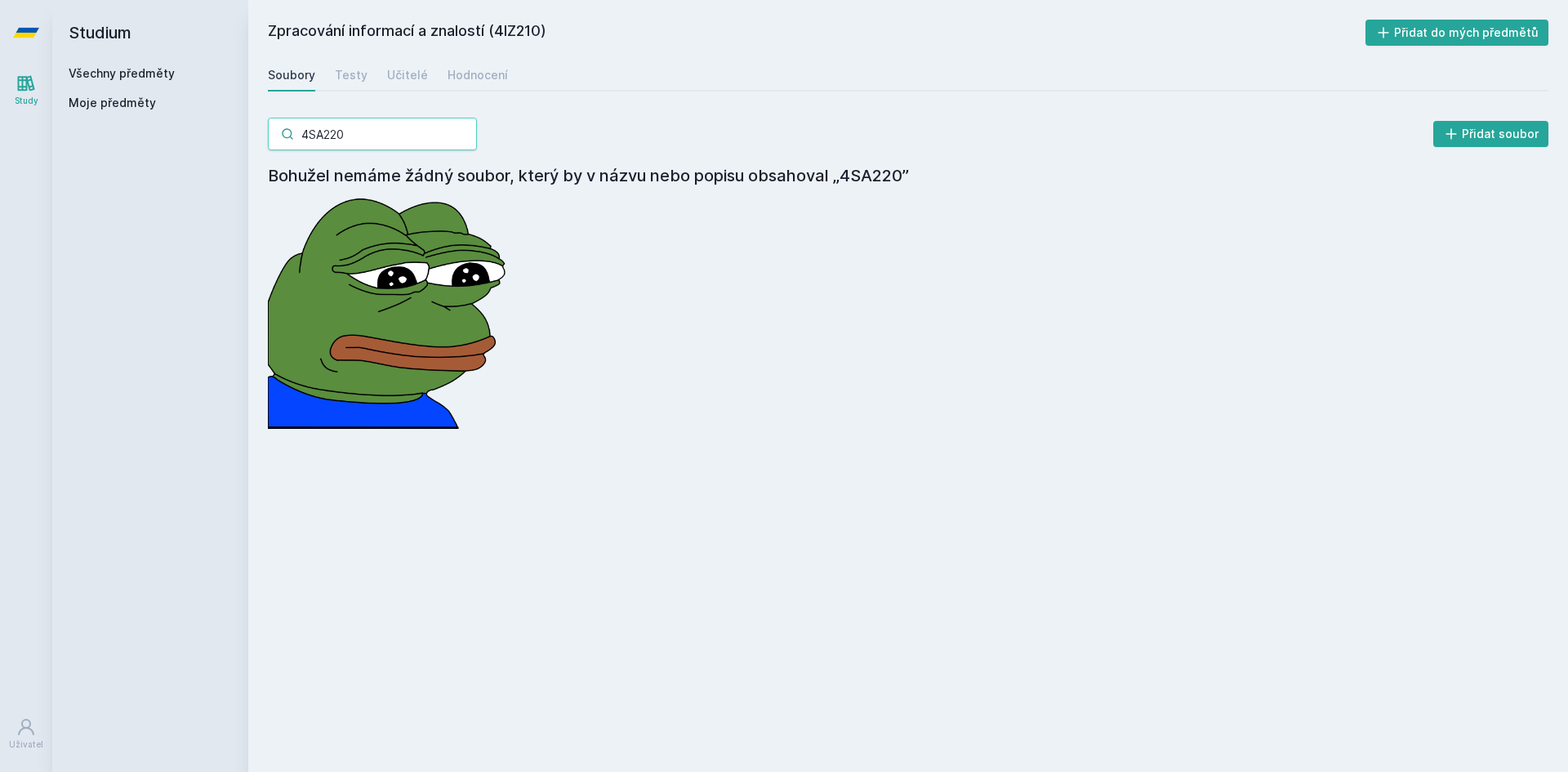
type input "4SA220"
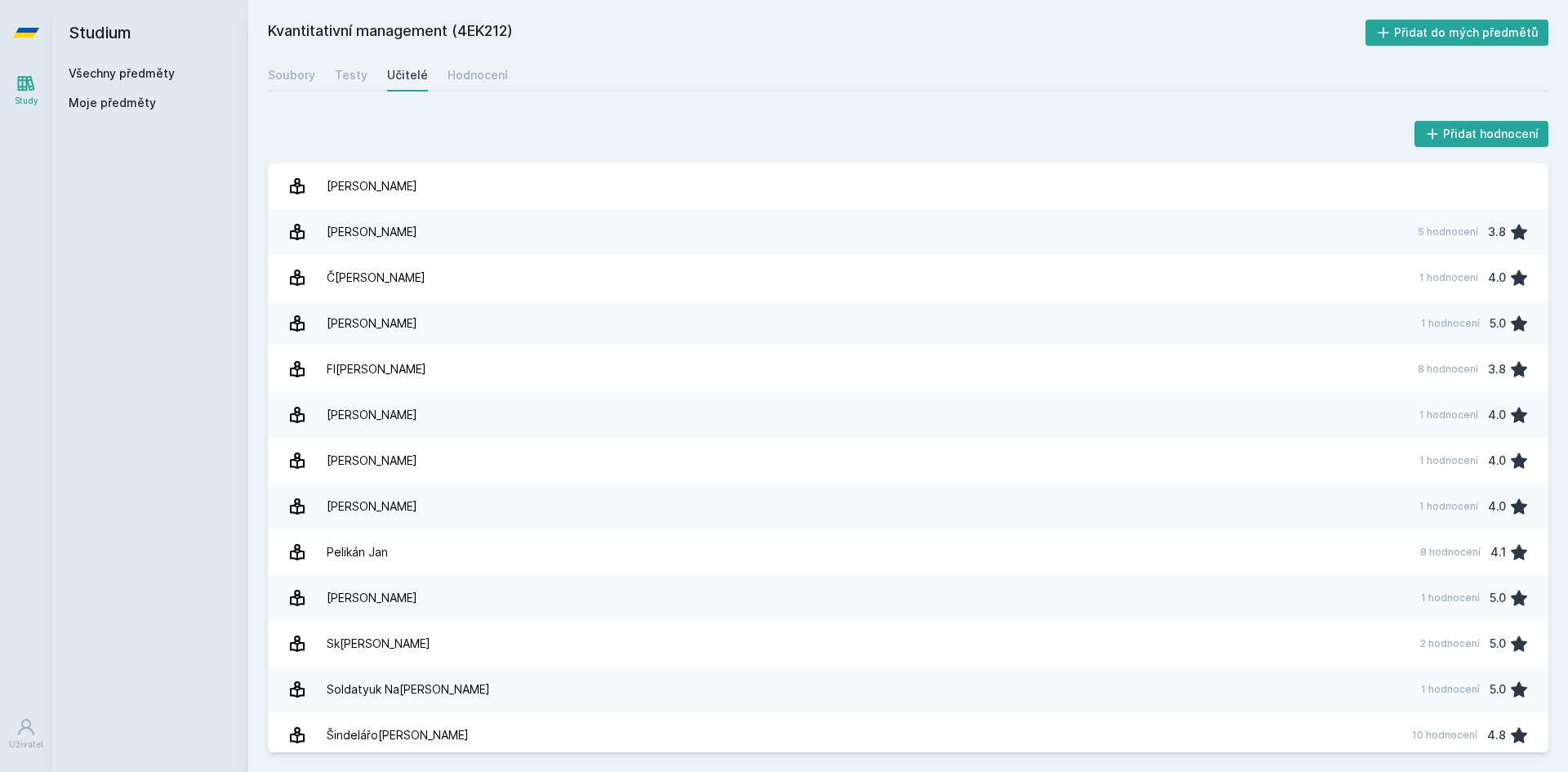
click at [114, 61] on h2 "Studium" at bounding box center [150, 33] width 163 height 66
click at [116, 69] on link "Všechny předměty" at bounding box center [122, 72] width 106 height 14
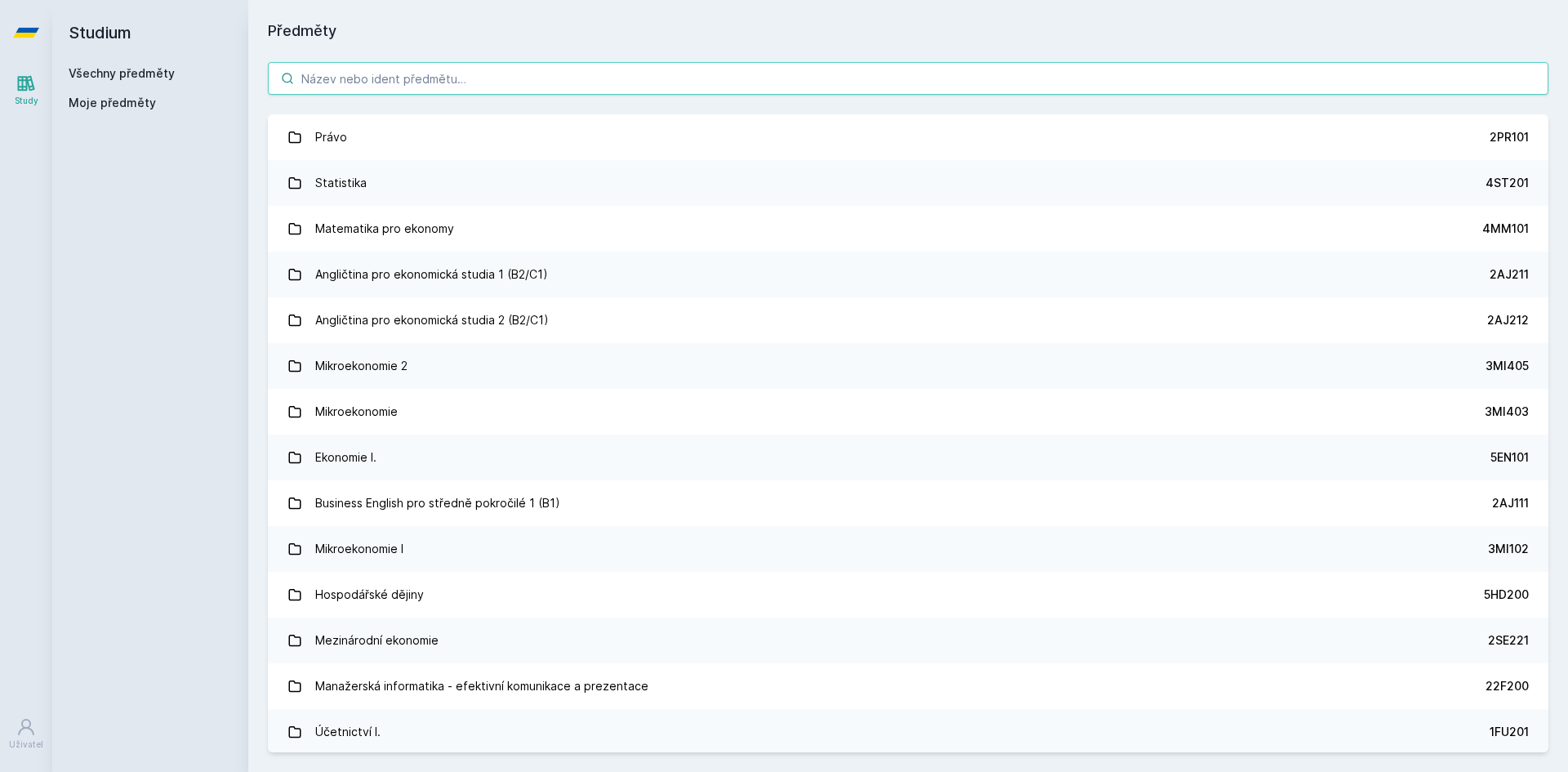
click at [326, 71] on input "search" at bounding box center [908, 78] width 1281 height 33
paste input "4SA220"
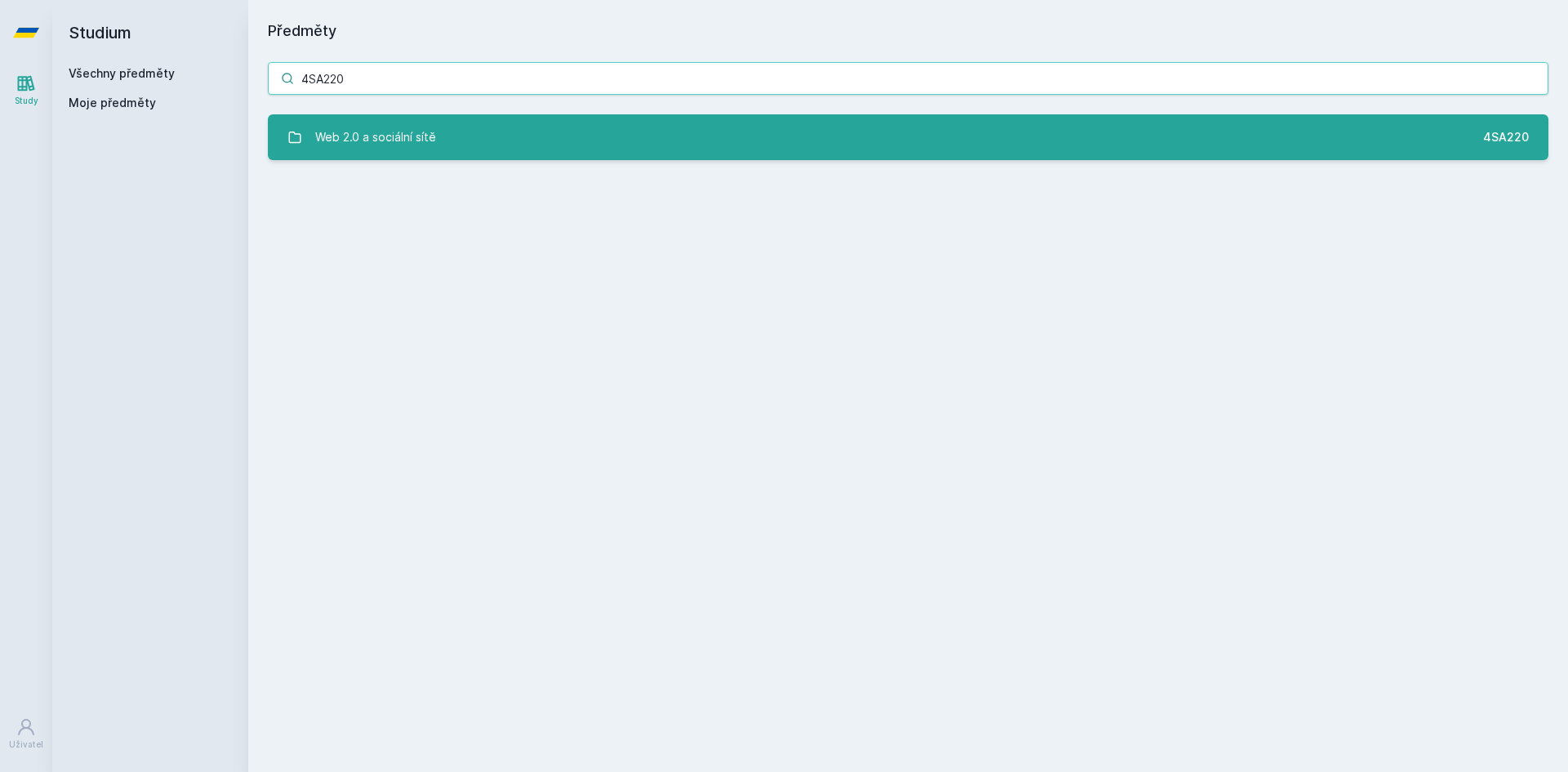
type input "4SA220"
click at [416, 132] on div "Web 2.0 a sociální sítě" at bounding box center [375, 137] width 121 height 33
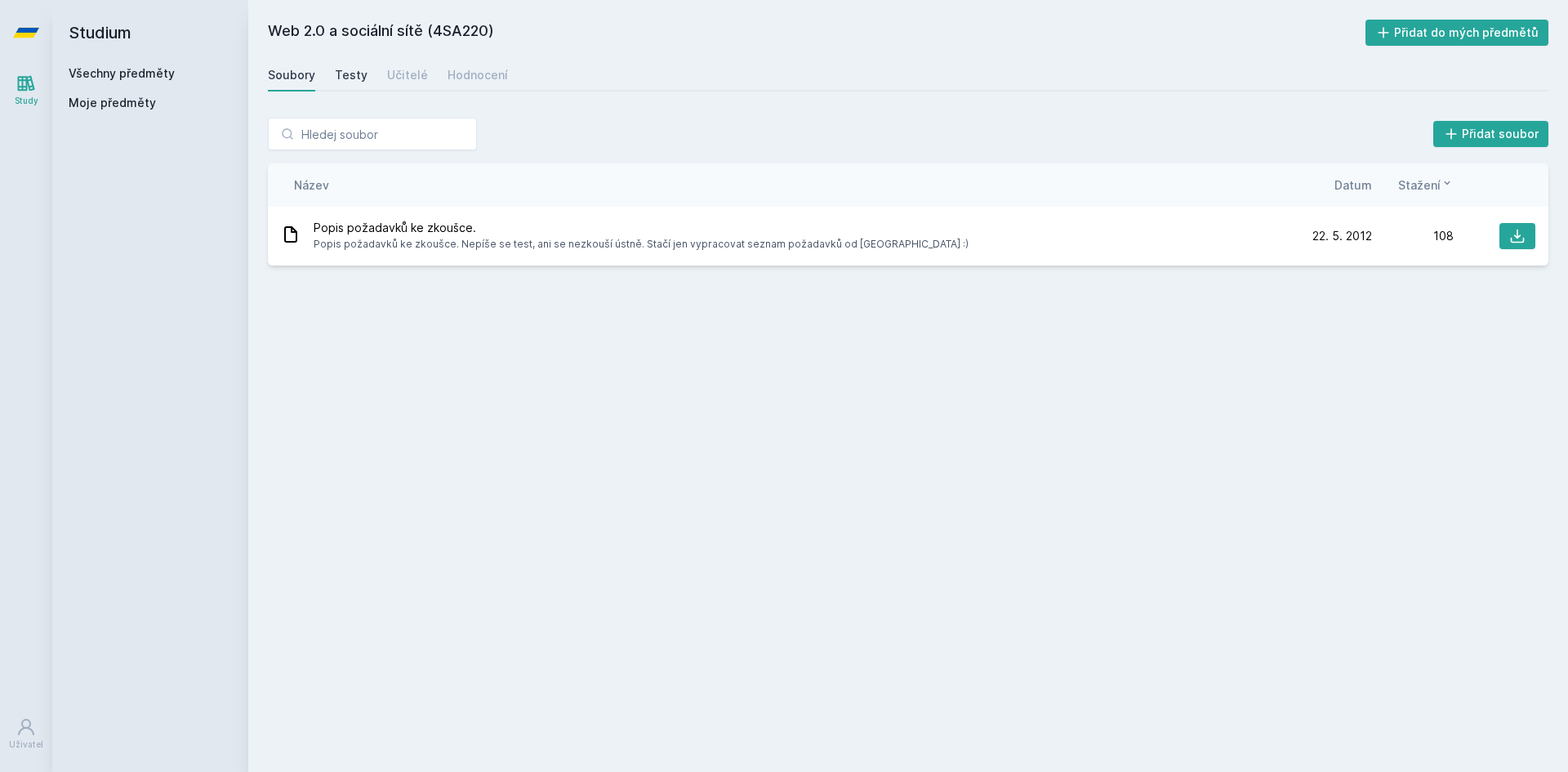
click at [357, 72] on div "Testy" at bounding box center [352, 74] width 33 height 16
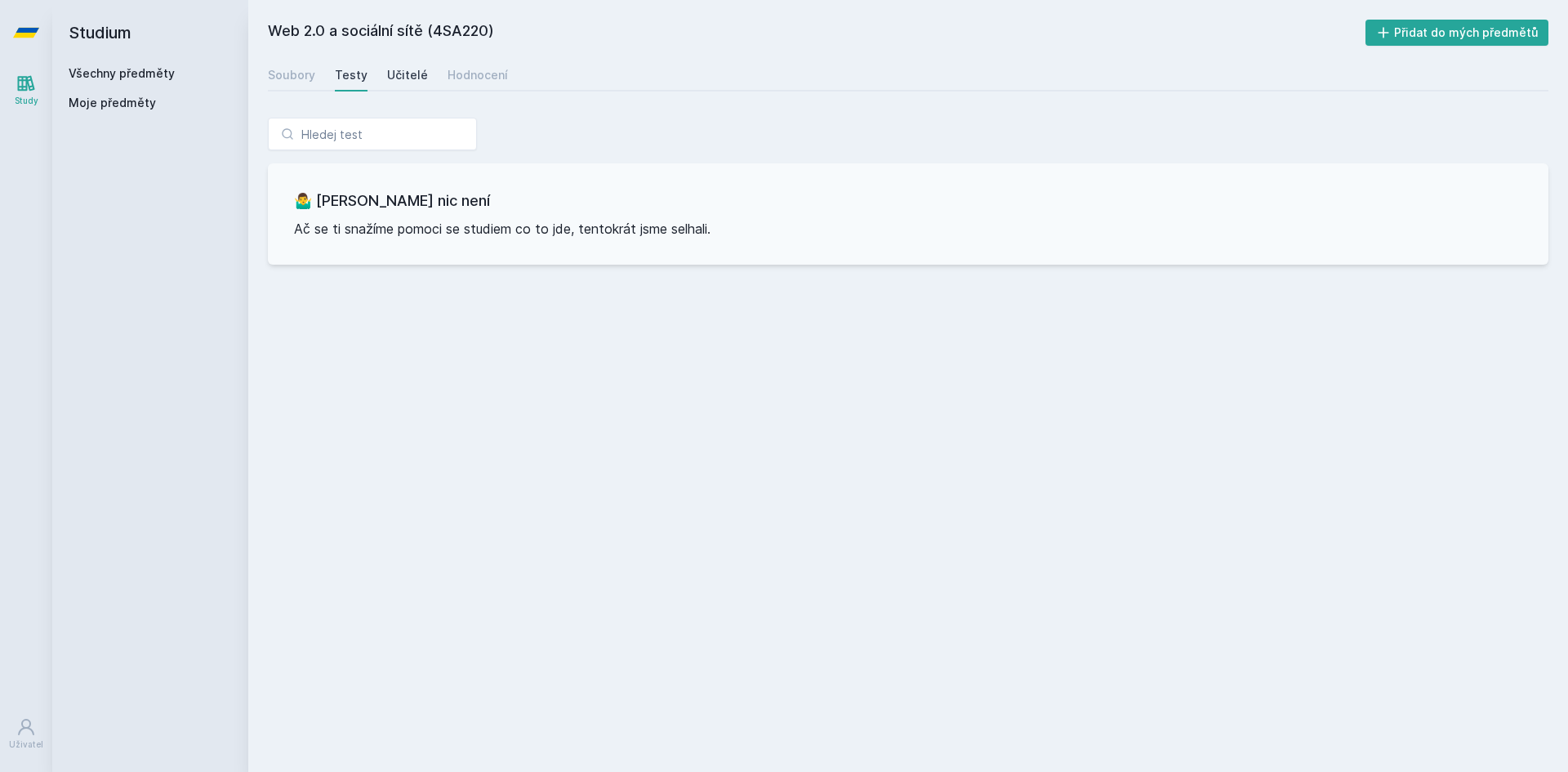
click at [396, 71] on div "Učitelé" at bounding box center [408, 74] width 41 height 16
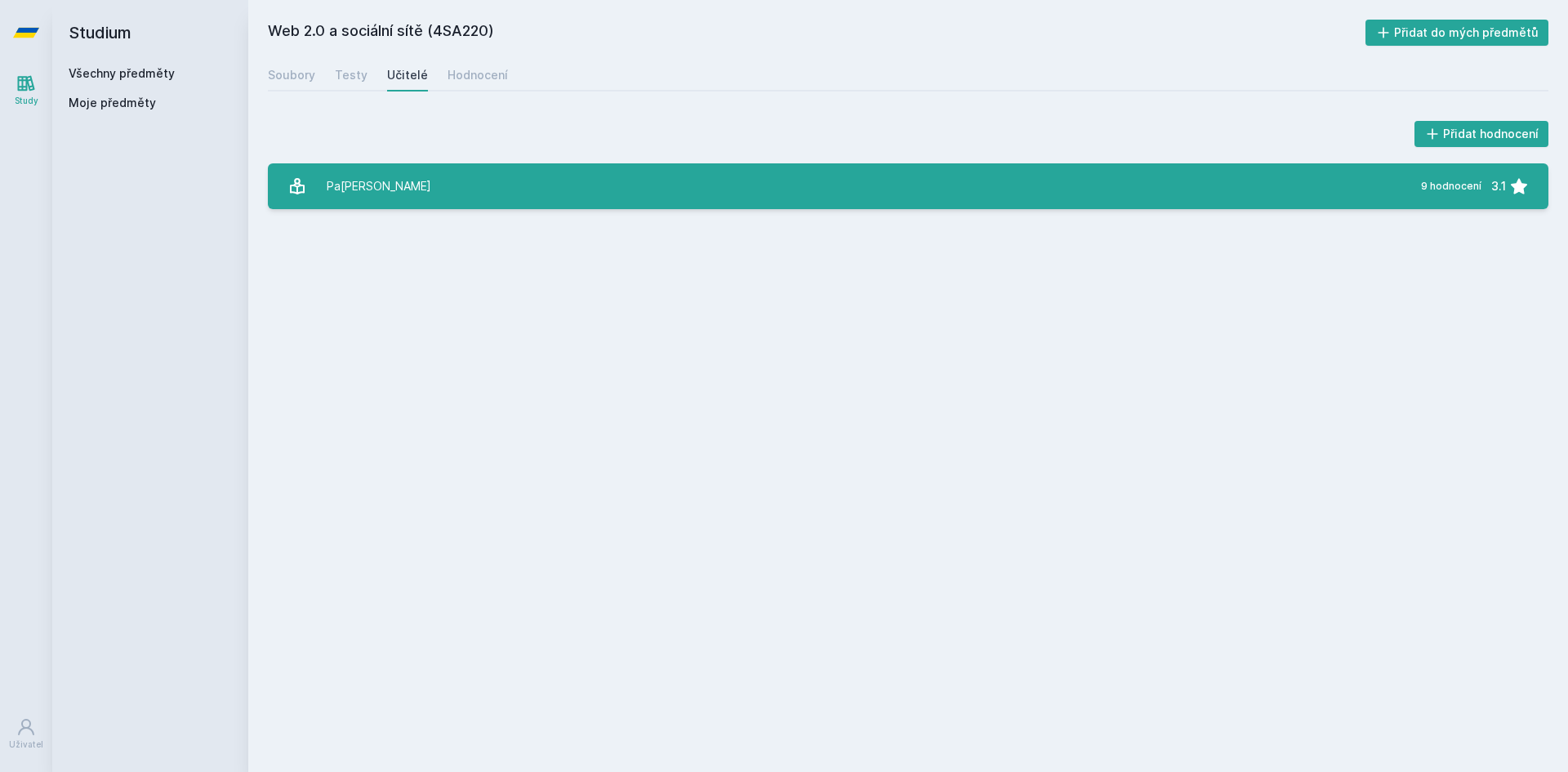
click at [429, 174] on link "[PERSON_NAME] 9 hodnocení 3.1" at bounding box center [908, 186] width 1281 height 45
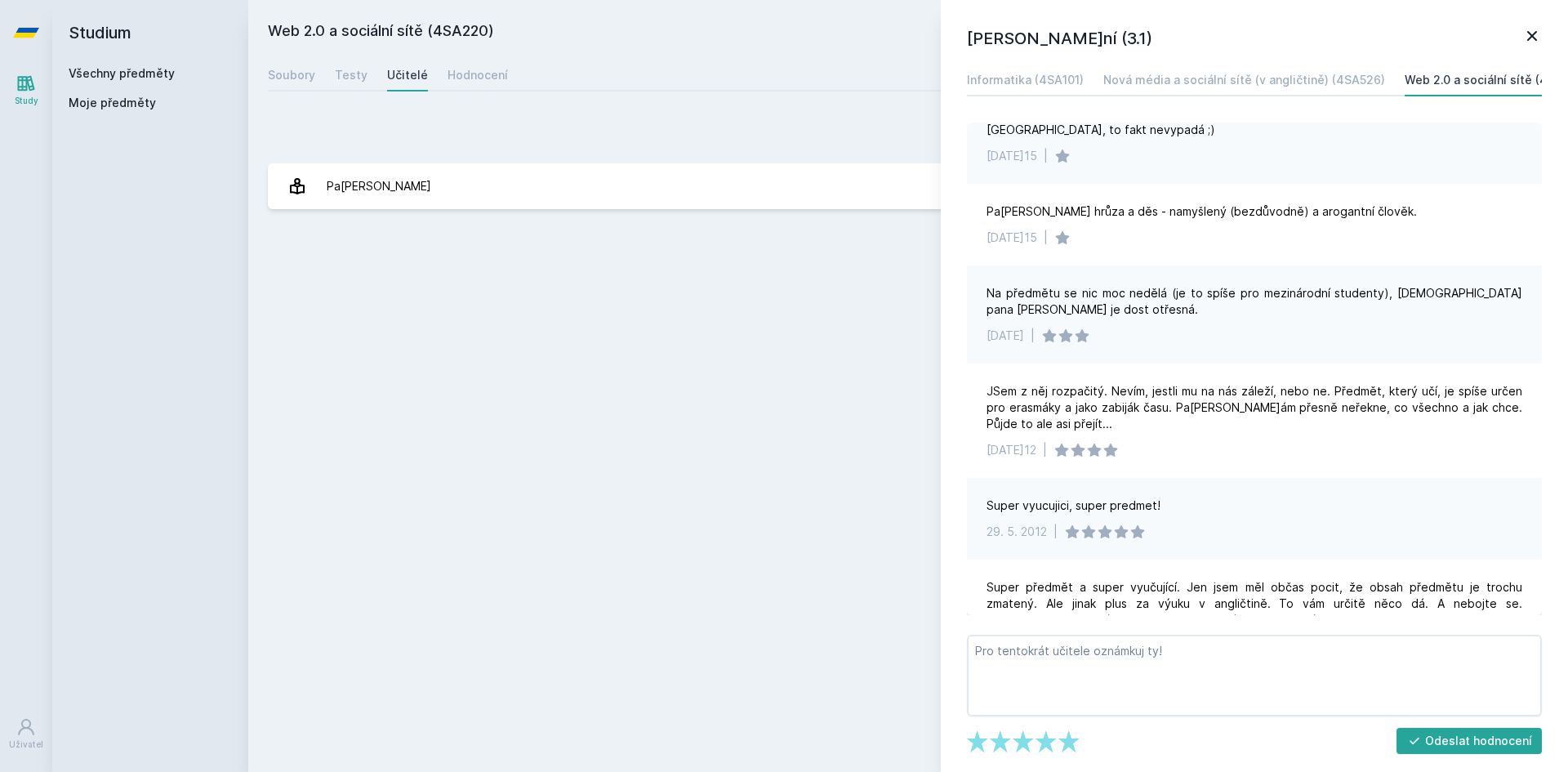
scroll to position [409, 0]
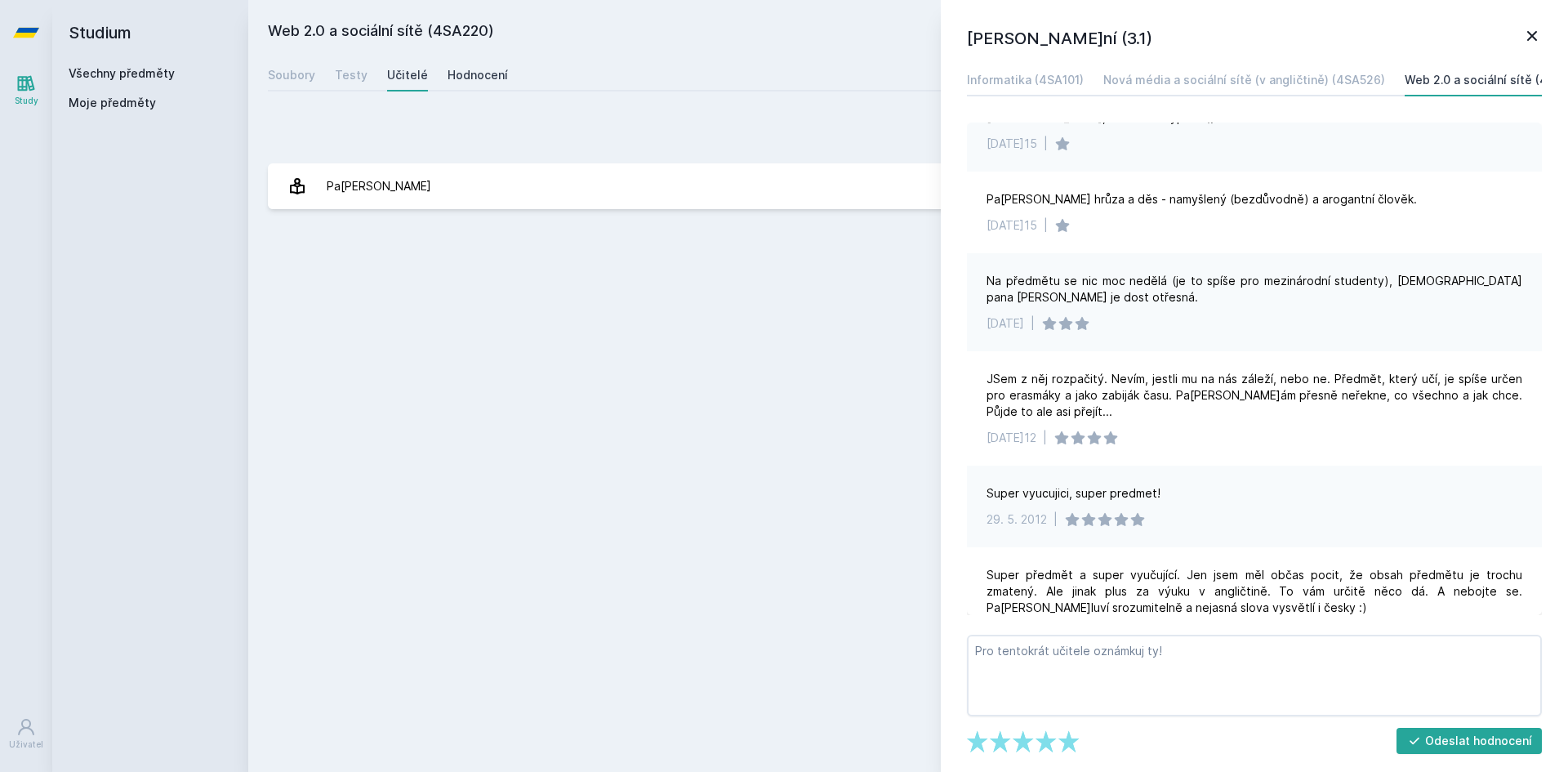
click at [475, 73] on div "Hodnocení" at bounding box center [477, 74] width 61 height 16
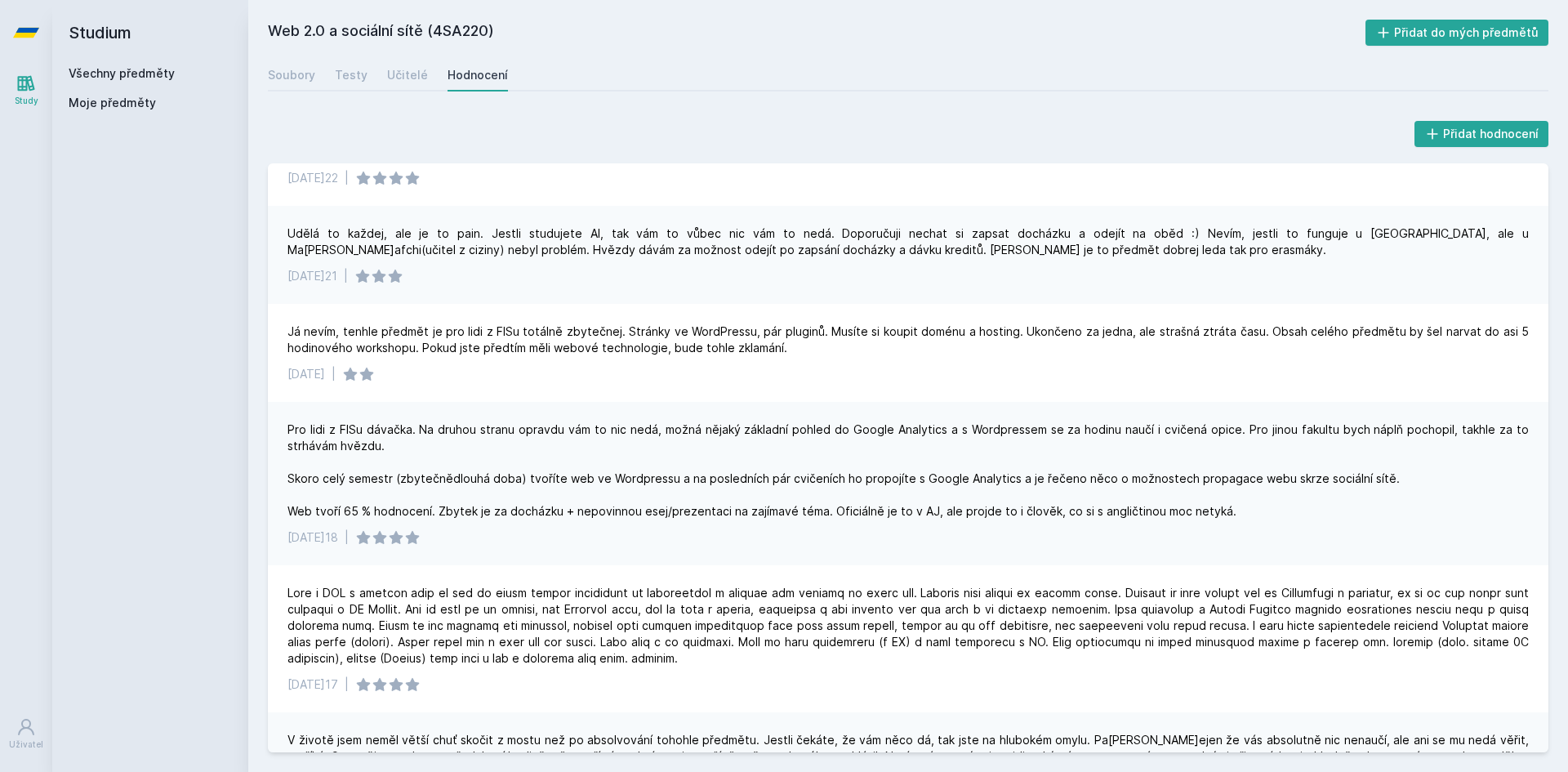
scroll to position [409, 0]
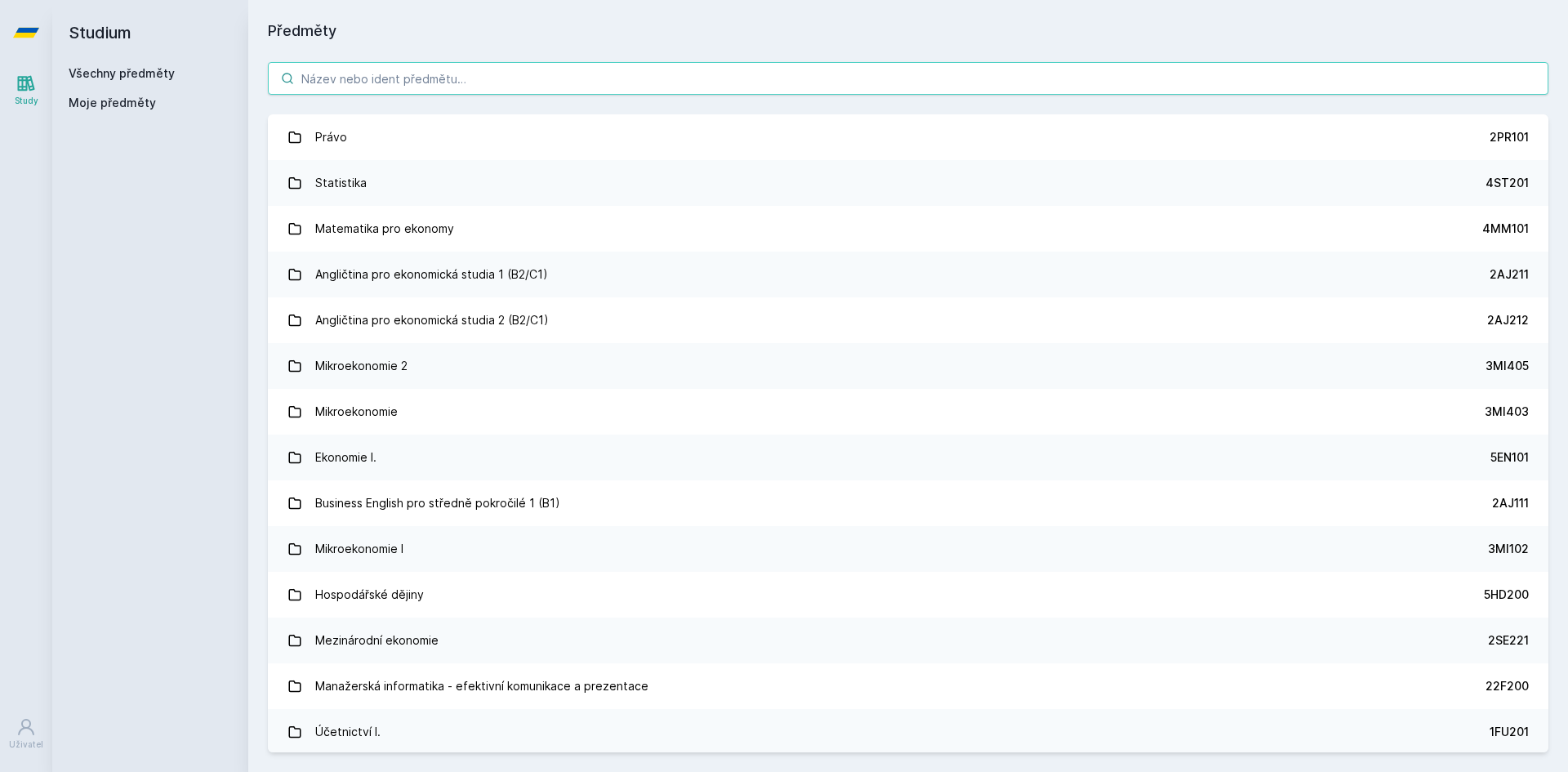
click at [369, 80] on input "search" at bounding box center [908, 78] width 1281 height 33
paste input "3MI204"
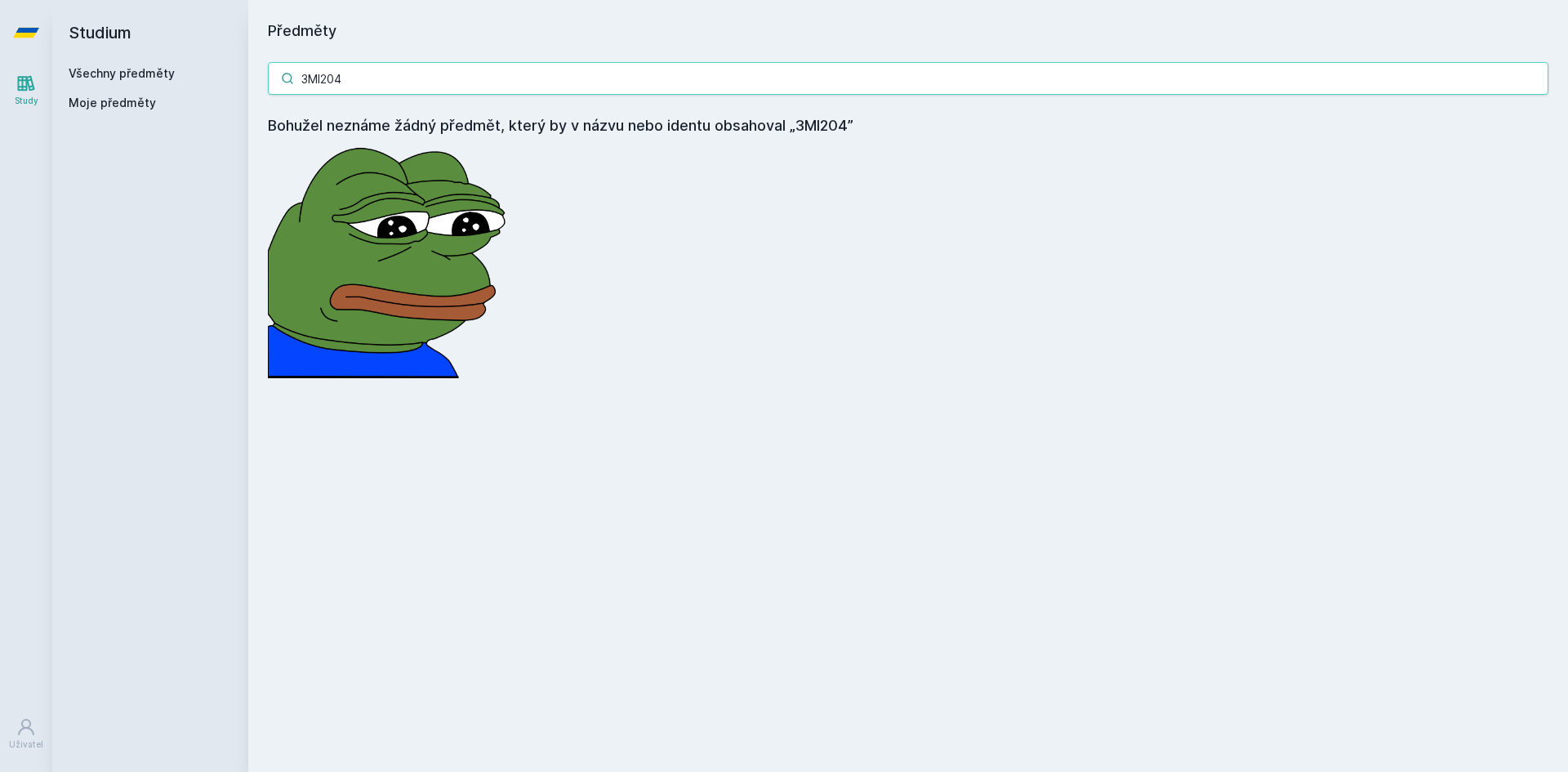
type input "3MI204"
click at [118, 75] on link "Všechny předměty" at bounding box center [122, 72] width 106 height 14
click at [145, 67] on link "Všechny předměty" at bounding box center [122, 72] width 106 height 14
click at [139, 65] on h2 "Studium" at bounding box center [150, 33] width 163 height 66
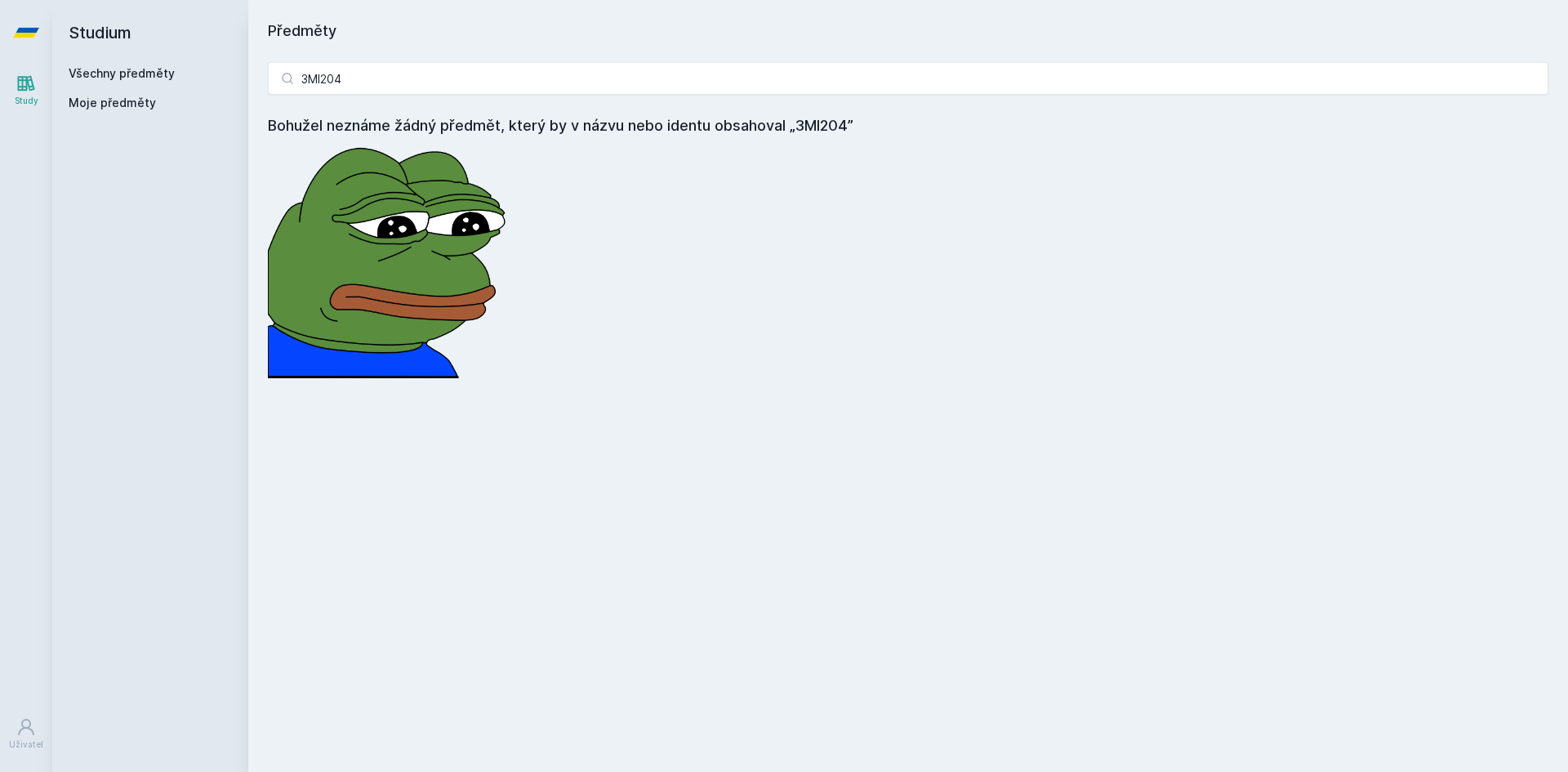
click at [34, 89] on icon at bounding box center [27, 84] width 17 height 15
click at [141, 73] on link "Všechny předměty" at bounding box center [122, 72] width 106 height 14
click at [395, 87] on input "3MI204" at bounding box center [908, 78] width 1281 height 33
click at [1535, 80] on input "3MI204" at bounding box center [908, 78] width 1281 height 33
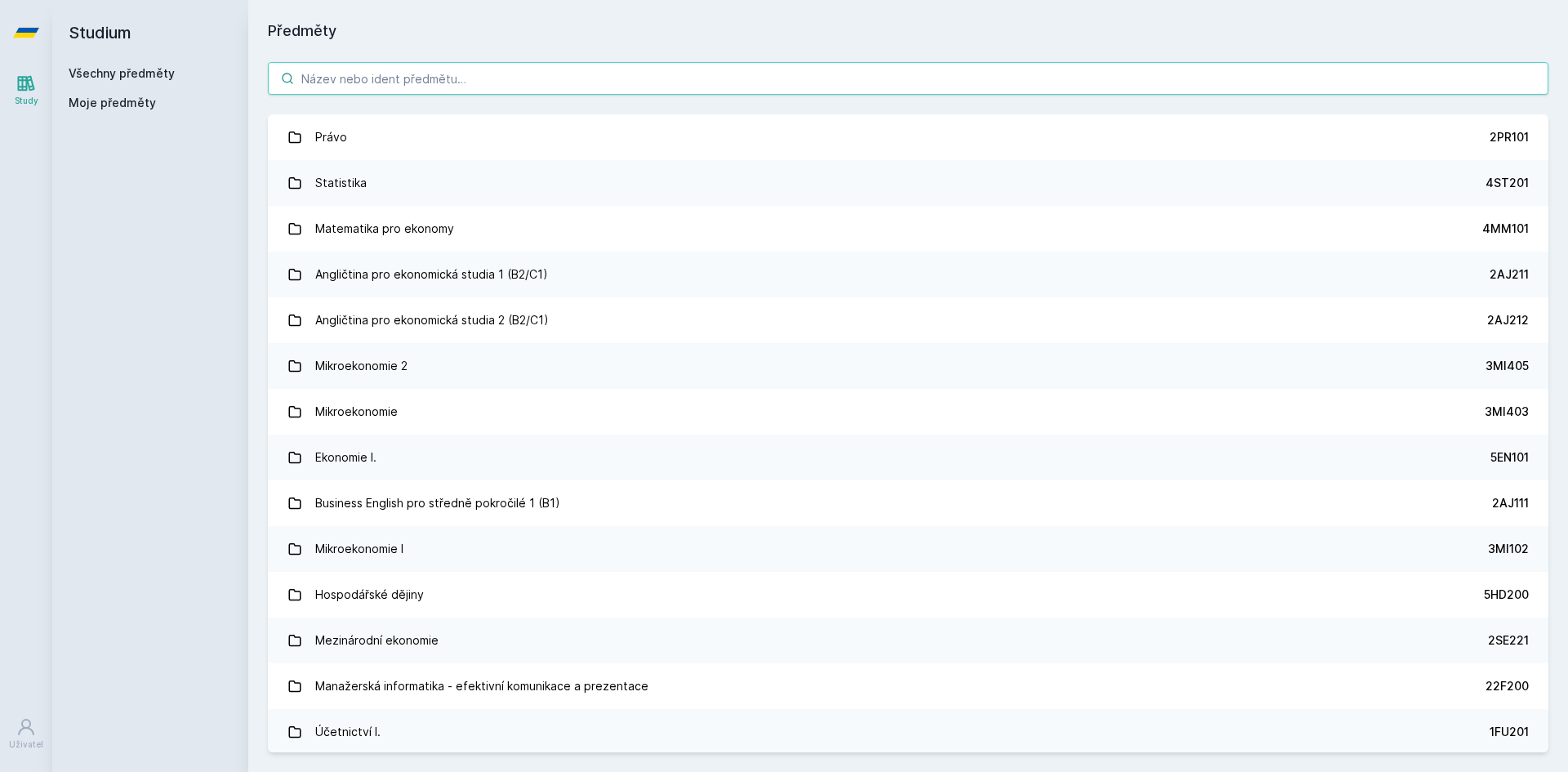
click at [507, 84] on input "search" at bounding box center [908, 78] width 1281 height 33
paste input "3MI204"
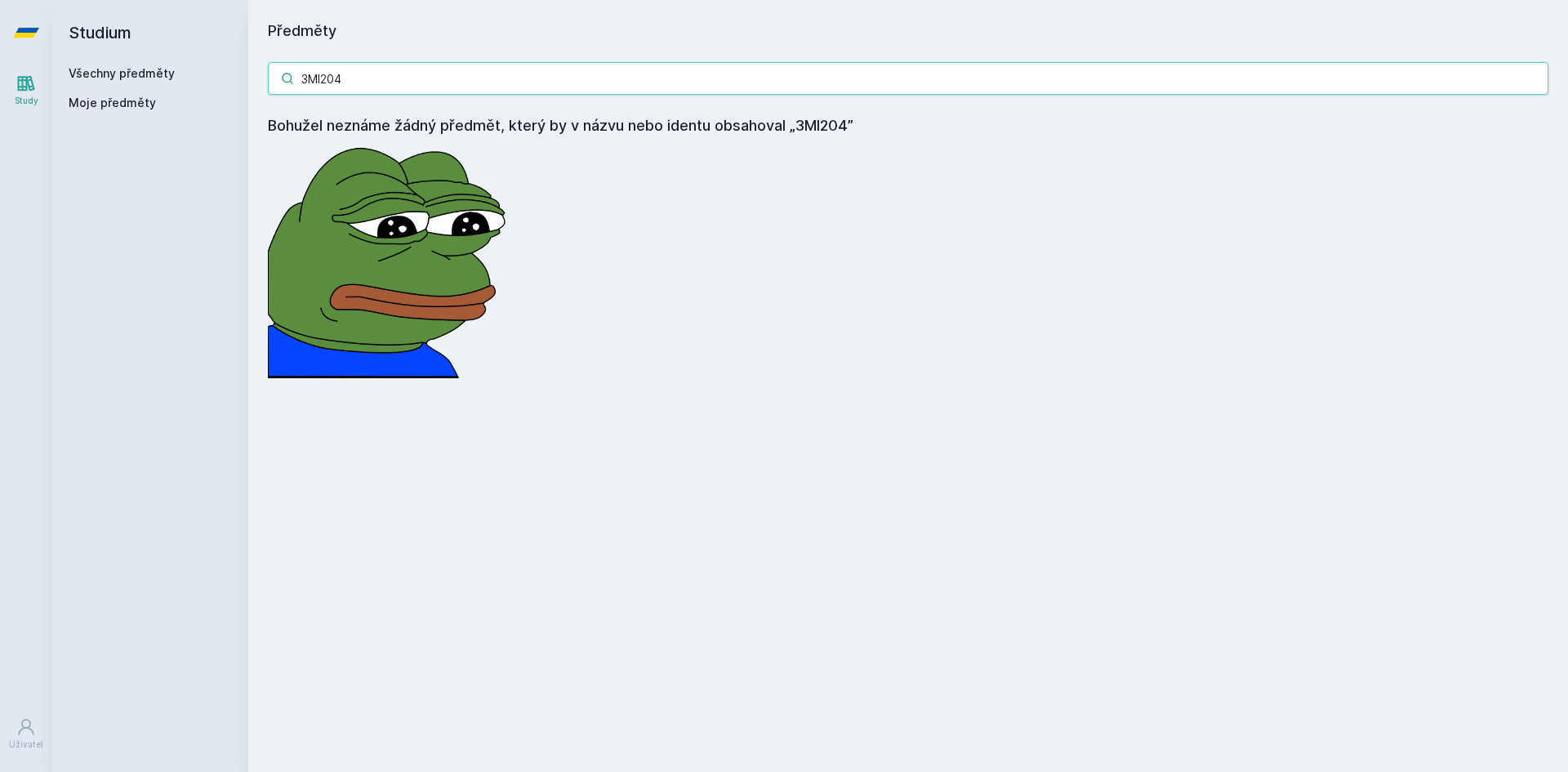
drag, startPoint x: 399, startPoint y: 87, endPoint x: 165, endPoint y: 85, distance: 234.0
click at [167, 83] on div "Studium Všechny předměty Moje předměty Předměty 3MI204 Bohužel neznáme žádný př…" at bounding box center [810, 386] width 1516 height 772
paste input "4IZ210"
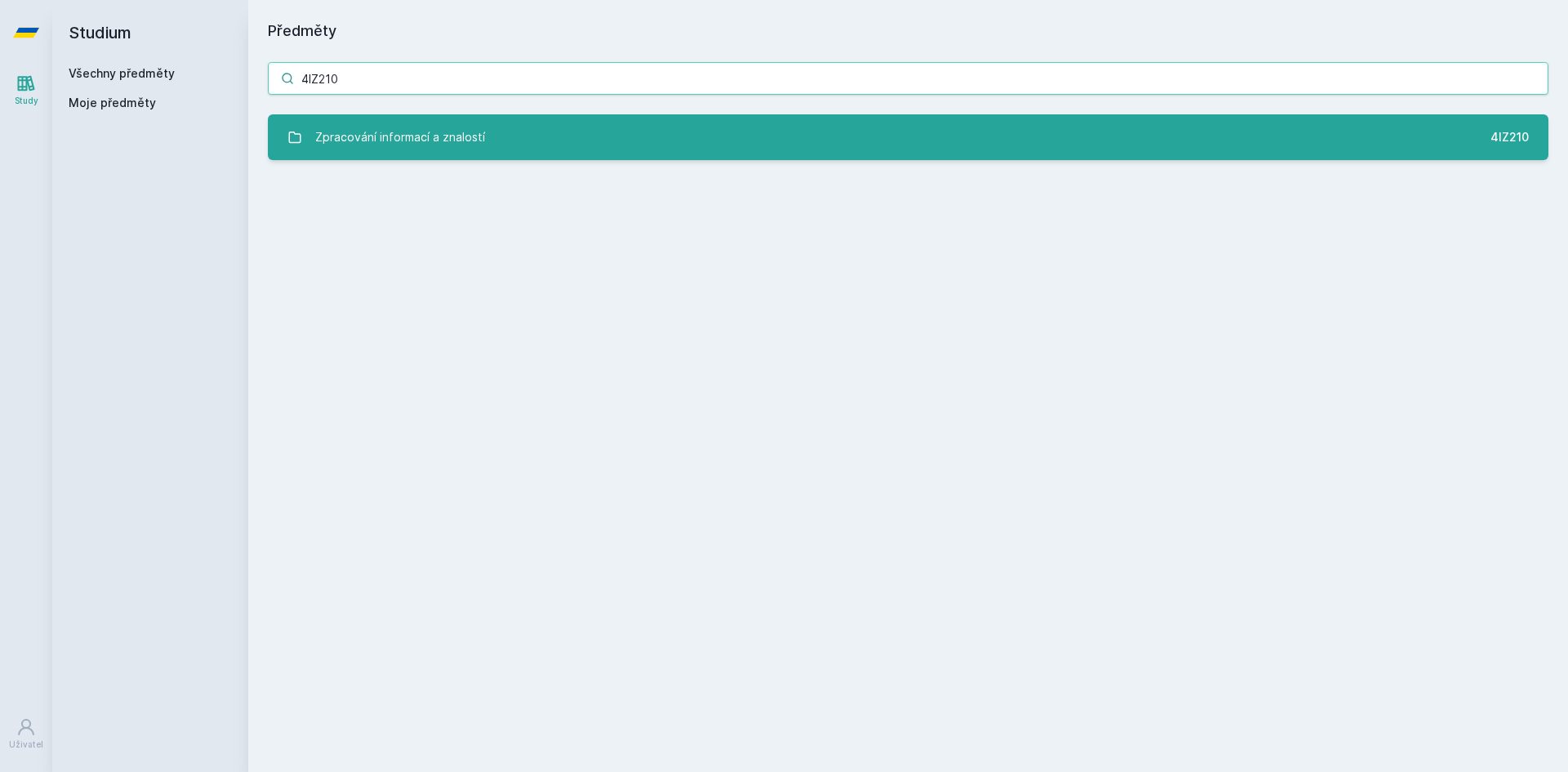
type input "4IZ210"
click at [499, 124] on link "Zpracování informací a znalostí 4IZ210" at bounding box center [908, 136] width 1281 height 45
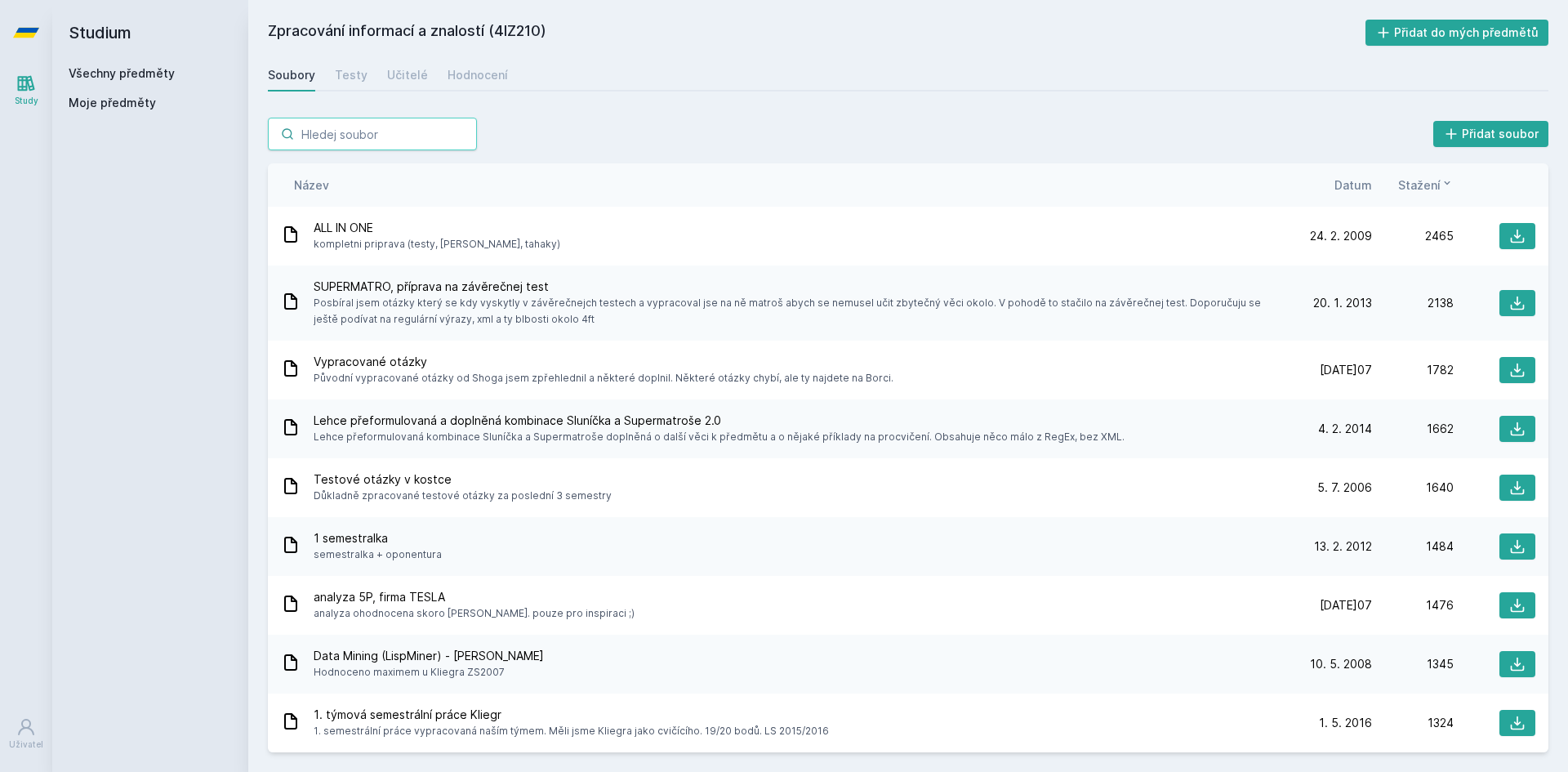
click at [351, 125] on input "search" at bounding box center [372, 134] width 209 height 33
paste input "1FU201"
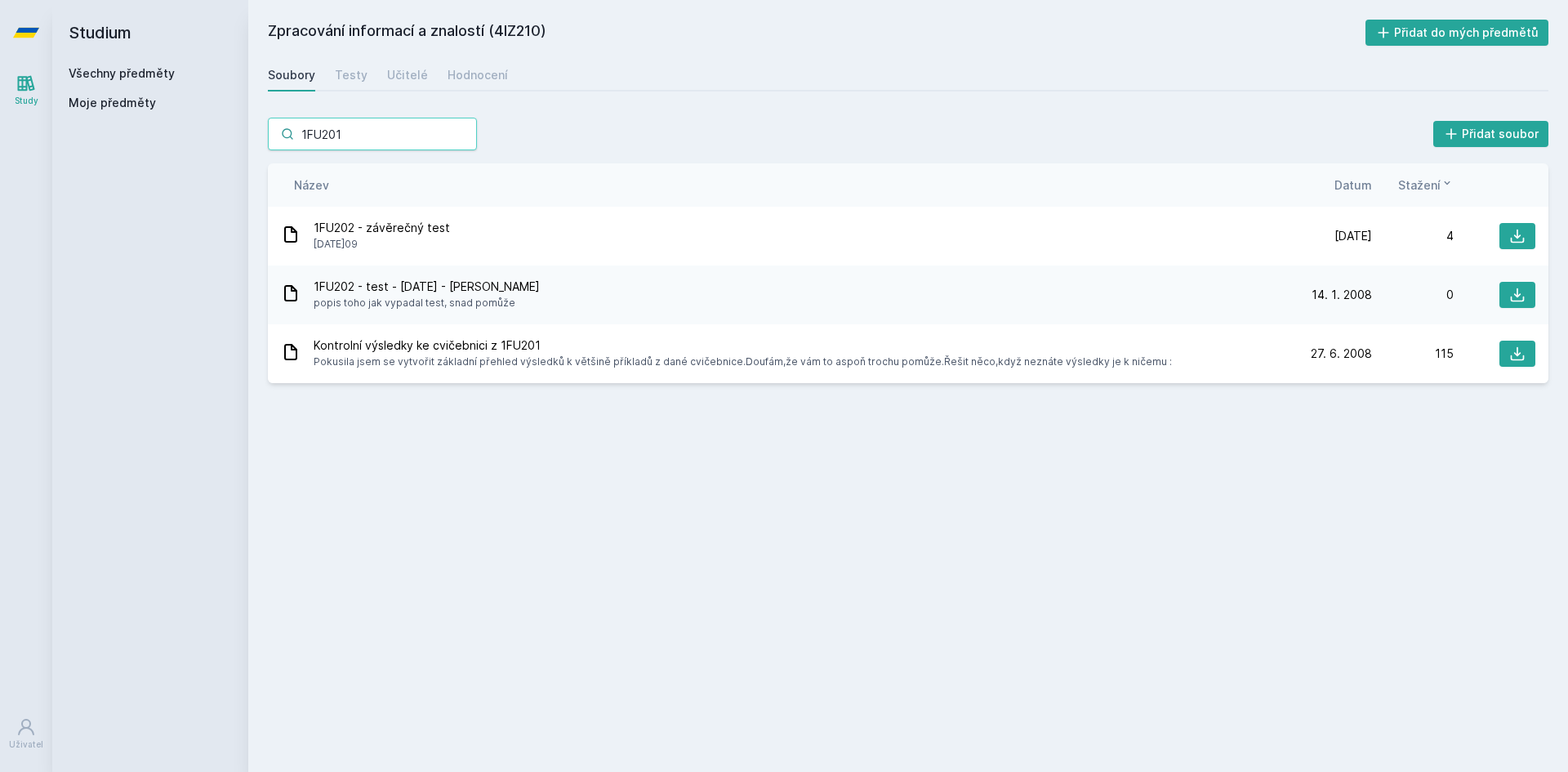
type input "1FU201"
click at [403, 75] on div "Učitelé" at bounding box center [408, 74] width 41 height 16
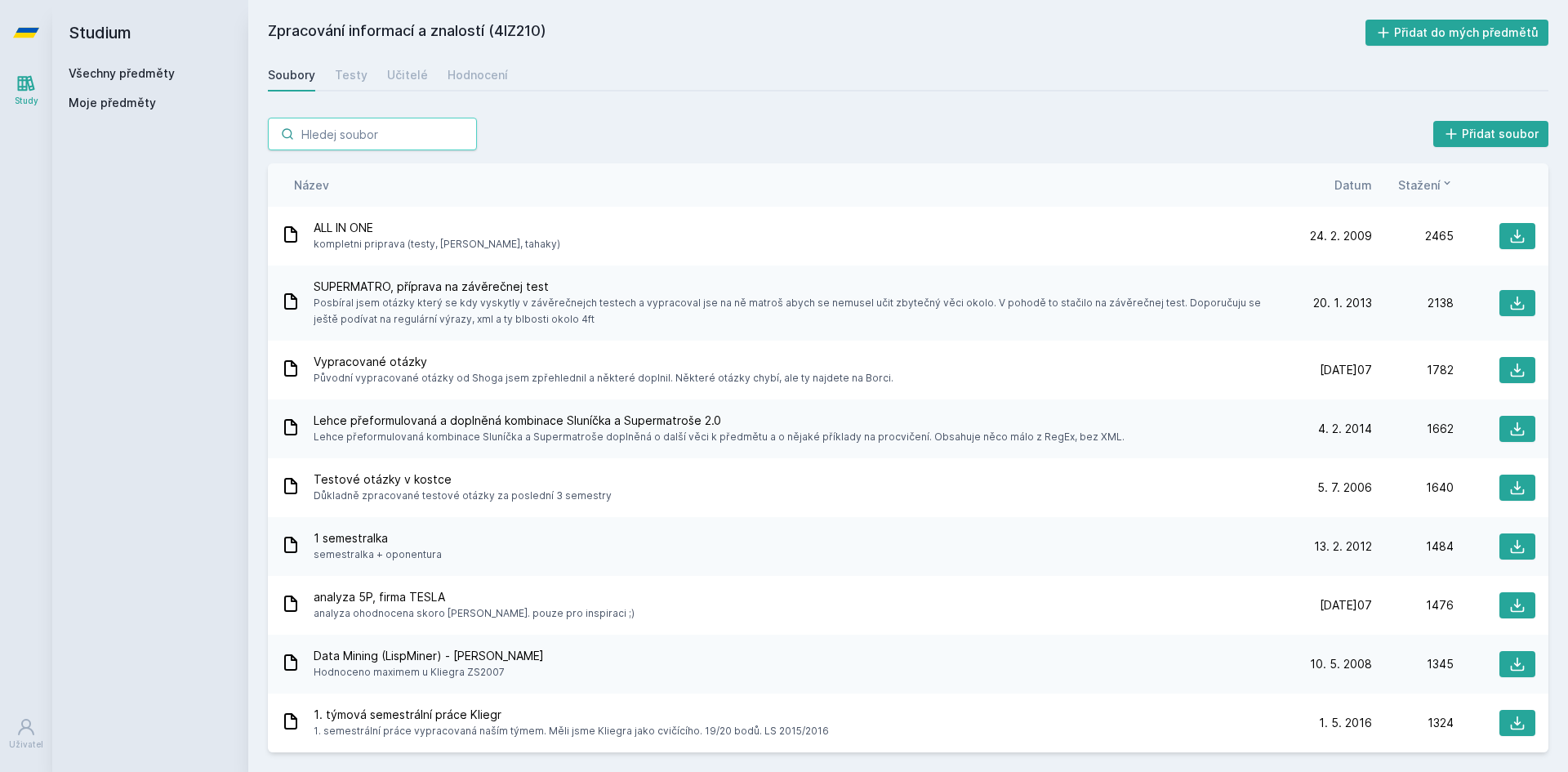
click at [370, 148] on input "search" at bounding box center [372, 134] width 209 height 33
click at [114, 71] on link "Všechny předměty" at bounding box center [122, 72] width 106 height 14
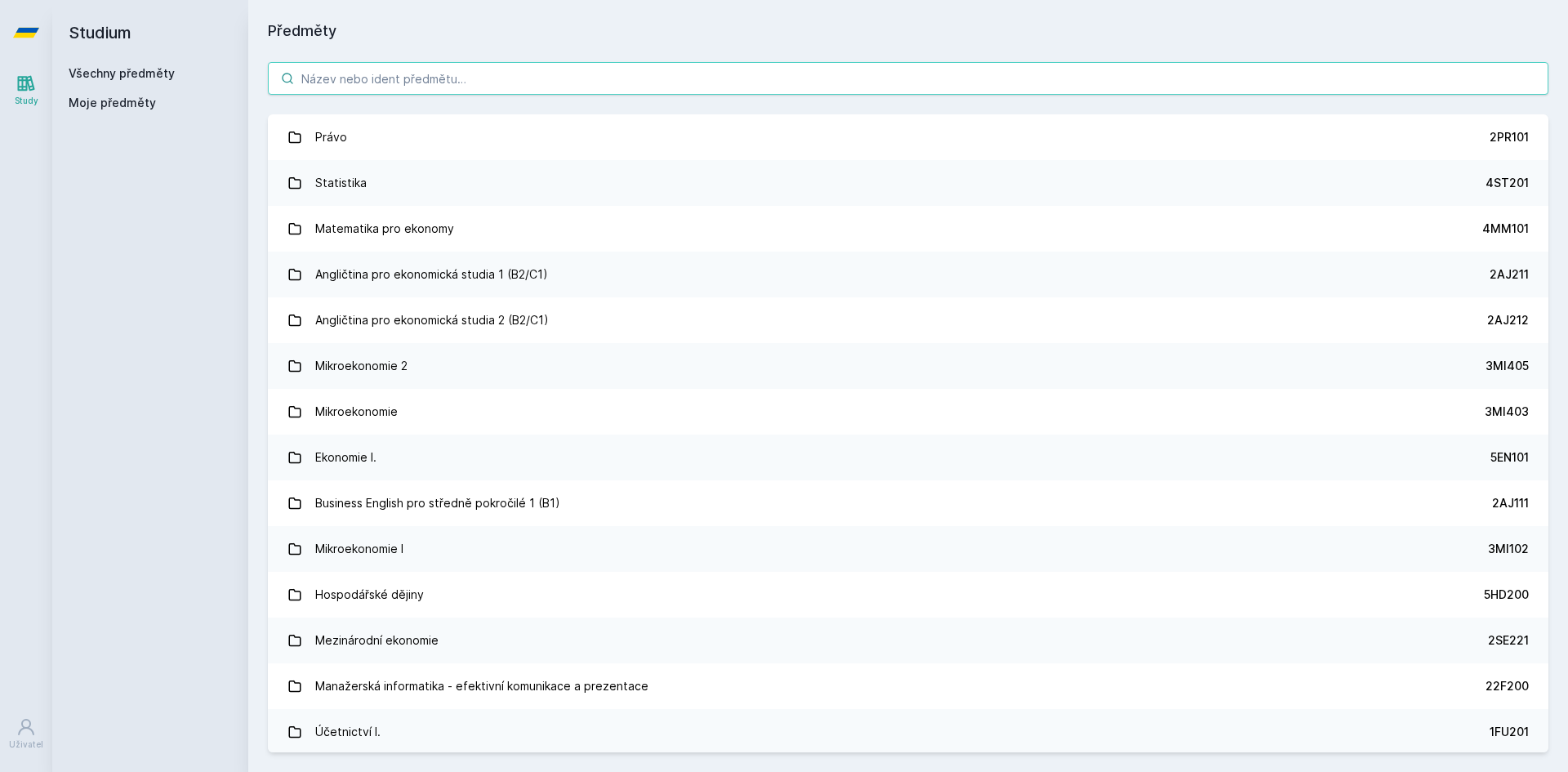
click at [354, 74] on input "search" at bounding box center [908, 78] width 1281 height 33
paste input "1FU201"
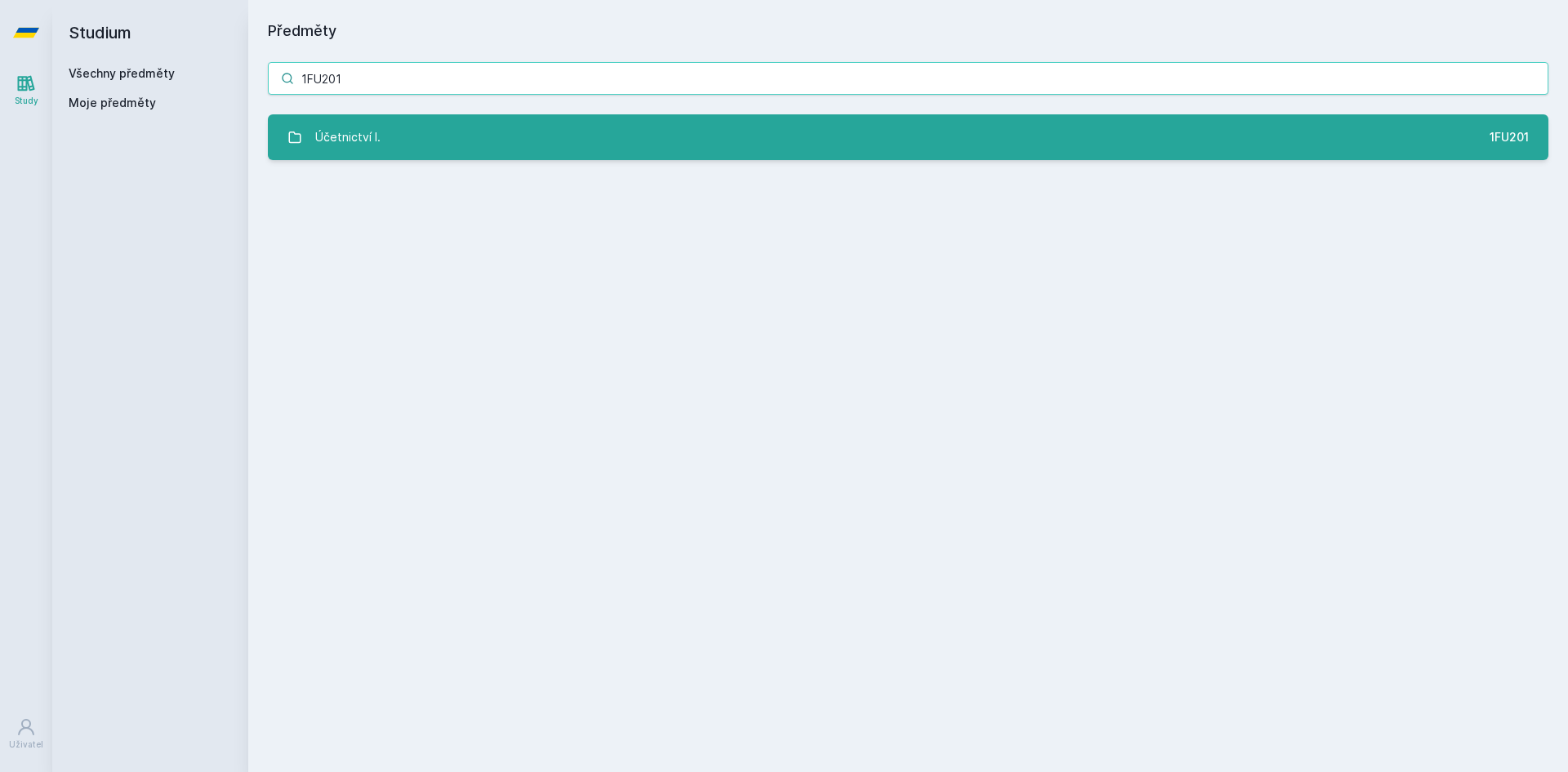
type input "1FU201"
click at [346, 129] on div "Účetnictví I." at bounding box center [348, 137] width 66 height 33
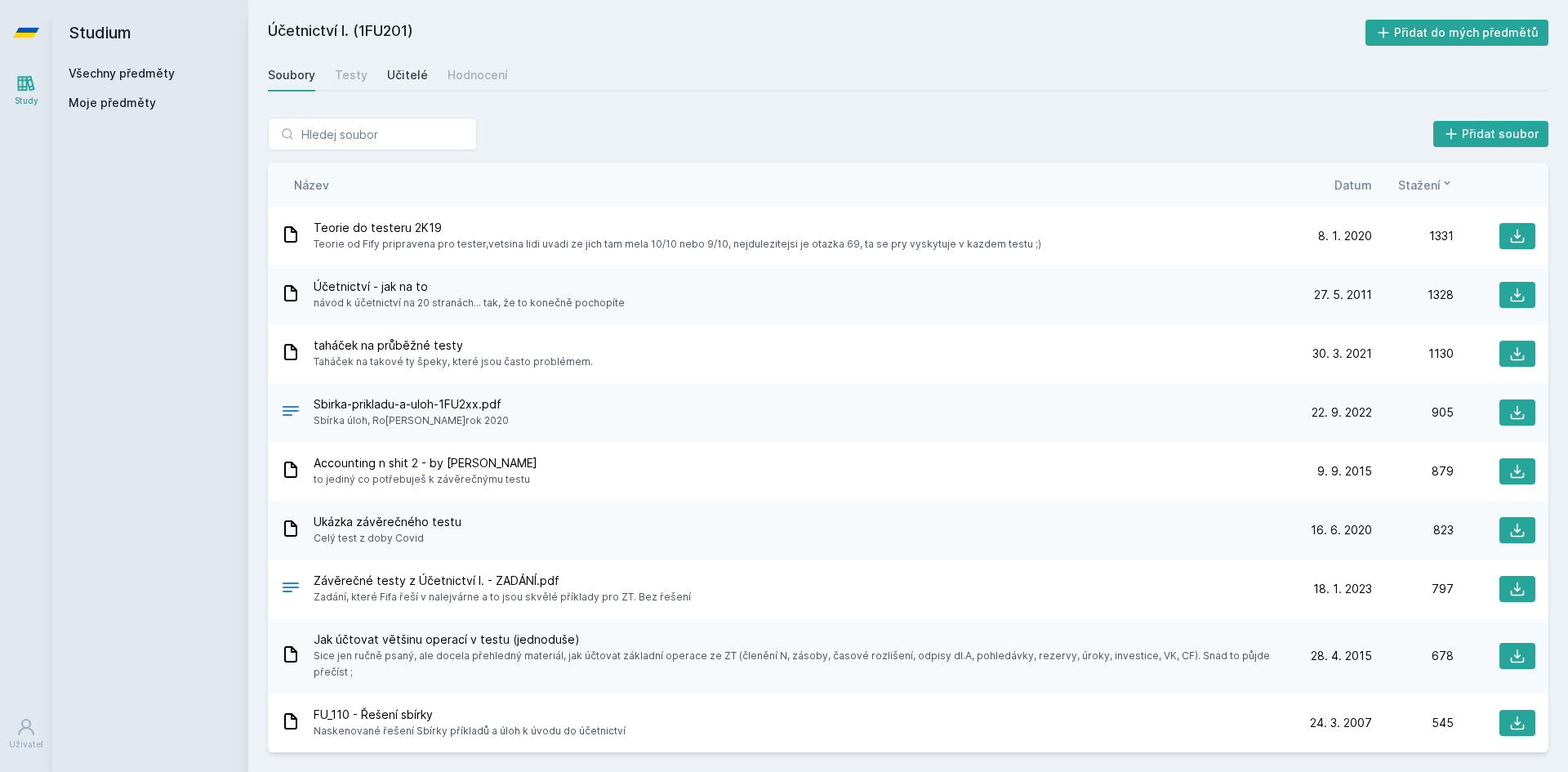
click at [391, 74] on div "Učitelé" at bounding box center [408, 74] width 41 height 16
